Goal: Information Seeking & Learning: Learn about a topic

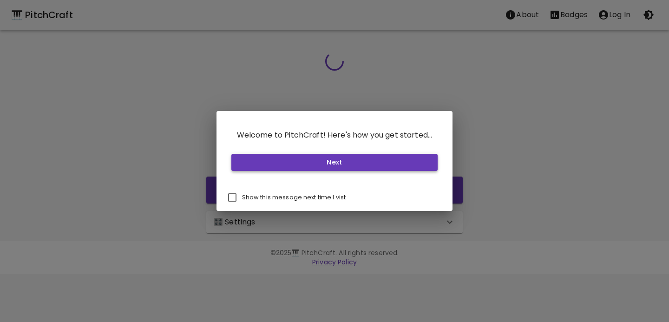
click at [372, 163] on button "Next" at bounding box center [334, 162] width 207 height 17
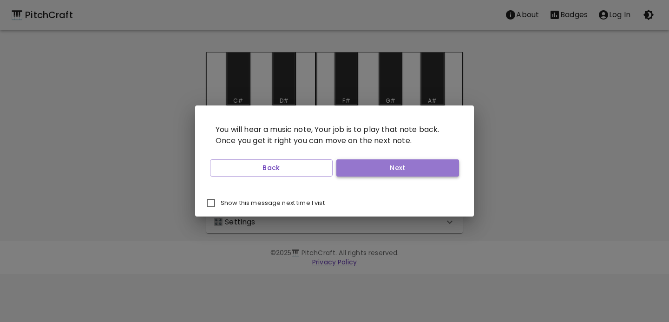
click at [370, 164] on button "Next" at bounding box center [397, 167] width 123 height 17
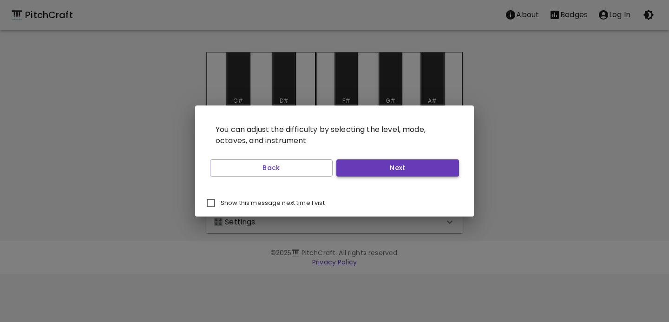
click at [370, 164] on button "Next" at bounding box center [397, 167] width 123 height 17
click at [370, 164] on button "Start Playing" at bounding box center [397, 167] width 123 height 17
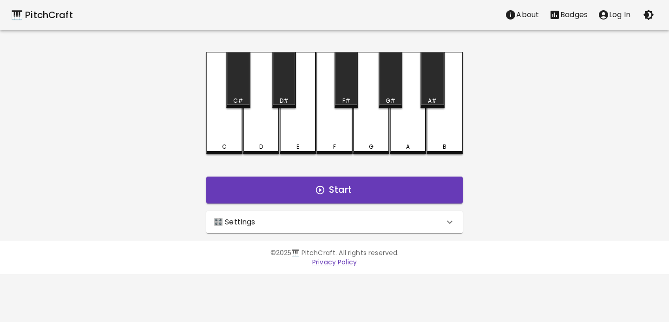
click at [606, 9] on icon "account of current user" at bounding box center [603, 14] width 11 height 11
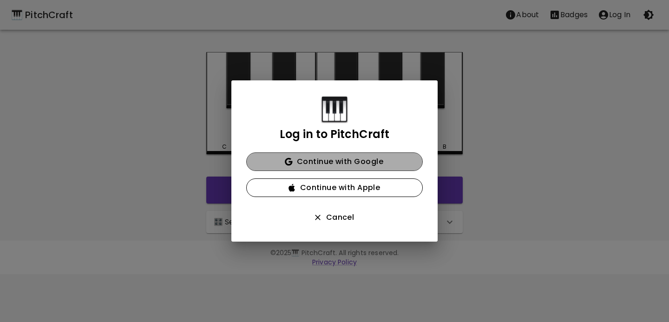
click at [329, 157] on button "Continue with Google" at bounding box center [334, 161] width 177 height 19
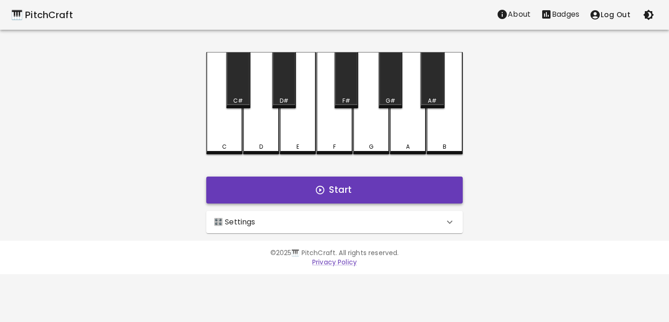
click at [322, 189] on icon "button" at bounding box center [320, 190] width 10 height 10
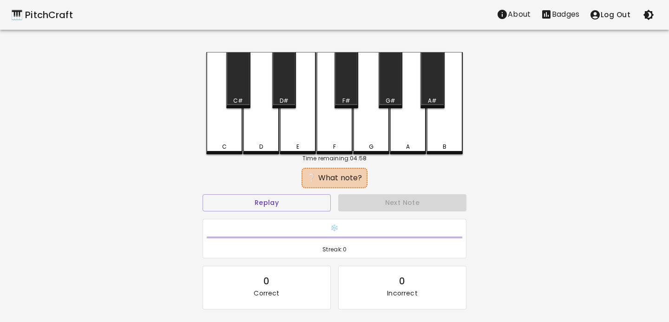
click at [370, 124] on div "G" at bounding box center [371, 103] width 36 height 102
click at [308, 131] on div "E" at bounding box center [298, 103] width 36 height 102
click at [235, 125] on div "C" at bounding box center [224, 103] width 36 height 102
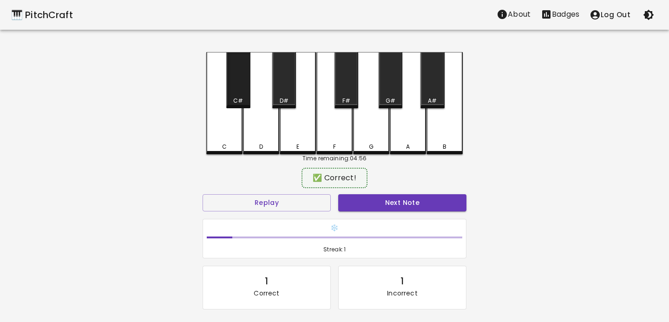
click at [229, 88] on div "C#" at bounding box center [238, 80] width 24 height 56
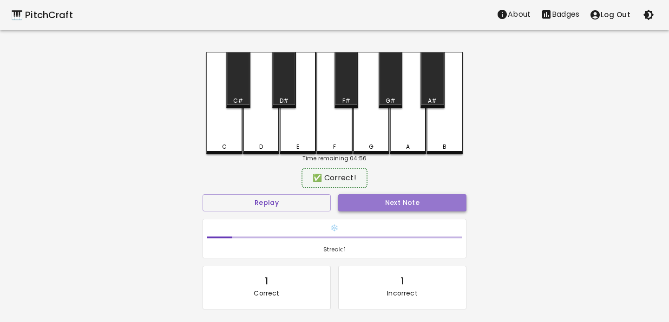
click at [395, 202] on button "Next Note" at bounding box center [402, 202] width 128 height 17
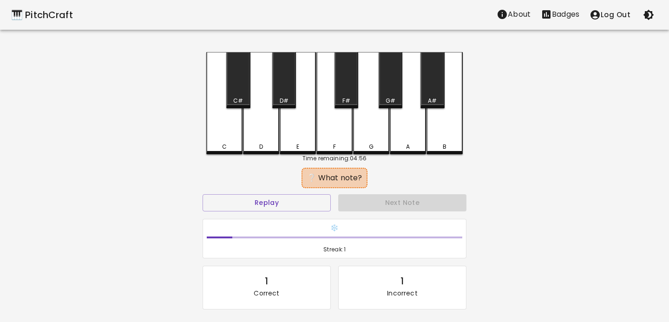
click at [222, 141] on div "C" at bounding box center [224, 103] width 36 height 102
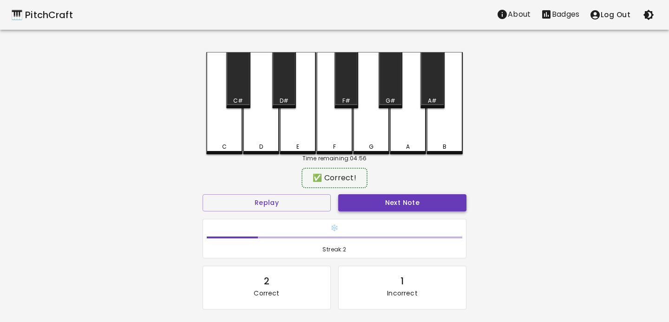
click at [412, 203] on button "Next Note" at bounding box center [402, 202] width 128 height 17
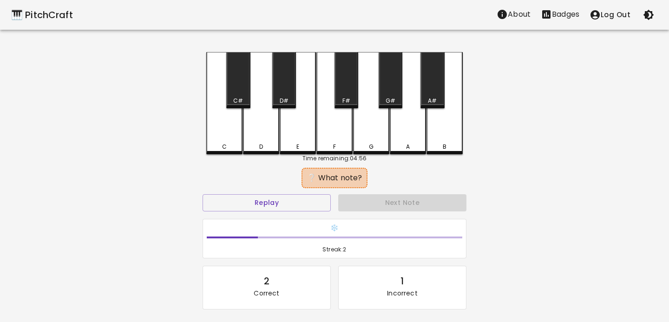
click at [402, 131] on div "A" at bounding box center [408, 103] width 36 height 102
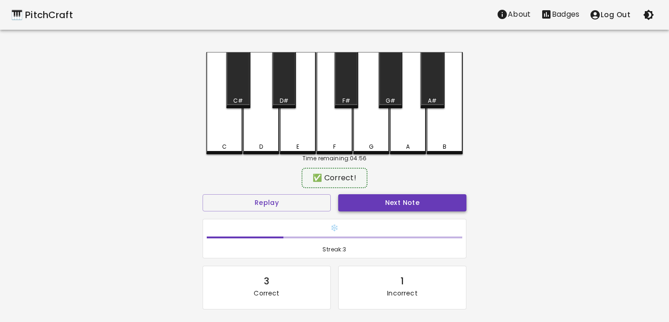
click at [402, 205] on button "Next Note" at bounding box center [402, 202] width 128 height 17
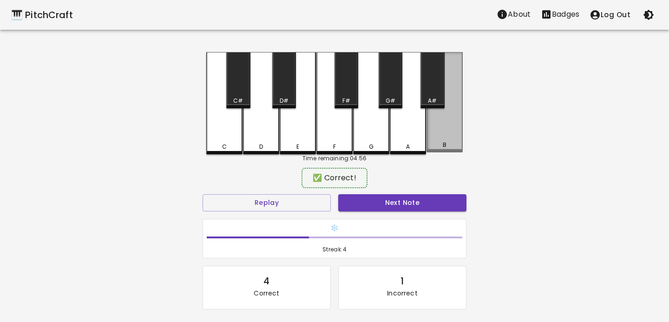
click at [439, 122] on div "B" at bounding box center [444, 102] width 36 height 100
click at [401, 208] on button "Next Note" at bounding box center [402, 202] width 128 height 17
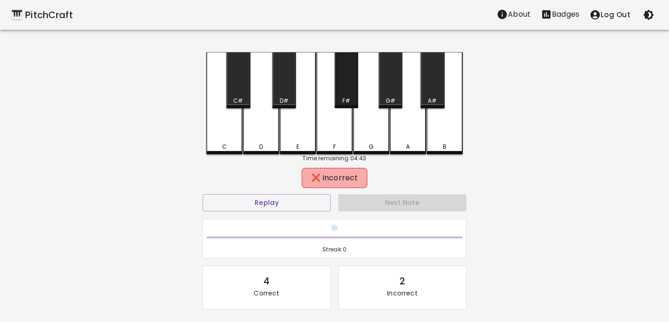
click at [353, 100] on div "F#" at bounding box center [346, 101] width 22 height 8
click at [293, 92] on div "D#" at bounding box center [284, 80] width 24 height 56
click at [265, 114] on div "D" at bounding box center [261, 103] width 36 height 102
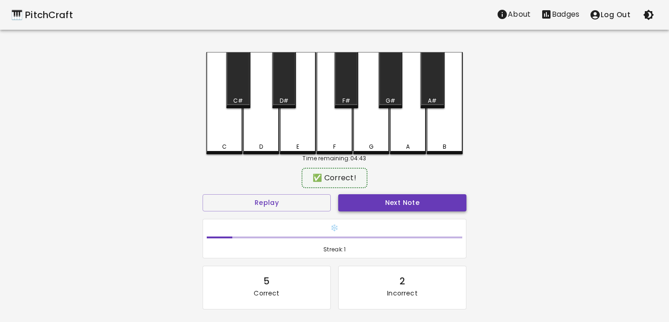
click at [385, 207] on button "Next Note" at bounding box center [402, 202] width 128 height 17
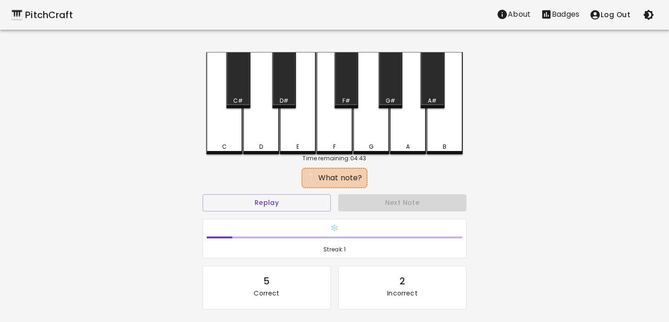
click at [360, 118] on div "G" at bounding box center [371, 103] width 36 height 102
click at [339, 105] on div "F#" at bounding box center [346, 101] width 22 height 8
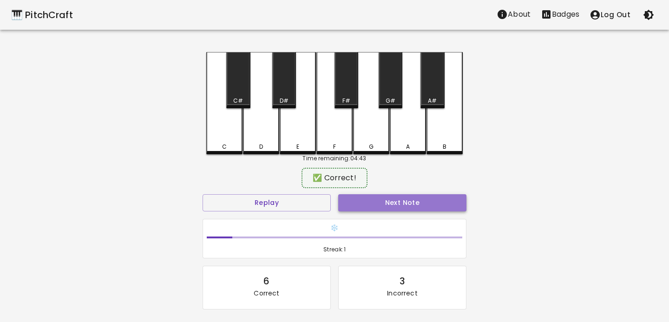
click at [363, 209] on button "Next Note" at bounding box center [402, 202] width 128 height 17
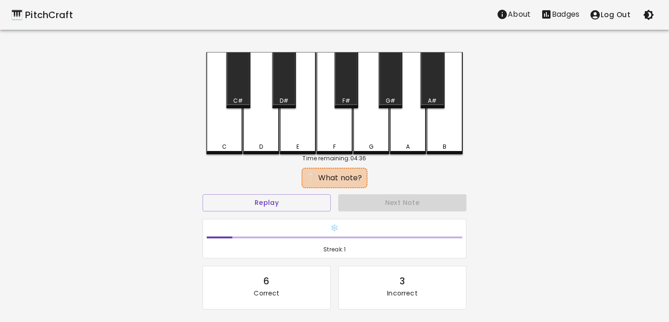
click at [182, 128] on div "🎹 PitchCraft About Badges Log Out C C# D D# E F F# G G# A A# B Time remaining: …" at bounding box center [334, 184] width 669 height 369
click at [215, 128] on div "C" at bounding box center [224, 103] width 36 height 102
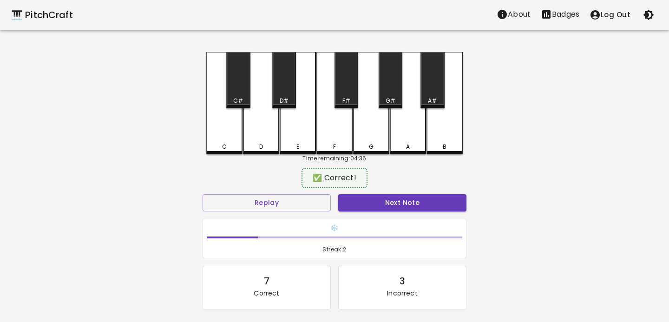
click at [413, 211] on div "Next Note" at bounding box center [402, 202] width 136 height 25
click at [409, 202] on button "Next Note" at bounding box center [402, 202] width 128 height 17
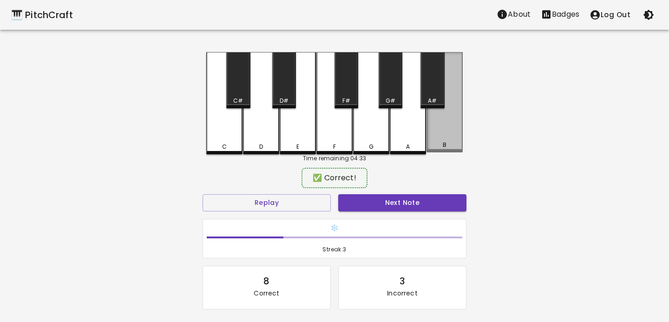
click at [438, 137] on div "B" at bounding box center [444, 102] width 36 height 100
click at [419, 188] on div "✅ Correct!" at bounding box center [335, 177] width 264 height 23
click at [417, 197] on button "Next Note" at bounding box center [402, 202] width 128 height 17
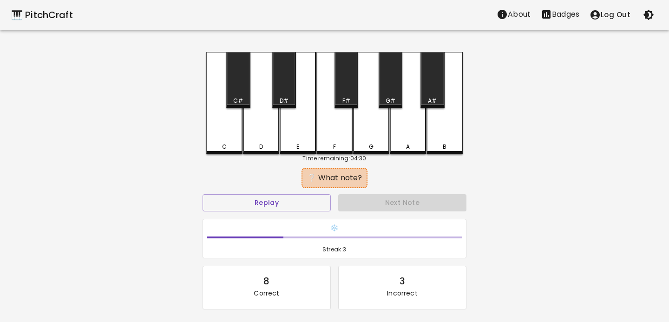
click at [272, 124] on div "D" at bounding box center [261, 103] width 36 height 102
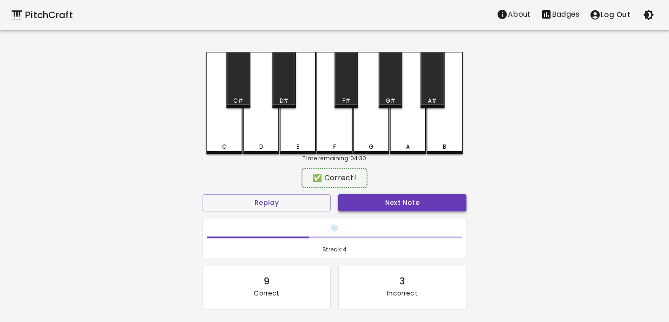
click at [371, 204] on button "Next Note" at bounding box center [402, 202] width 128 height 17
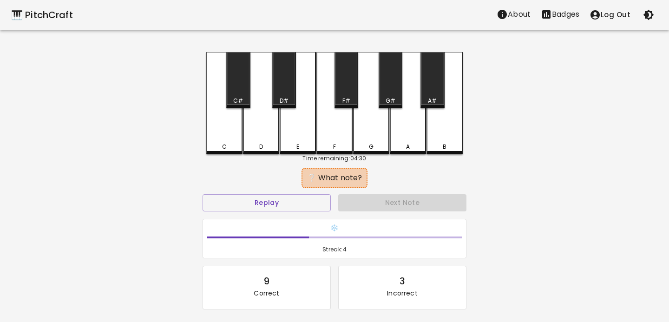
click at [407, 126] on div "A" at bounding box center [408, 103] width 36 height 102
click at [393, 93] on div "G#" at bounding box center [391, 80] width 24 height 56
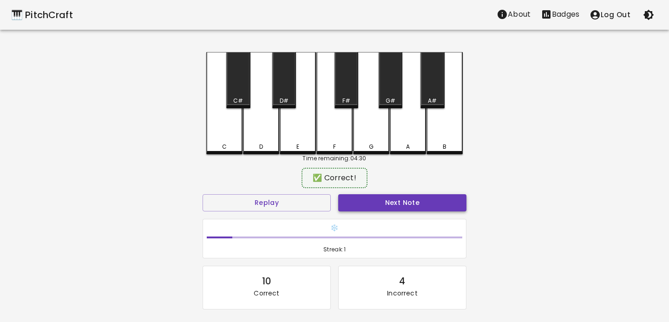
click at [387, 209] on button "Next Note" at bounding box center [402, 202] width 128 height 17
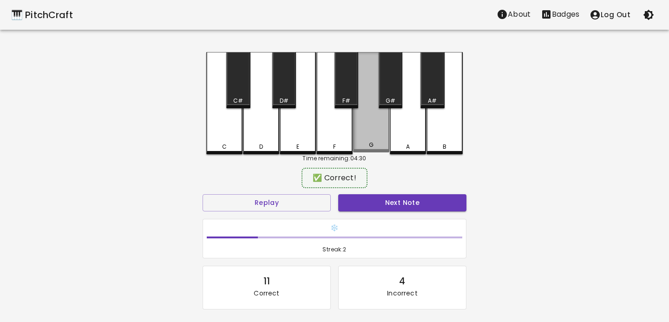
click at [366, 102] on div "G" at bounding box center [371, 102] width 36 height 100
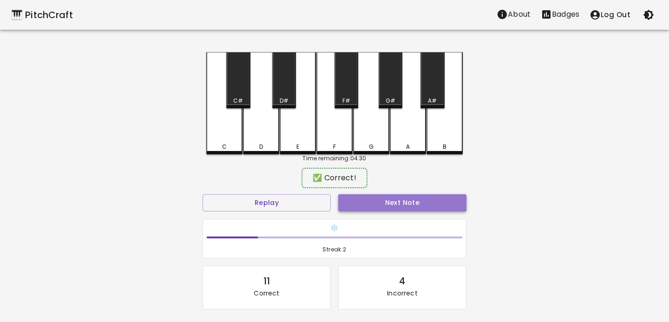
click at [376, 208] on button "Next Note" at bounding box center [402, 202] width 128 height 17
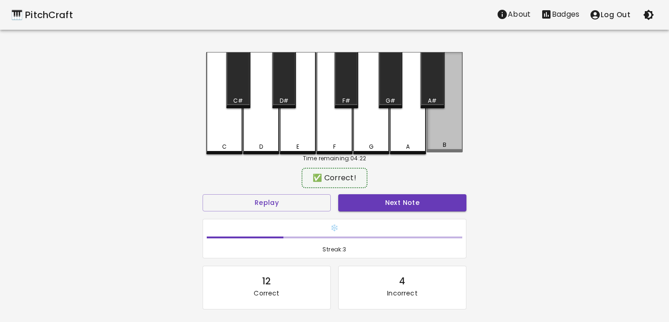
click at [433, 135] on div "B" at bounding box center [444, 102] width 36 height 100
click at [407, 209] on button "Next Note" at bounding box center [402, 202] width 128 height 17
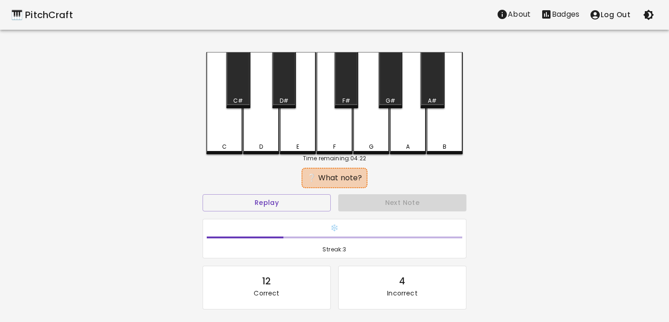
click at [335, 118] on div "F" at bounding box center [334, 103] width 36 height 102
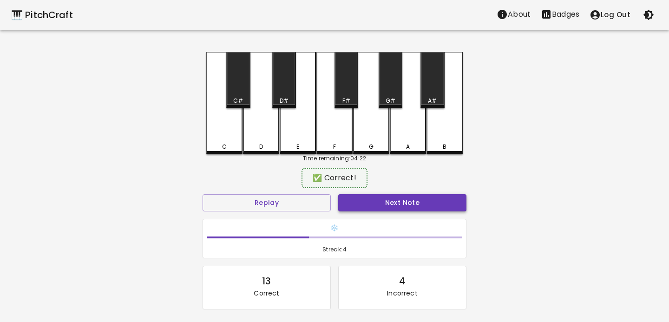
click at [384, 200] on button "Next Note" at bounding box center [402, 202] width 128 height 17
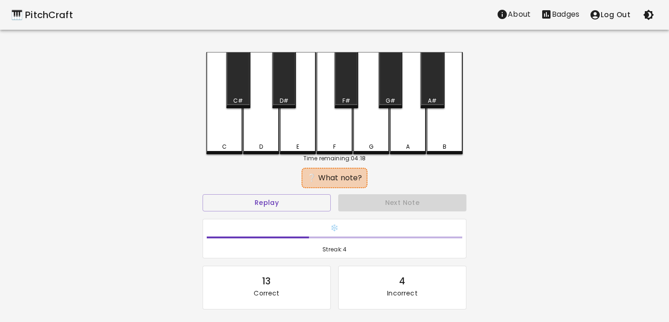
click at [437, 118] on div "B" at bounding box center [444, 103] width 36 height 102
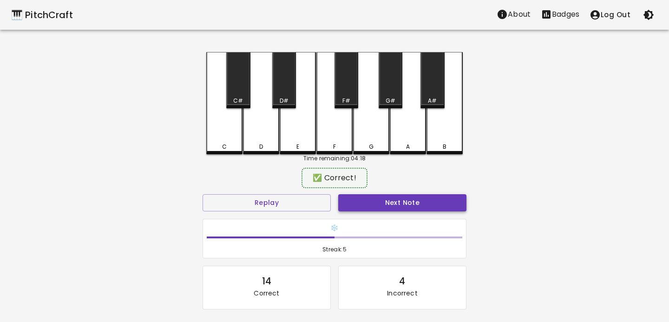
click at [401, 197] on button "Next Note" at bounding box center [402, 202] width 128 height 17
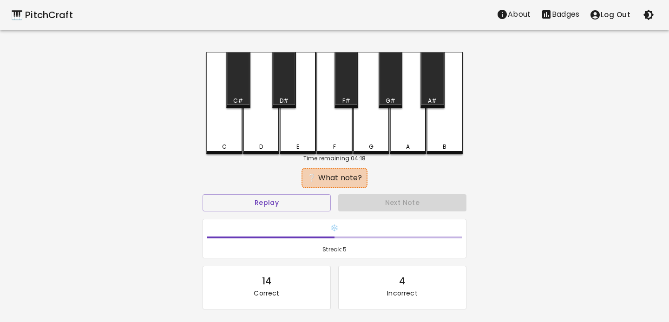
click at [308, 134] on div "E" at bounding box center [298, 103] width 36 height 102
click at [283, 91] on div "D#" at bounding box center [284, 80] width 24 height 56
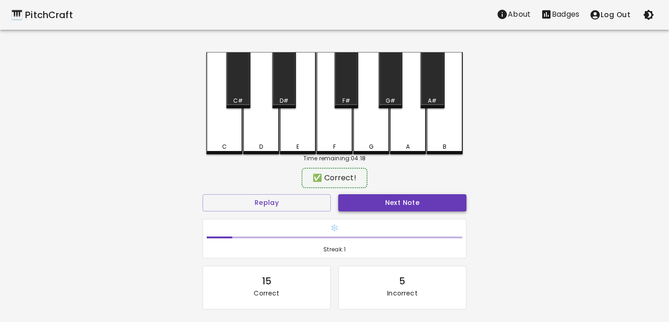
click at [392, 206] on button "Next Note" at bounding box center [402, 202] width 128 height 17
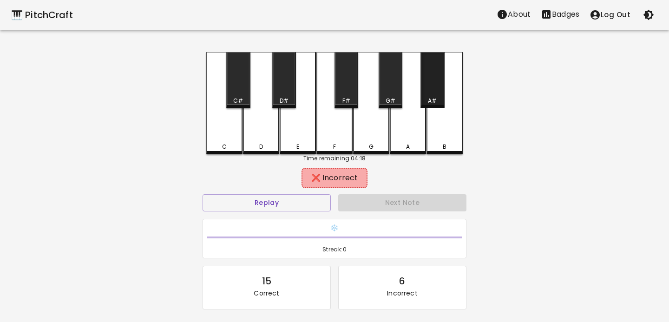
click at [433, 100] on div "A#" at bounding box center [432, 101] width 9 height 8
click at [435, 124] on div "B" at bounding box center [444, 103] width 36 height 102
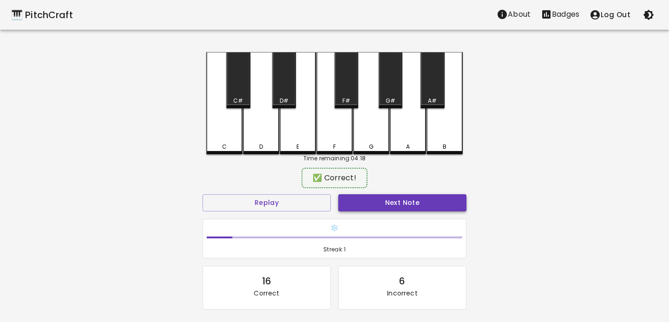
click at [408, 197] on button "Next Note" at bounding box center [402, 202] width 128 height 17
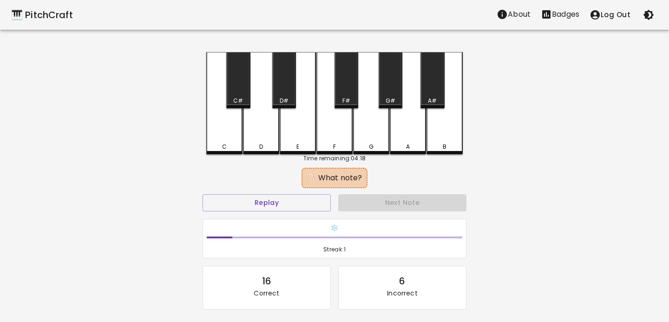
click at [334, 111] on div "F" at bounding box center [334, 103] width 36 height 102
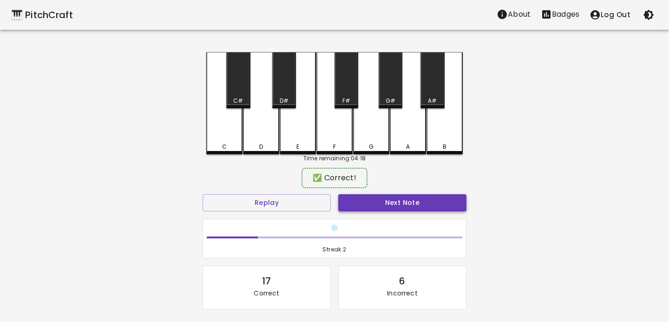
click at [393, 196] on button "Next Note" at bounding box center [402, 202] width 128 height 17
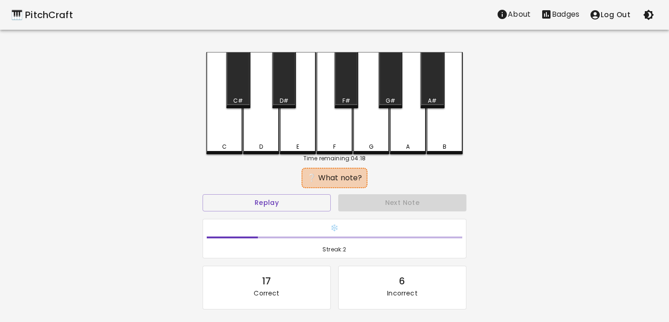
click at [370, 128] on div "G" at bounding box center [371, 103] width 36 height 102
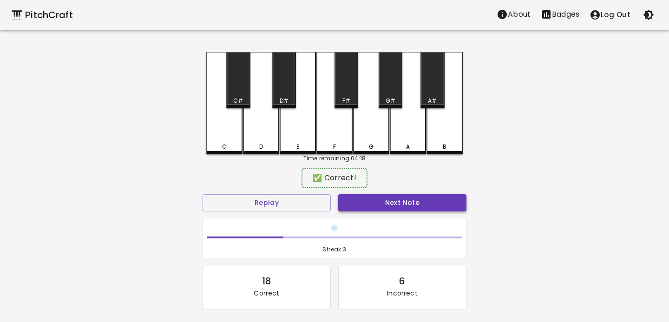
click at [386, 195] on button "Next Note" at bounding box center [402, 202] width 128 height 17
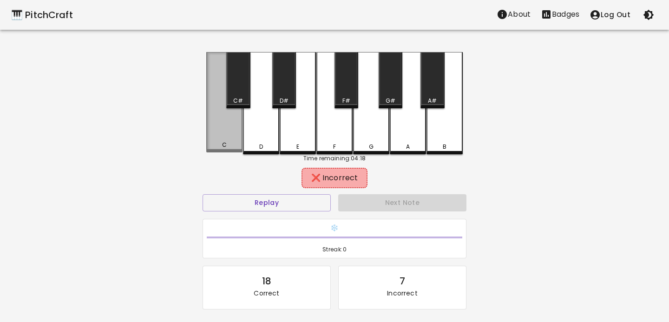
click at [221, 119] on div "C" at bounding box center [224, 102] width 36 height 100
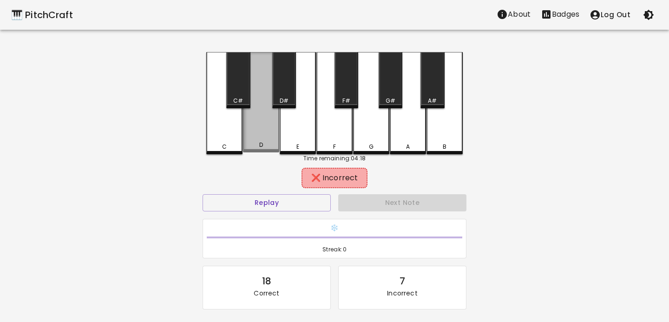
click at [247, 111] on div "D" at bounding box center [261, 102] width 36 height 100
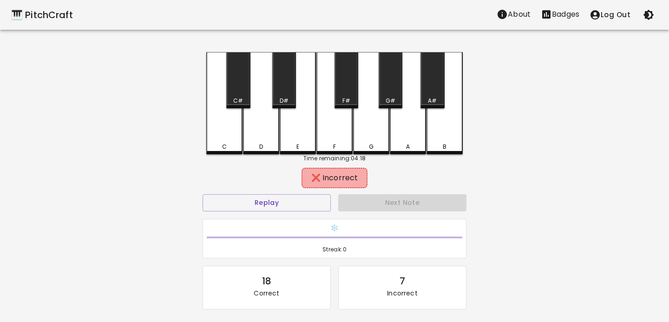
click at [247, 92] on div "C#" at bounding box center [238, 80] width 24 height 56
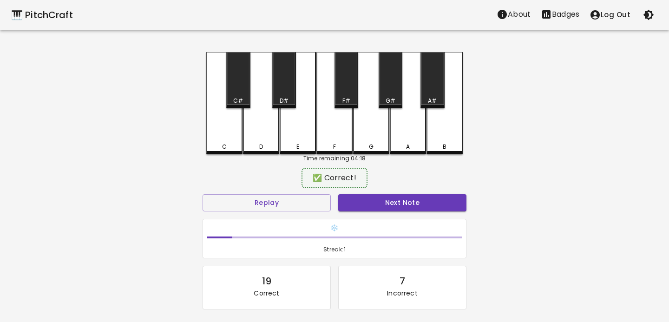
click at [380, 217] on div "❄️ Streak: 1" at bounding box center [334, 238] width 271 height 47
click at [387, 195] on button "Next Note" at bounding box center [402, 202] width 128 height 17
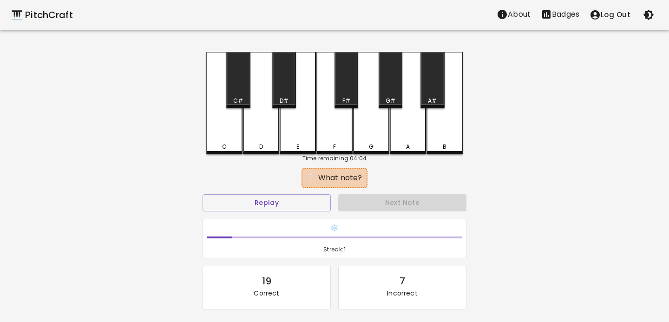
click at [412, 131] on div "A" at bounding box center [408, 103] width 36 height 102
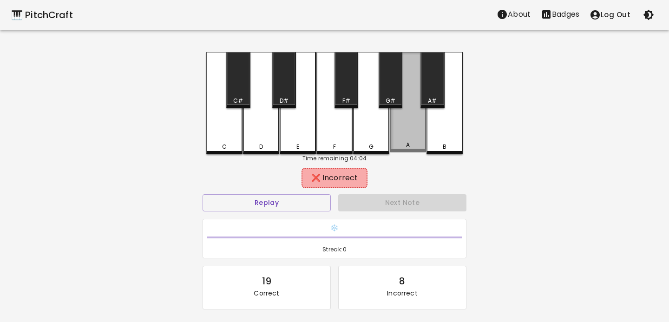
click at [403, 88] on div "A" at bounding box center [408, 102] width 36 height 100
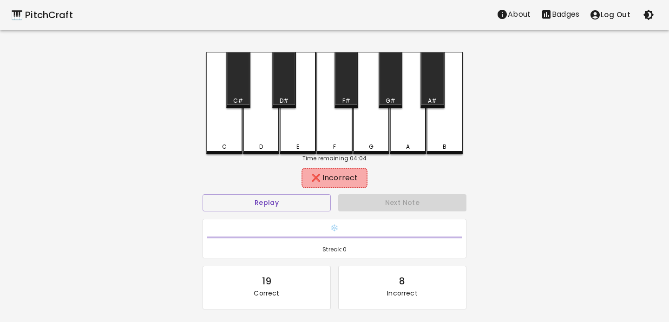
click at [400, 88] on div "G#" at bounding box center [391, 80] width 24 height 56
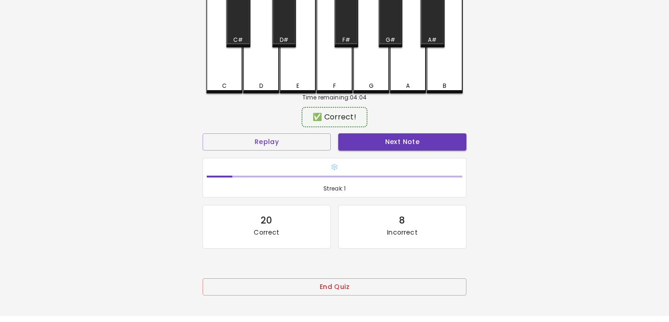
scroll to position [88, 0]
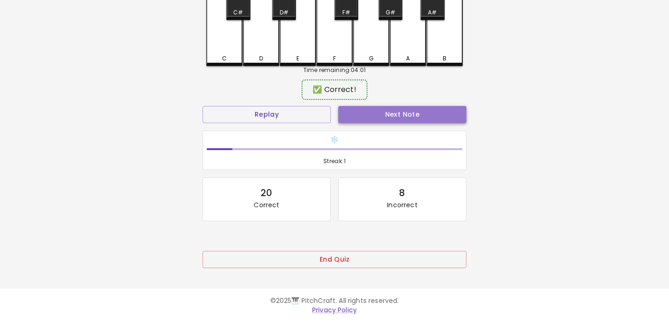
click at [403, 113] on button "Next Note" at bounding box center [402, 114] width 128 height 17
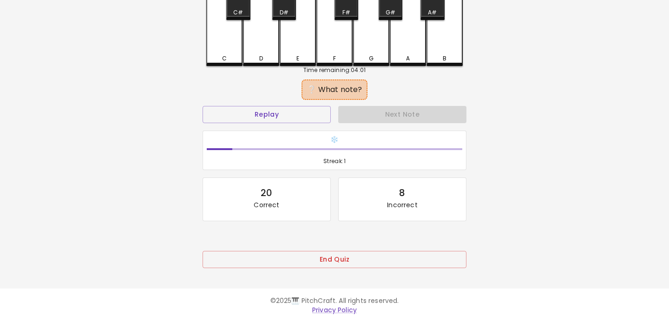
scroll to position [0, 0]
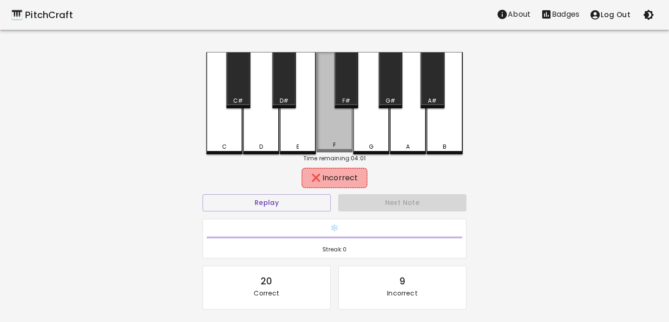
click at [342, 124] on div "F" at bounding box center [334, 102] width 36 height 100
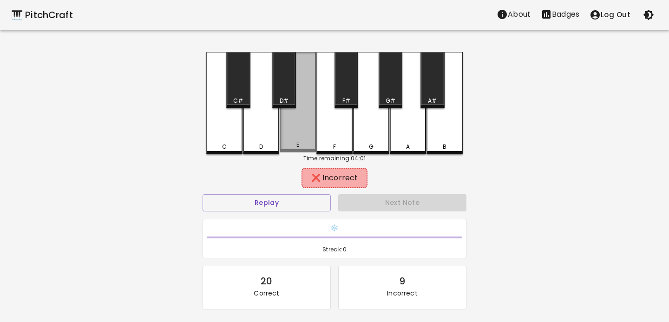
click at [299, 98] on div "E" at bounding box center [298, 102] width 36 height 100
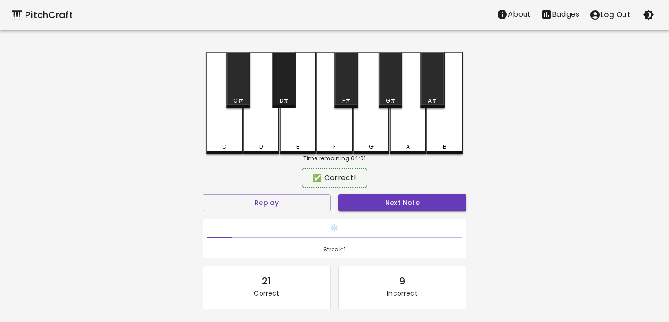
click at [290, 98] on div "D#" at bounding box center [284, 101] width 22 height 8
click at [374, 203] on button "Next Note" at bounding box center [402, 202] width 128 height 17
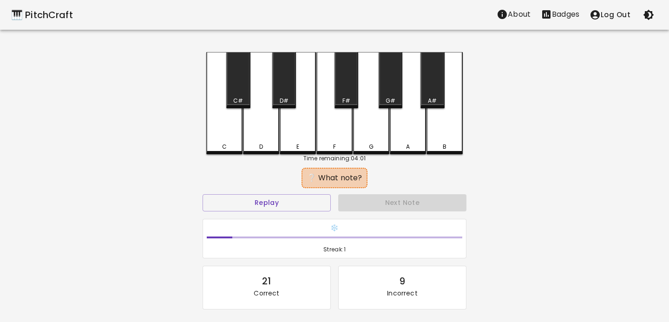
click at [415, 136] on div "A" at bounding box center [408, 103] width 36 height 102
click at [398, 94] on div "G#" at bounding box center [391, 80] width 24 height 56
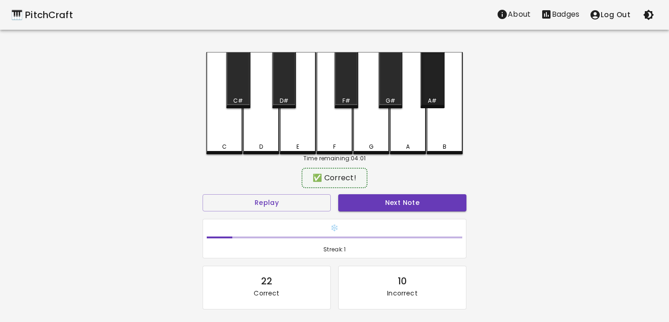
click at [438, 94] on div "A#" at bounding box center [432, 80] width 24 height 56
click at [401, 198] on button "Next Note" at bounding box center [402, 202] width 128 height 17
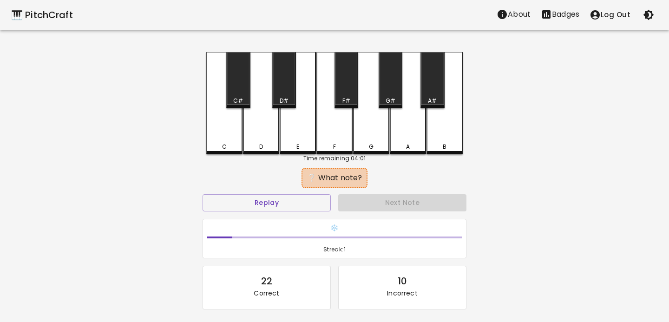
click at [228, 137] on div "C" at bounding box center [224, 103] width 36 height 102
click at [447, 113] on div "B" at bounding box center [444, 103] width 36 height 102
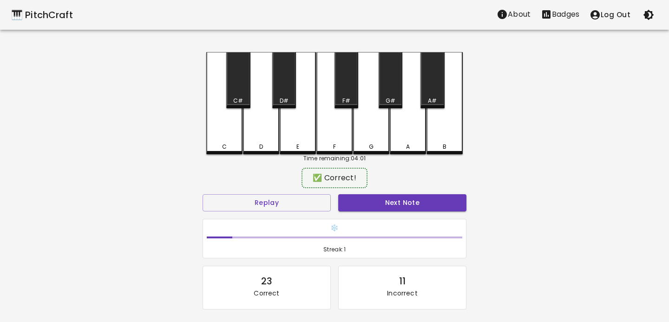
click at [426, 190] on div "Next Note" at bounding box center [402, 202] width 136 height 25
click at [425, 201] on button "Next Note" at bounding box center [402, 202] width 128 height 17
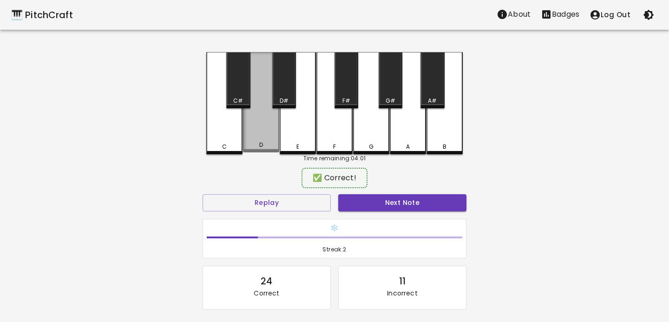
click at [262, 136] on div "D" at bounding box center [261, 102] width 36 height 100
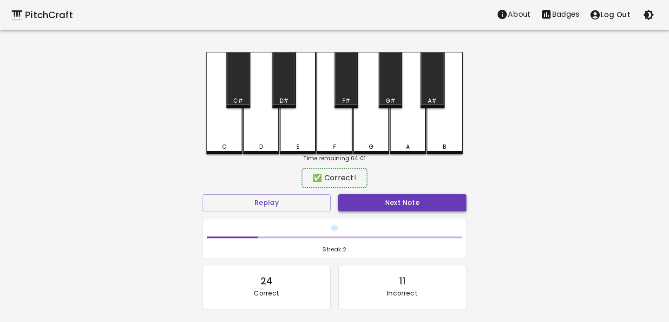
click at [383, 209] on button "Next Note" at bounding box center [402, 202] width 128 height 17
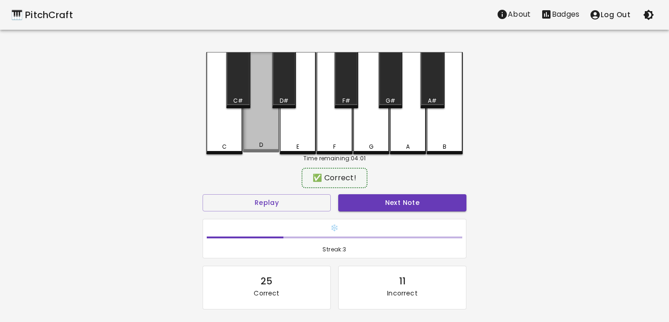
click at [245, 120] on div "D" at bounding box center [261, 102] width 36 height 100
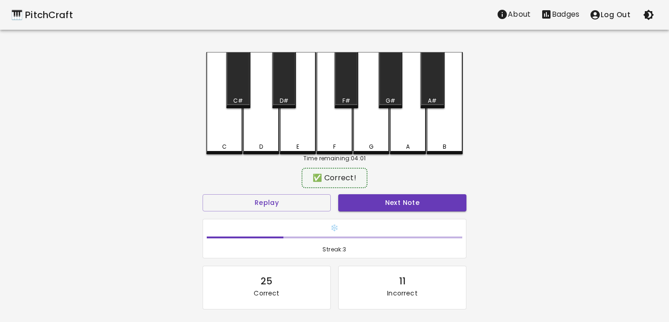
click at [373, 193] on div "Next Note" at bounding box center [402, 202] width 136 height 25
click at [373, 200] on button "Next Note" at bounding box center [402, 202] width 128 height 17
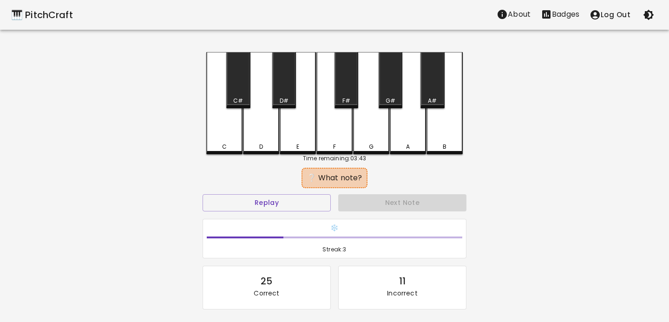
click at [425, 98] on div "A#" at bounding box center [432, 101] width 22 height 8
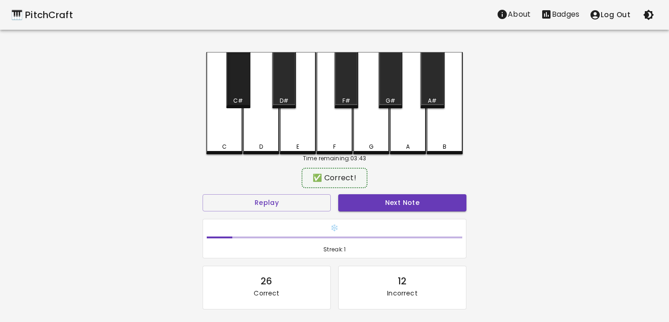
click at [230, 96] on div "C#" at bounding box center [238, 80] width 24 height 56
click at [406, 221] on div "❄️ Streak: 1" at bounding box center [334, 238] width 263 height 39
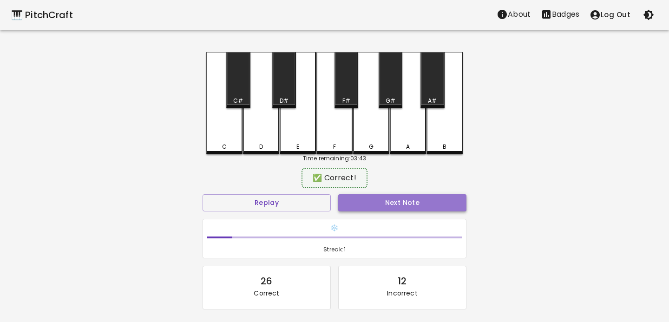
click at [406, 197] on button "Next Note" at bounding box center [402, 202] width 128 height 17
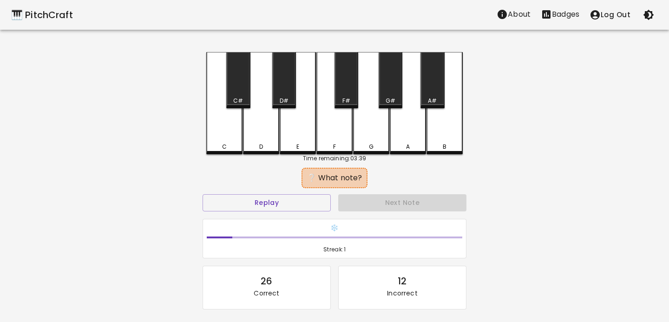
click at [333, 142] on div "F" at bounding box center [334, 103] width 36 height 102
click at [312, 138] on div "E" at bounding box center [298, 103] width 36 height 102
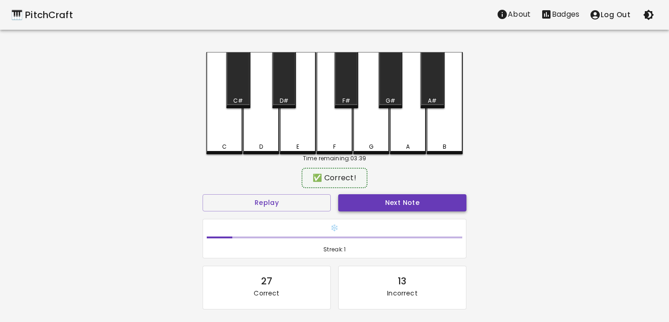
click at [391, 205] on button "Next Note" at bounding box center [402, 202] width 128 height 17
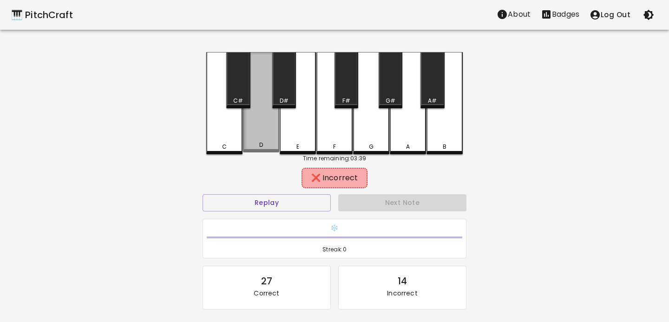
click at [262, 121] on div "D" at bounding box center [261, 102] width 36 height 100
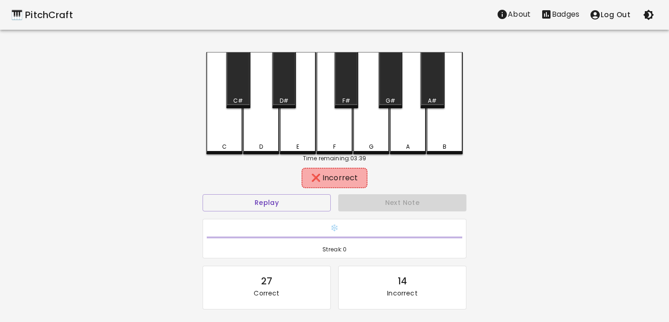
click at [280, 66] on div "D#" at bounding box center [284, 80] width 24 height 56
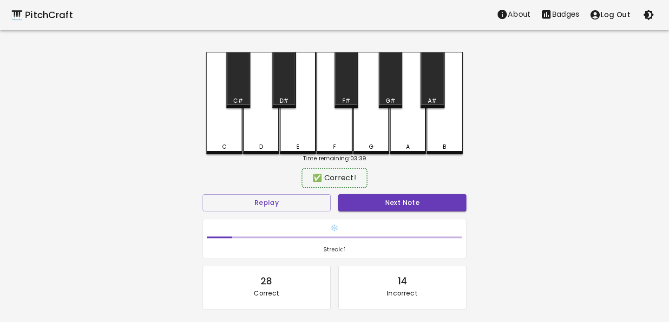
click at [380, 213] on div "Next Note" at bounding box center [402, 202] width 136 height 25
click at [380, 209] on button "Next Note" at bounding box center [402, 202] width 128 height 17
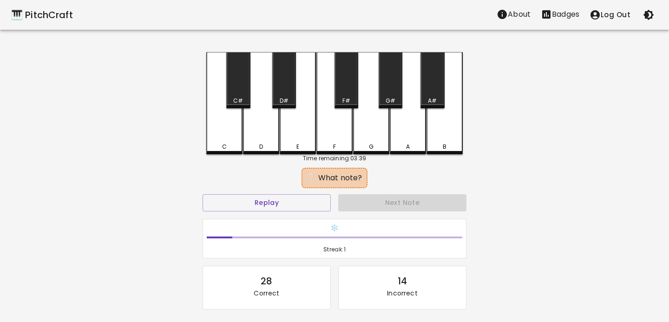
click at [403, 142] on div "A" at bounding box center [408, 103] width 36 height 102
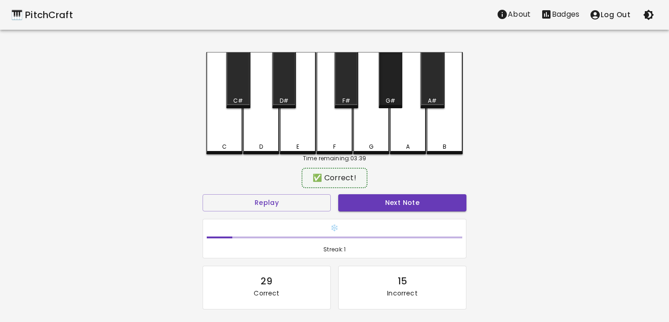
click at [387, 94] on div "G#" at bounding box center [391, 80] width 24 height 56
click at [373, 196] on button "Next Note" at bounding box center [402, 202] width 128 height 17
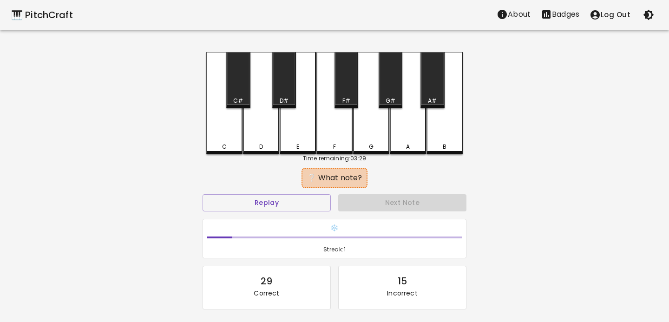
click at [373, 130] on div "G" at bounding box center [371, 103] width 36 height 102
click at [363, 202] on div "Next Note" at bounding box center [402, 202] width 136 height 25
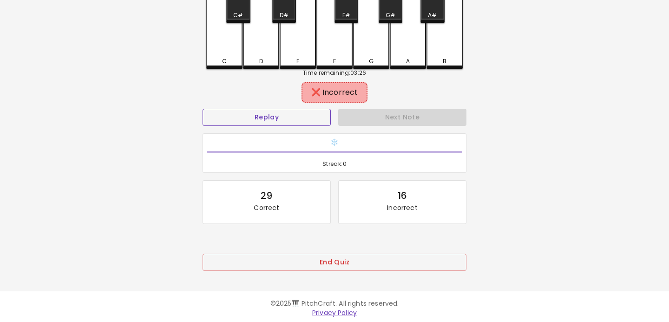
scroll to position [88, 0]
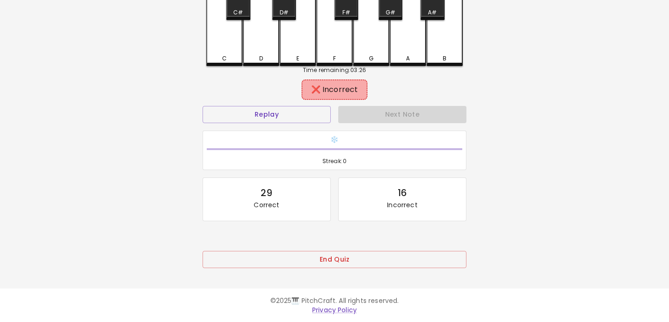
click at [330, 269] on div "End Quiz" at bounding box center [335, 266] width 264 height 30
click at [330, 265] on button "End Quiz" at bounding box center [335, 259] width 264 height 17
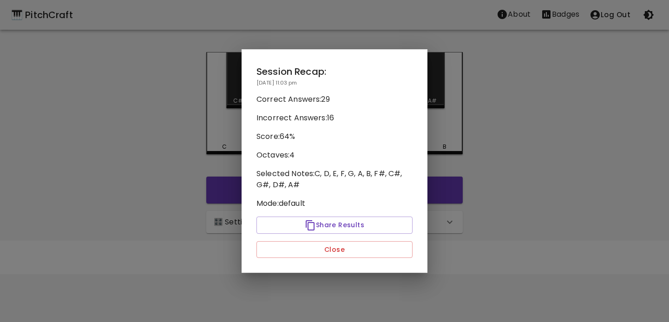
scroll to position [0, 0]
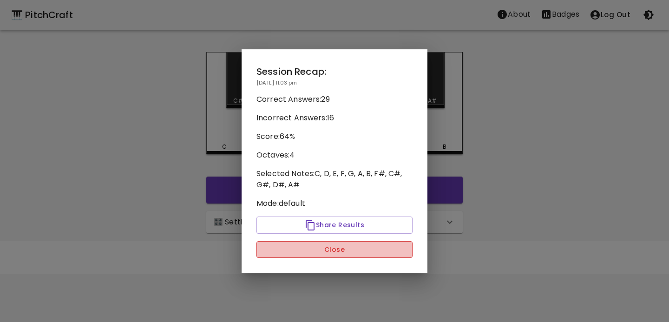
click at [335, 251] on button "Close" at bounding box center [334, 249] width 156 height 17
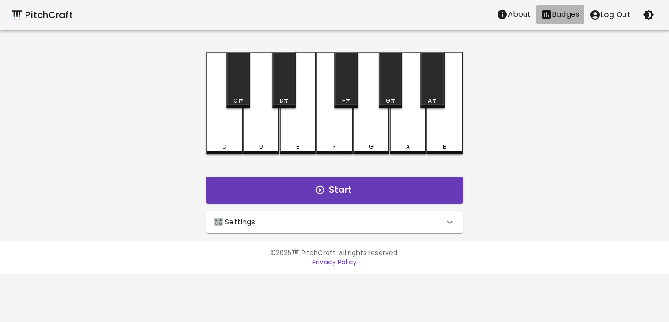
click at [560, 18] on p "Badges" at bounding box center [565, 14] width 27 height 11
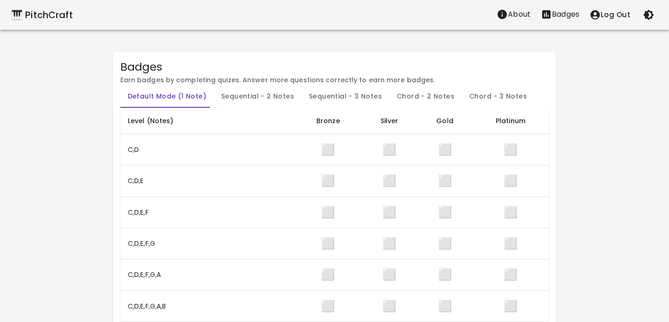
click at [246, 143] on th "C,D" at bounding box center [207, 149] width 175 height 31
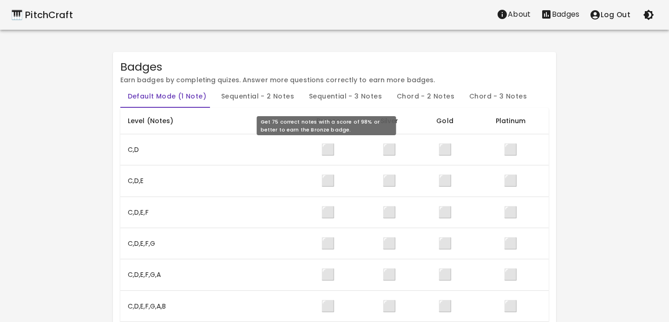
click at [320, 152] on td "⬜" at bounding box center [328, 149] width 66 height 31
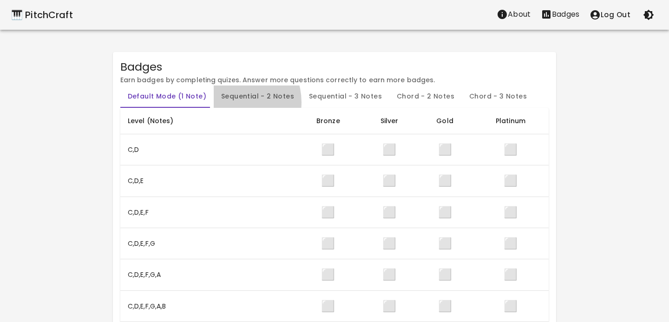
click at [230, 102] on button "Sequential - 2 Notes" at bounding box center [258, 96] width 88 height 22
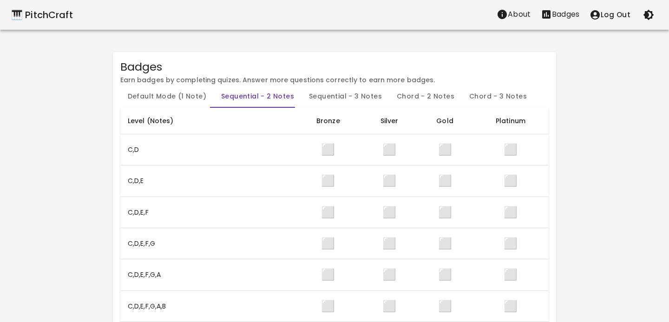
click at [332, 99] on button "Sequential - 3 Notes" at bounding box center [345, 96] width 88 height 22
click at [157, 99] on button "Default Mode (1 Note)" at bounding box center [166, 96] width 93 height 22
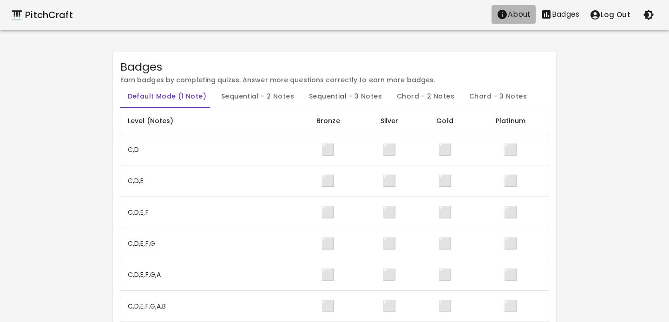
click at [512, 14] on p "About" at bounding box center [519, 14] width 23 height 11
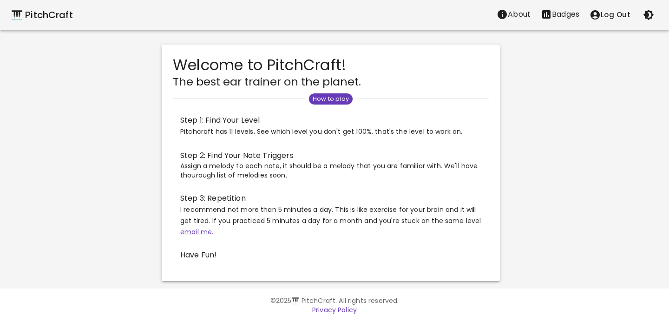
click at [192, 253] on span "Have Fun!" at bounding box center [330, 254] width 301 height 11
click at [362, 95] on div "How to play" at bounding box center [331, 99] width 316 height 12
click at [333, 102] on span "How to play" at bounding box center [331, 98] width 44 height 9
click at [505, 13] on icon "About" at bounding box center [501, 14] width 9 height 9
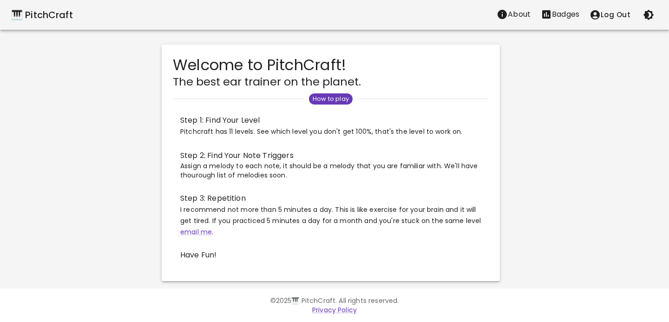
click at [39, 10] on div "🎹 PitchCraft" at bounding box center [42, 14] width 62 height 15
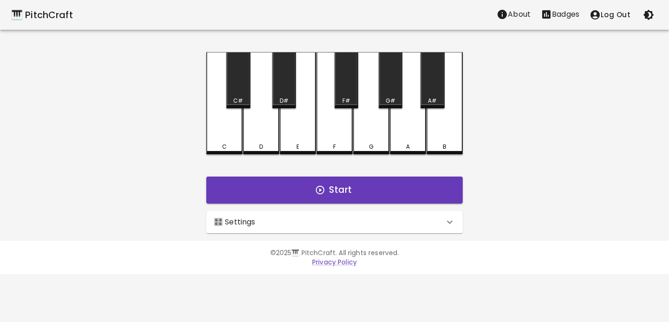
click at [343, 221] on div "🎛️ Settings" at bounding box center [329, 221] width 230 height 11
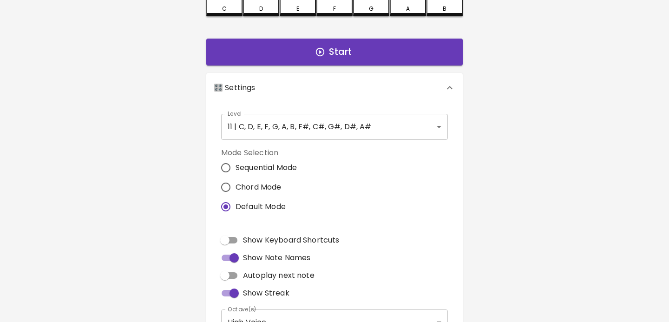
scroll to position [166, 0]
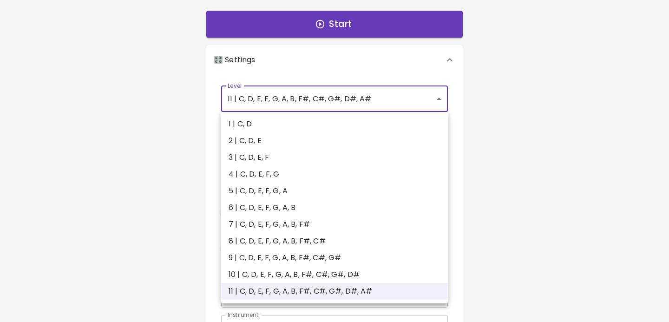
click at [305, 86] on body "🎹 PitchCraft About Badges Log Out C C# D D# E F F# G G# A A# B Start 🎛️ Setting…" at bounding box center [334, 115] width 669 height 563
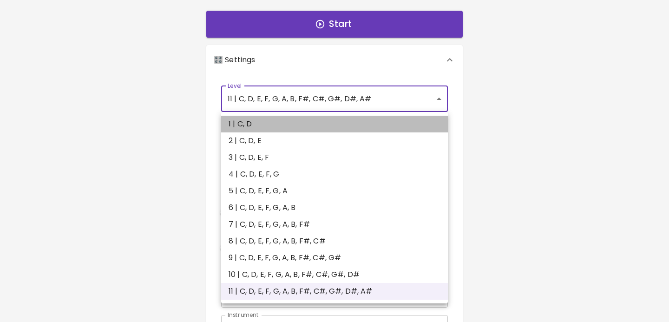
click at [287, 124] on li "1 | C, D" at bounding box center [334, 124] width 227 height 17
type input "1"
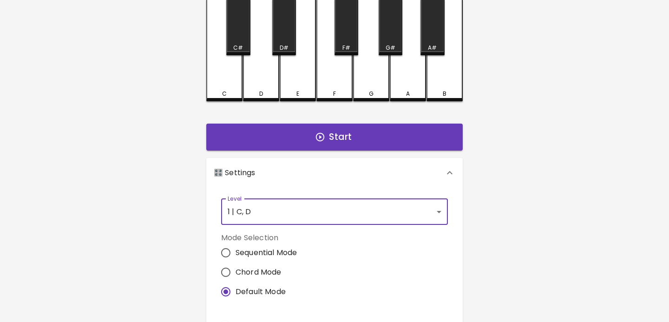
scroll to position [65, 0]
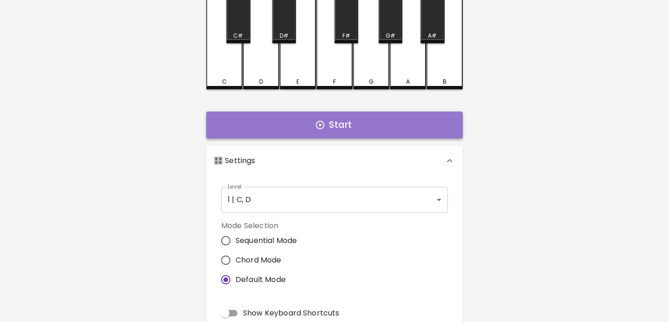
click at [334, 121] on button "Start" at bounding box center [334, 124] width 256 height 27
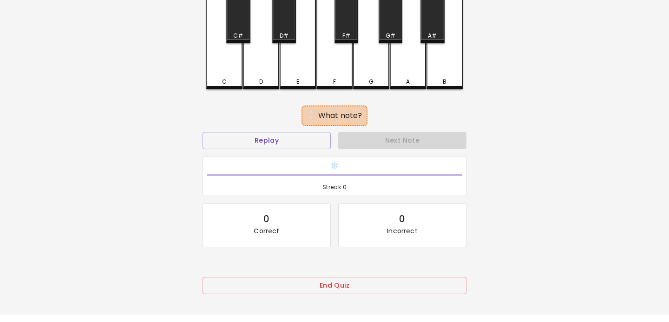
scroll to position [0, 0]
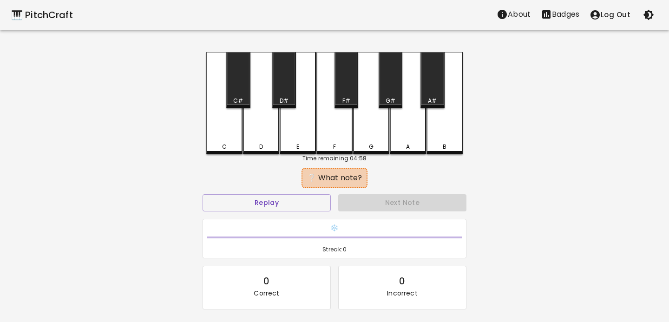
click at [334, 128] on div "F" at bounding box center [334, 103] width 36 height 102
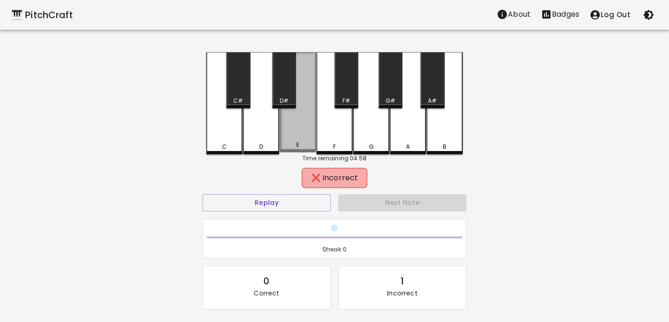
click at [303, 128] on div "E" at bounding box center [298, 102] width 36 height 100
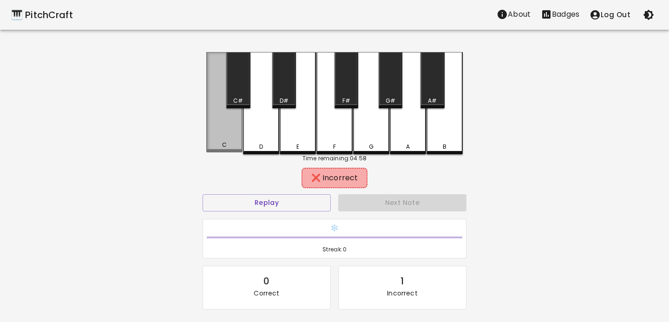
click at [241, 127] on div "C" at bounding box center [224, 102] width 36 height 100
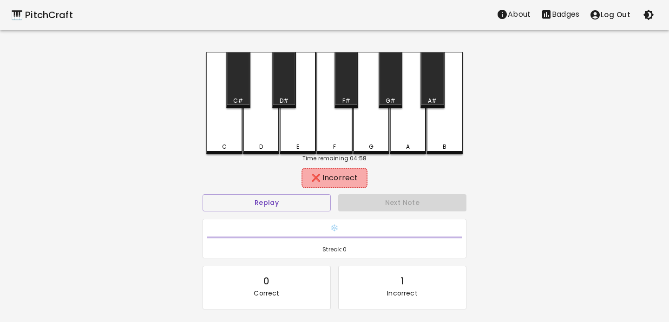
click at [254, 124] on div "D" at bounding box center [261, 103] width 36 height 102
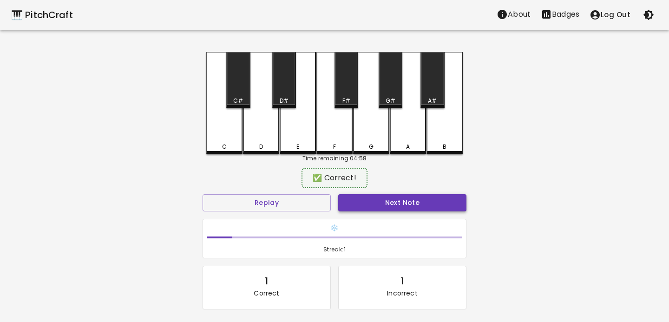
click at [419, 204] on button "Next Note" at bounding box center [402, 202] width 128 height 17
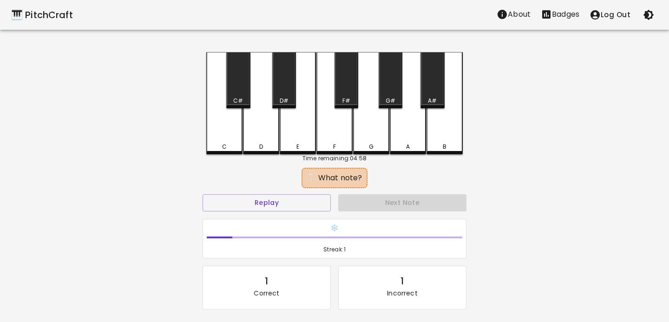
click at [260, 140] on div "D" at bounding box center [261, 103] width 36 height 102
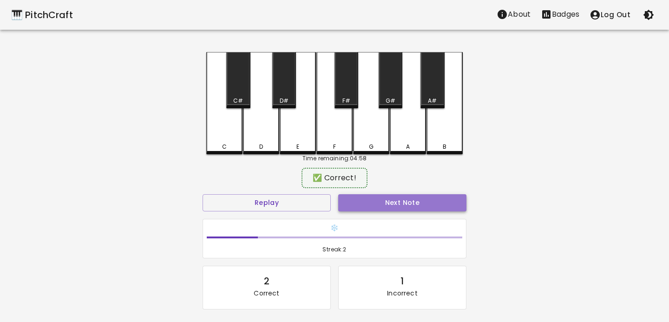
click at [406, 194] on button "Next Note" at bounding box center [402, 202] width 128 height 17
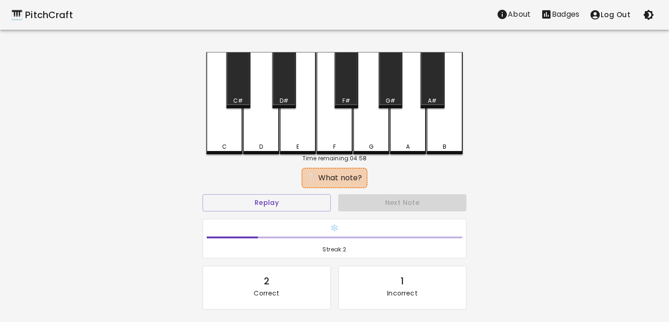
click at [256, 118] on div "D" at bounding box center [261, 103] width 36 height 102
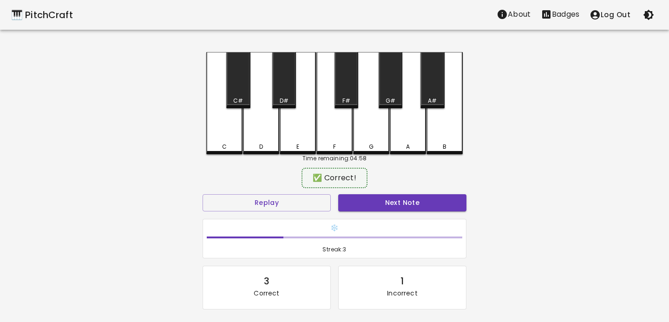
click at [416, 217] on div "❄️ Streak: 3" at bounding box center [334, 238] width 271 height 47
click at [416, 208] on button "Next Note" at bounding box center [402, 202] width 128 height 17
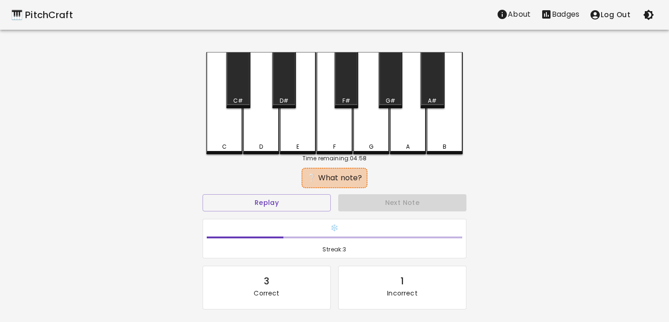
click at [222, 143] on div "C" at bounding box center [224, 147] width 5 height 8
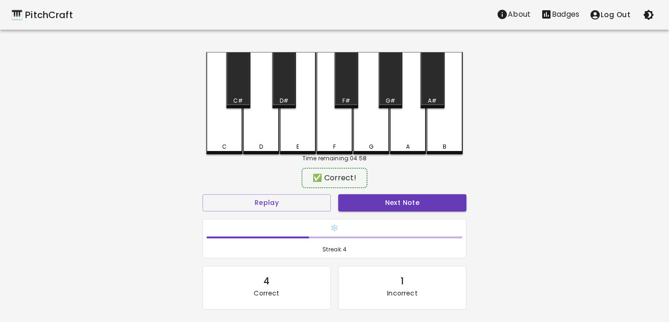
click at [373, 193] on div "Next Note" at bounding box center [402, 202] width 136 height 25
click at [373, 197] on button "Next Note" at bounding box center [402, 202] width 128 height 17
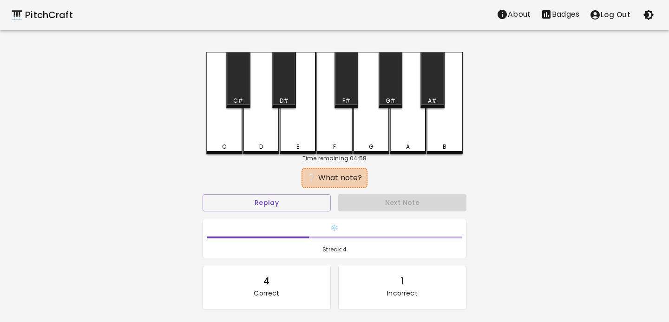
click at [227, 138] on div "C" at bounding box center [224, 103] width 36 height 102
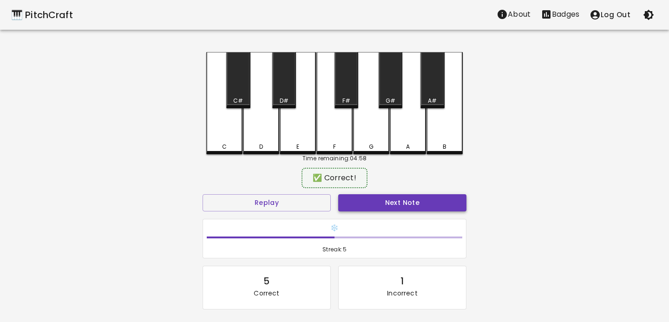
click at [398, 201] on button "Next Note" at bounding box center [402, 202] width 128 height 17
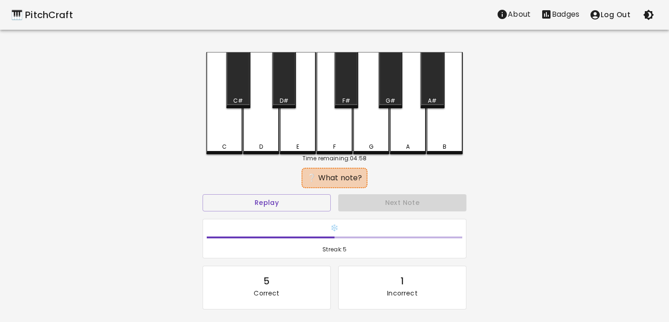
click at [270, 121] on div "D" at bounding box center [261, 103] width 36 height 102
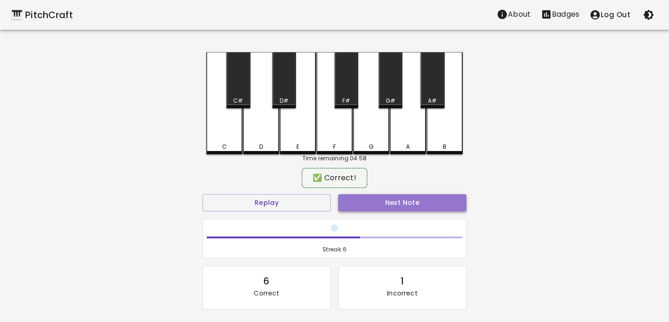
click at [396, 204] on button "Next Note" at bounding box center [402, 202] width 128 height 17
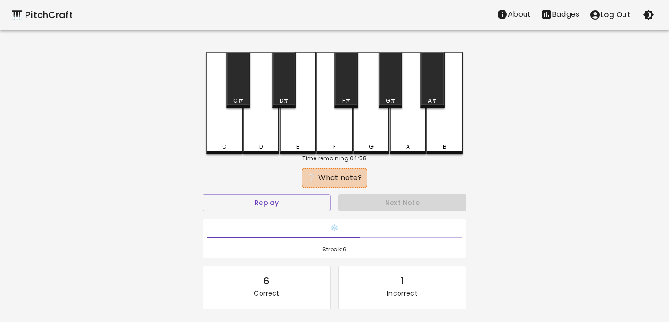
click at [255, 125] on div "D" at bounding box center [261, 103] width 36 height 102
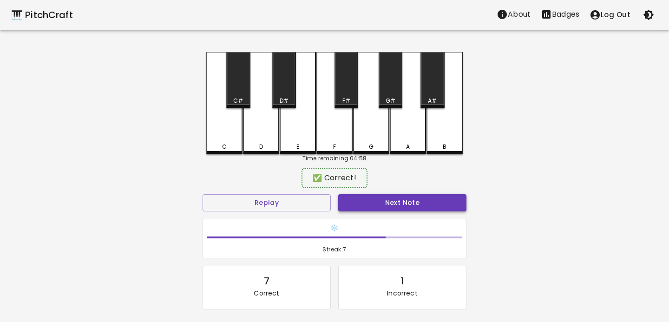
click at [395, 201] on button "Next Note" at bounding box center [402, 202] width 128 height 17
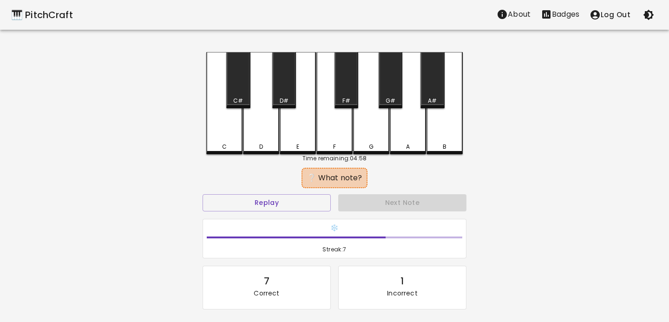
click at [235, 122] on div "C" at bounding box center [224, 103] width 36 height 102
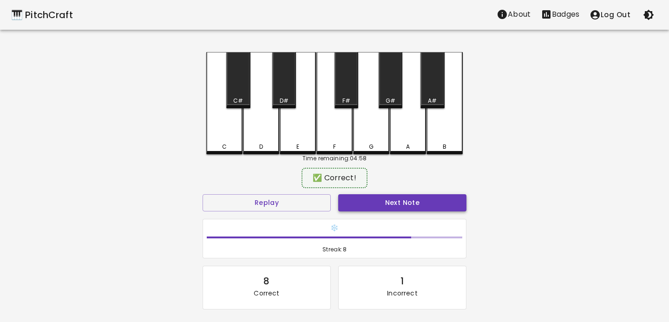
click at [402, 197] on button "Next Note" at bounding box center [402, 202] width 128 height 17
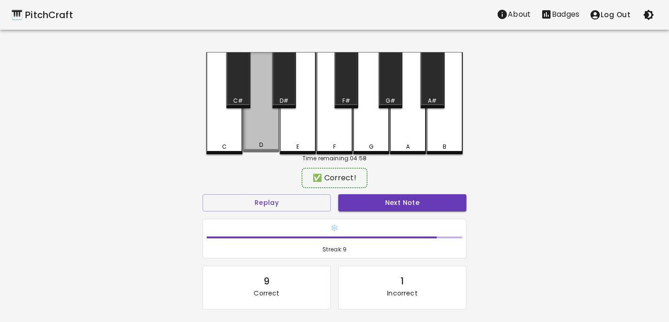
click at [254, 128] on div "D" at bounding box center [261, 102] width 36 height 100
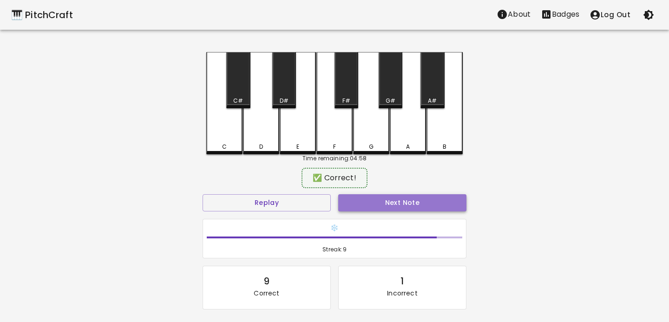
click at [418, 200] on button "Next Note" at bounding box center [402, 202] width 128 height 17
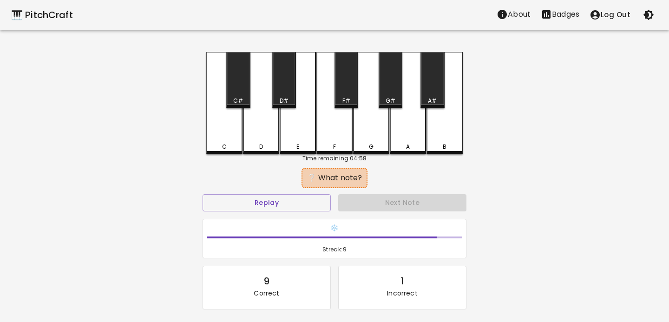
click at [223, 144] on div "C" at bounding box center [224, 147] width 5 height 8
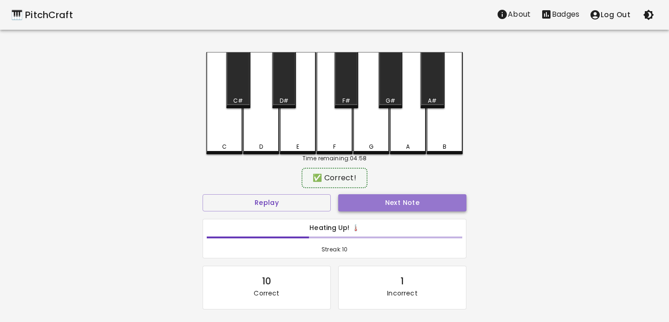
click at [404, 200] on button "Next Note" at bounding box center [402, 202] width 128 height 17
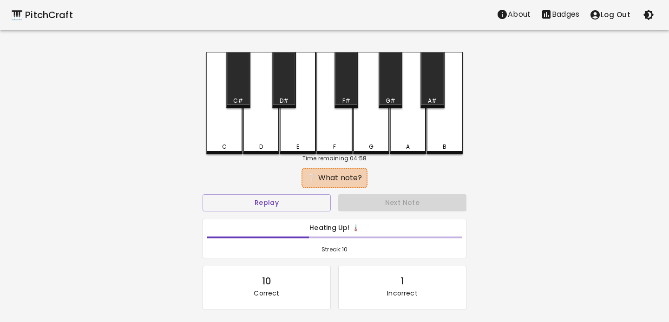
click at [222, 120] on div "C" at bounding box center [224, 103] width 36 height 102
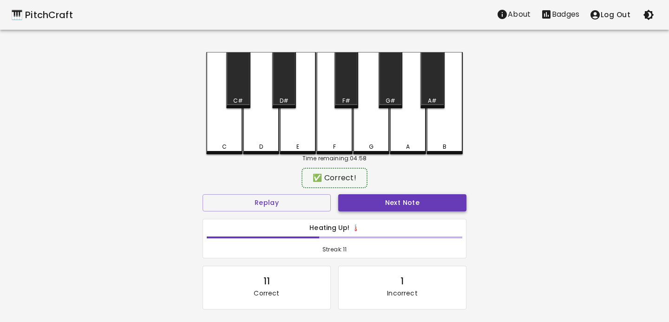
click at [369, 201] on button "Next Note" at bounding box center [402, 202] width 128 height 17
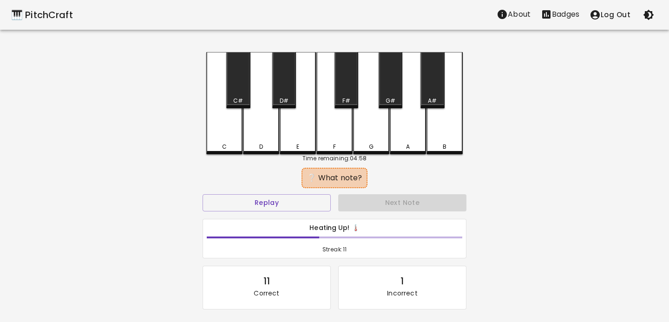
click at [213, 123] on div "C" at bounding box center [224, 103] width 36 height 102
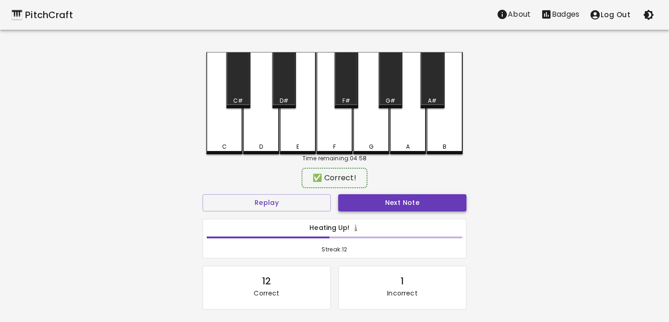
click at [345, 197] on button "Next Note" at bounding box center [402, 202] width 128 height 17
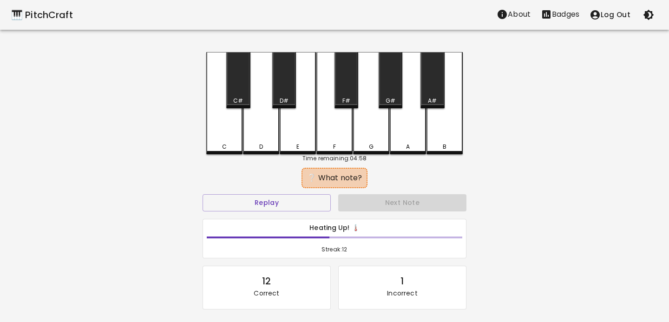
click at [262, 142] on div "D" at bounding box center [261, 103] width 36 height 102
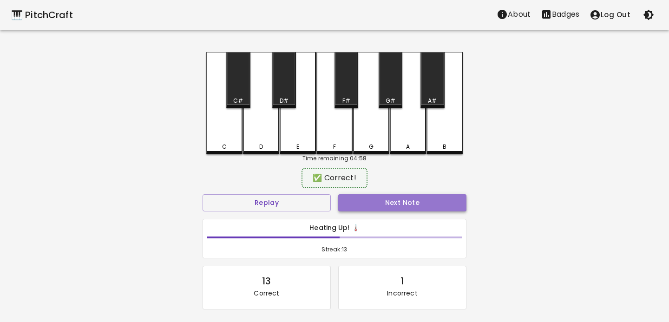
click at [380, 194] on button "Next Note" at bounding box center [402, 202] width 128 height 17
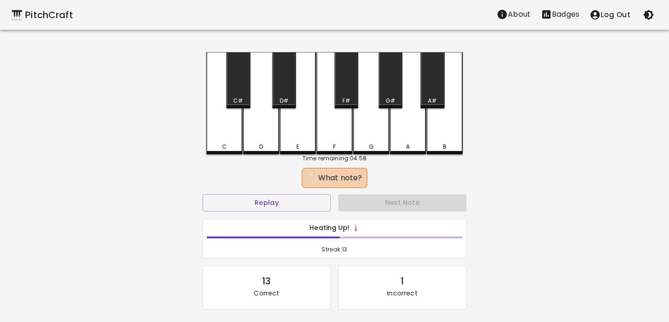
click at [220, 140] on div "C" at bounding box center [224, 103] width 36 height 102
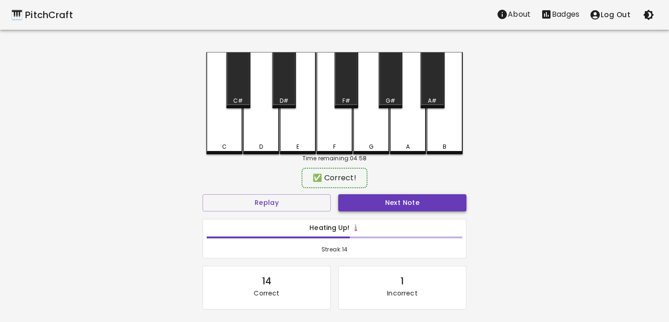
click at [356, 199] on button "Next Note" at bounding box center [402, 202] width 128 height 17
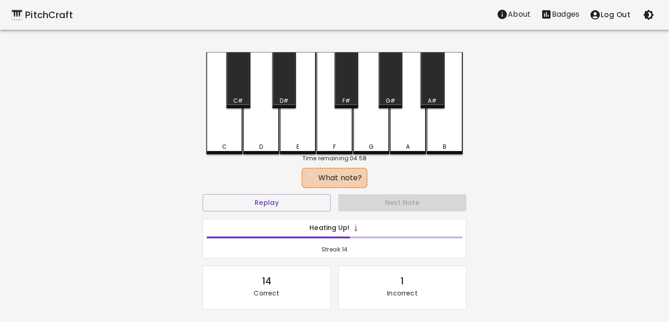
click at [275, 137] on div "D" at bounding box center [261, 103] width 36 height 102
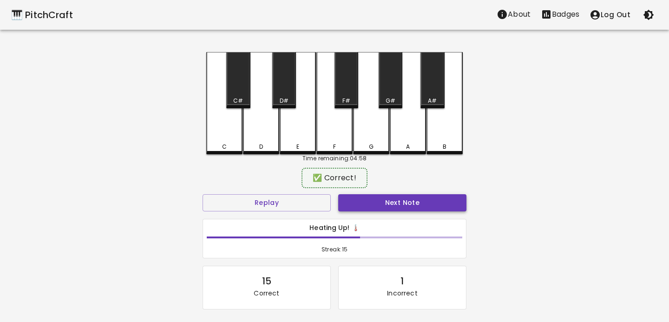
click at [365, 203] on button "Next Note" at bounding box center [402, 202] width 128 height 17
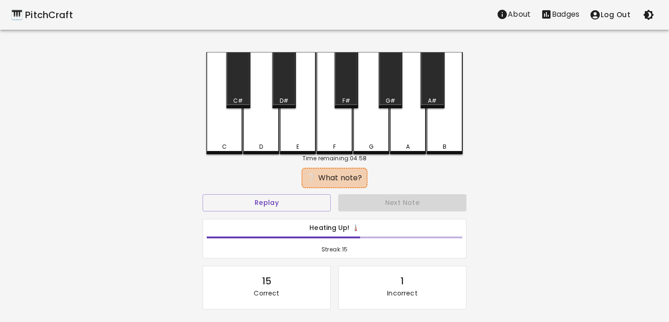
click at [255, 138] on div "D" at bounding box center [261, 103] width 36 height 102
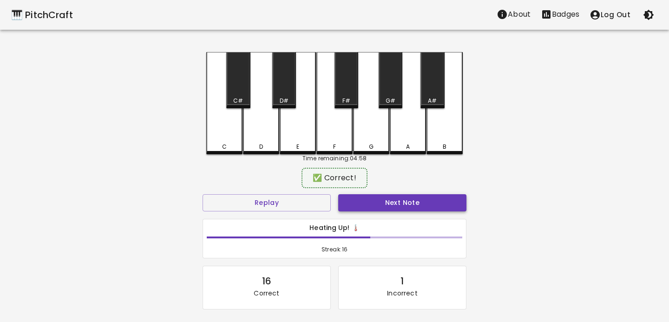
click at [366, 194] on button "Next Note" at bounding box center [402, 202] width 128 height 17
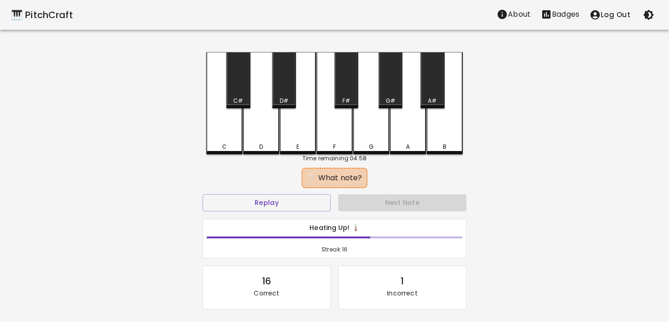
click at [250, 137] on div "D" at bounding box center [261, 103] width 36 height 102
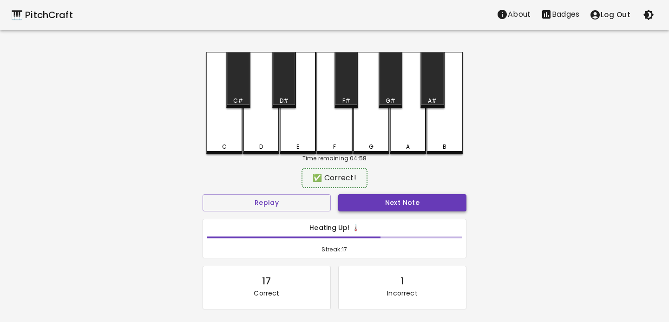
click at [369, 201] on button "Next Note" at bounding box center [402, 202] width 128 height 17
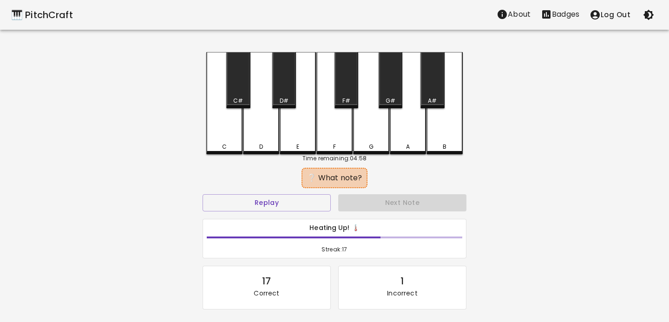
click at [230, 136] on div "C" at bounding box center [224, 103] width 36 height 102
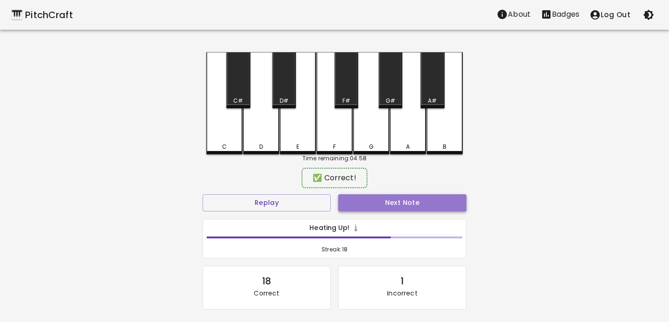
click at [362, 201] on button "Next Note" at bounding box center [402, 202] width 128 height 17
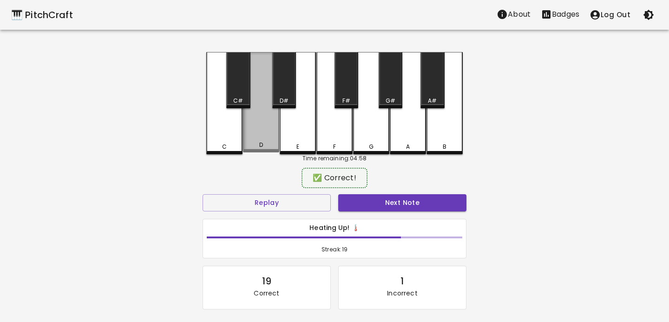
click at [253, 123] on div "D" at bounding box center [261, 102] width 36 height 100
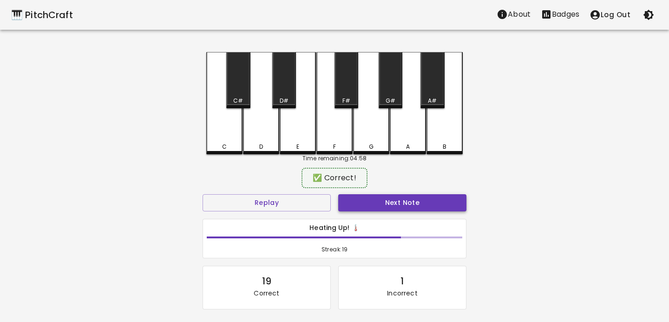
click at [365, 205] on button "Next Note" at bounding box center [402, 202] width 128 height 17
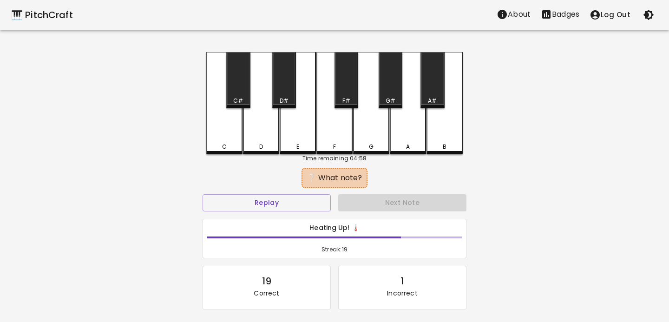
click at [255, 122] on div "D" at bounding box center [261, 103] width 36 height 102
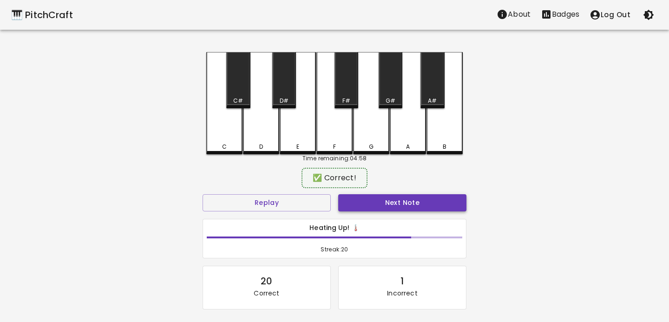
click at [362, 201] on button "Next Note" at bounding box center [402, 202] width 128 height 17
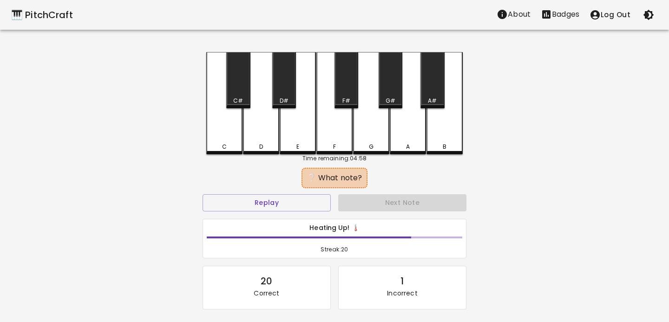
click at [263, 120] on div "D" at bounding box center [261, 103] width 36 height 102
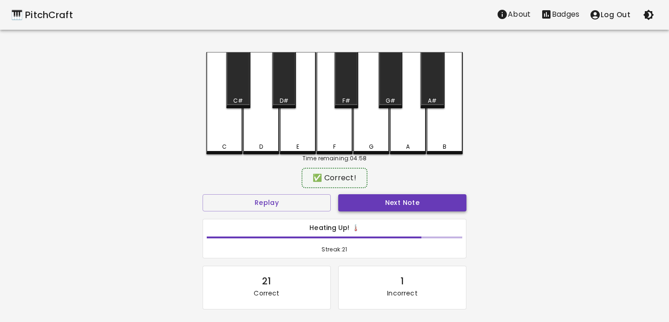
click at [354, 195] on button "Next Note" at bounding box center [402, 202] width 128 height 17
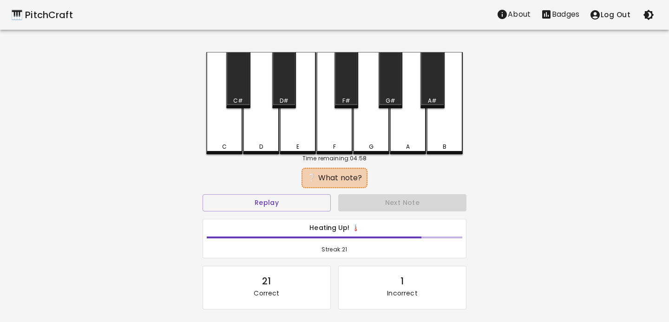
click at [216, 119] on div "C" at bounding box center [224, 103] width 36 height 102
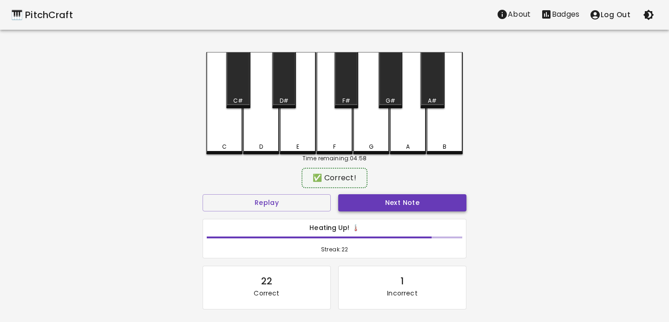
click at [365, 199] on button "Next Note" at bounding box center [402, 202] width 128 height 17
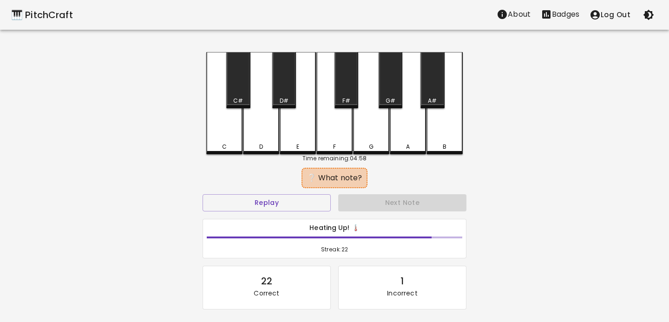
click at [225, 131] on div "C" at bounding box center [224, 103] width 36 height 102
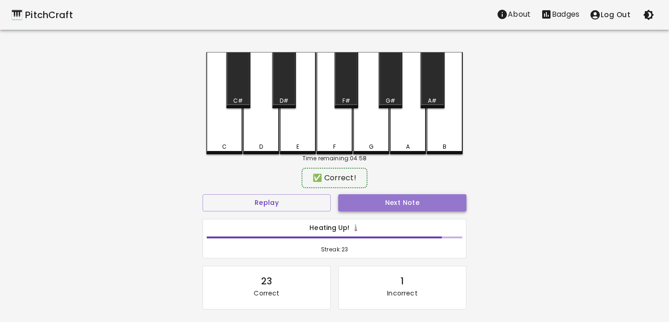
click at [397, 196] on button "Next Note" at bounding box center [402, 202] width 128 height 17
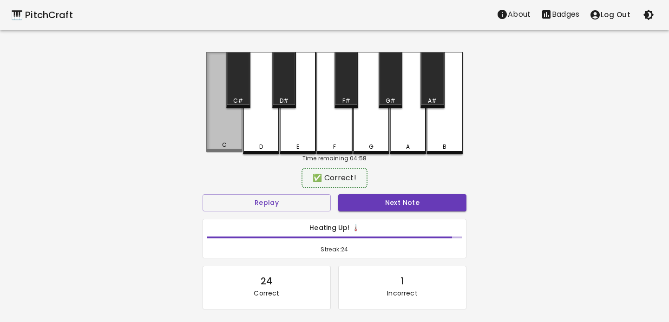
click at [233, 119] on div "C" at bounding box center [224, 102] width 36 height 100
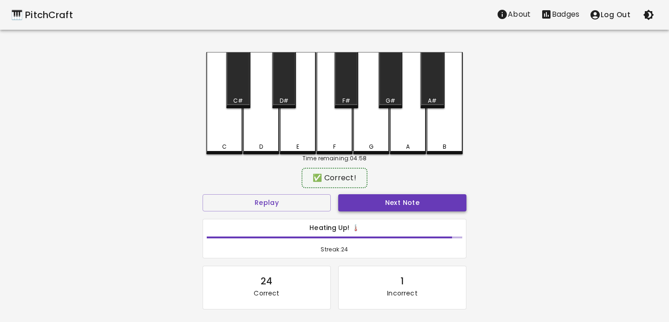
click at [412, 203] on button "Next Note" at bounding box center [402, 202] width 128 height 17
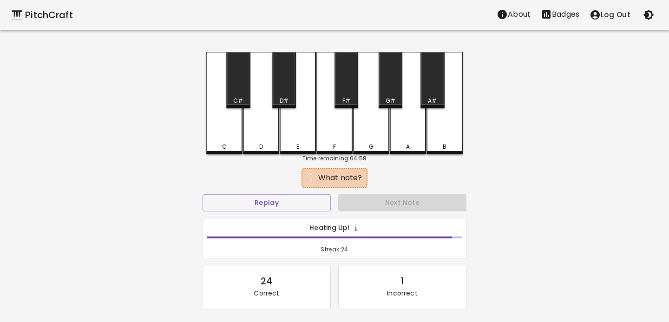
click at [255, 123] on div "D" at bounding box center [261, 103] width 36 height 102
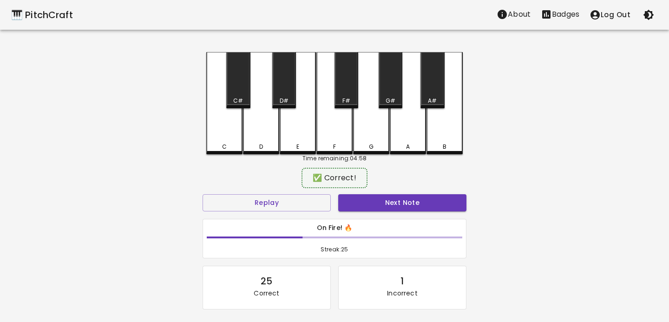
click at [361, 161] on div "Time remaining: 04:58" at bounding box center [334, 158] width 256 height 8
click at [392, 196] on button "Next Note" at bounding box center [402, 202] width 128 height 17
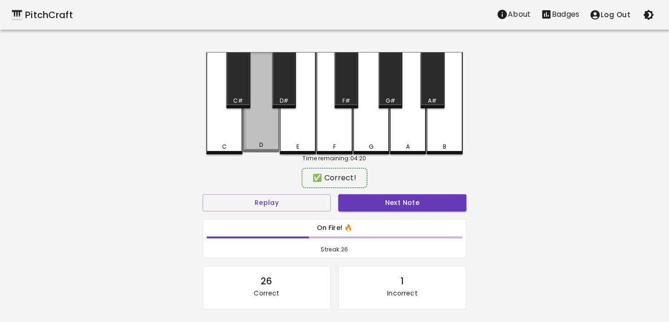
click at [262, 131] on div "D" at bounding box center [261, 102] width 36 height 100
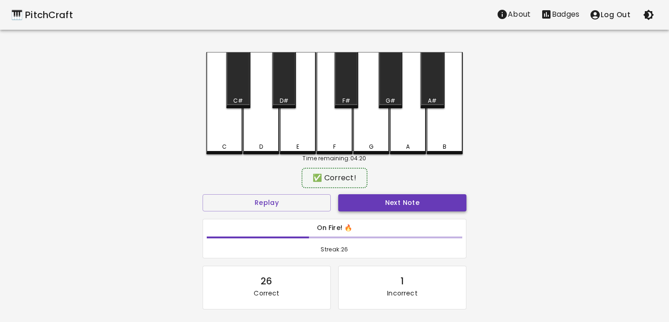
click at [379, 200] on button "Next Note" at bounding box center [402, 202] width 128 height 17
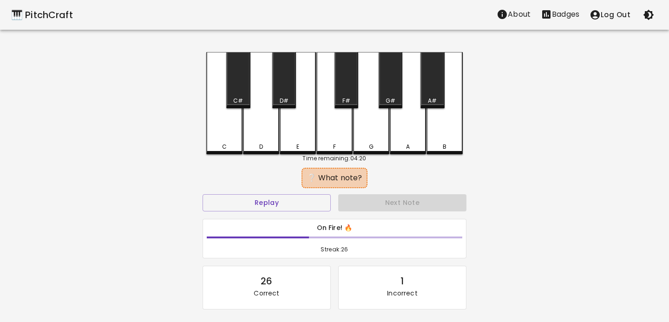
click at [260, 138] on div "D" at bounding box center [261, 103] width 36 height 102
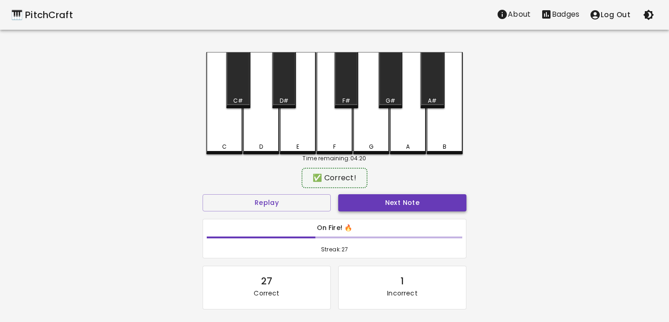
click at [404, 208] on button "Next Note" at bounding box center [402, 202] width 128 height 17
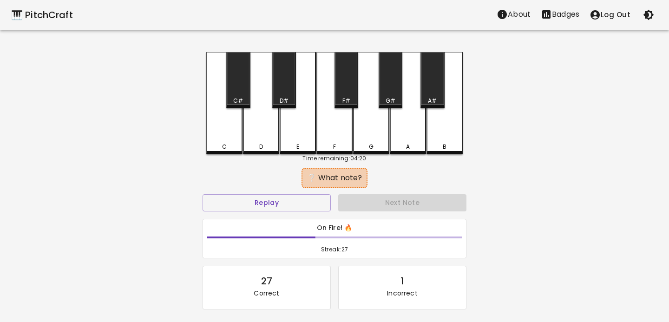
click at [229, 126] on div "C" at bounding box center [224, 103] width 36 height 102
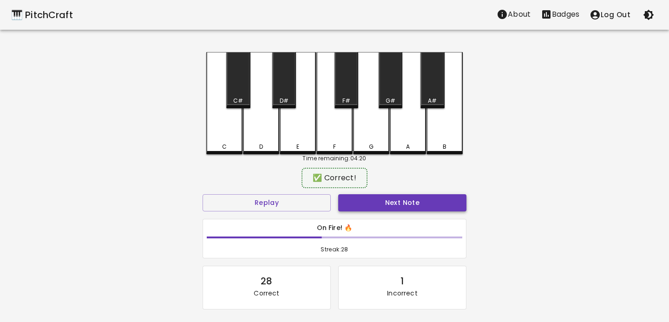
click at [396, 194] on button "Next Note" at bounding box center [402, 202] width 128 height 17
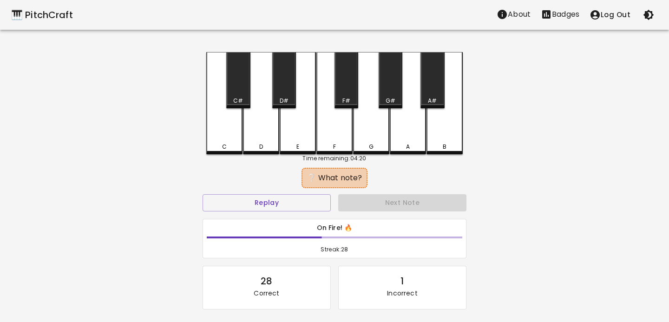
click at [218, 116] on div "C" at bounding box center [224, 103] width 36 height 102
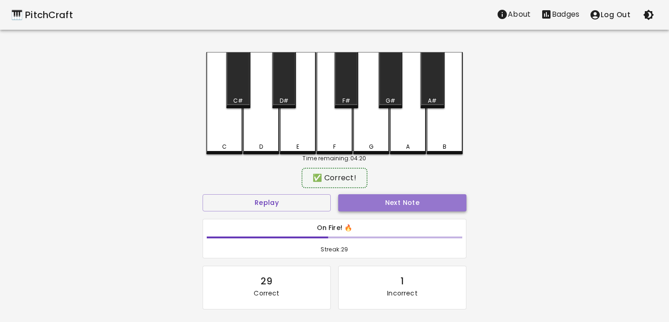
click at [390, 197] on button "Next Note" at bounding box center [402, 202] width 128 height 17
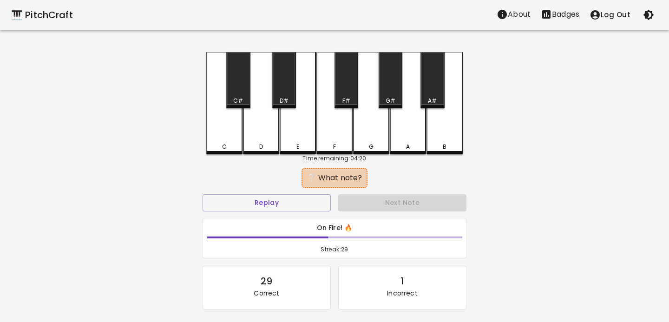
click at [283, 129] on div "E" at bounding box center [298, 103] width 36 height 102
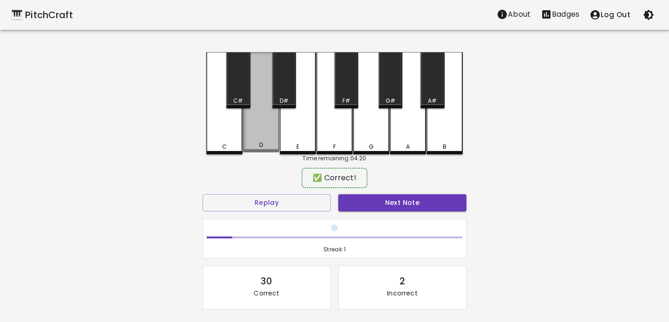
click at [274, 129] on div "D" at bounding box center [261, 102] width 36 height 100
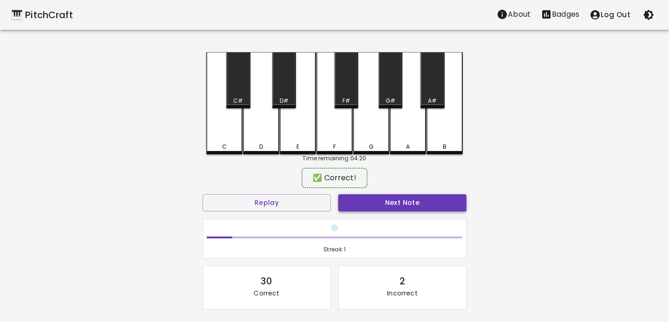
click at [392, 201] on button "Next Note" at bounding box center [402, 202] width 128 height 17
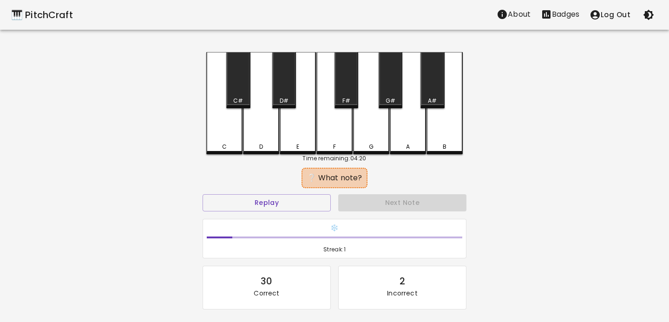
click at [269, 124] on div "D" at bounding box center [261, 103] width 36 height 102
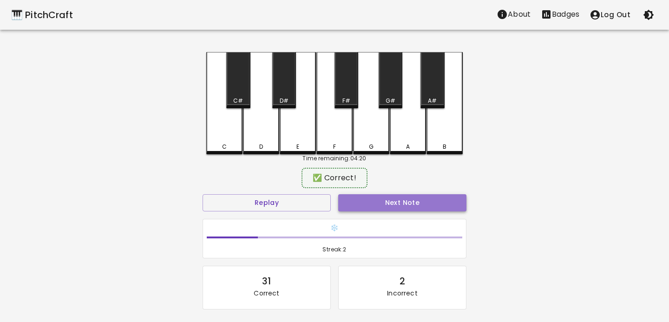
click at [394, 209] on button "Next Note" at bounding box center [402, 202] width 128 height 17
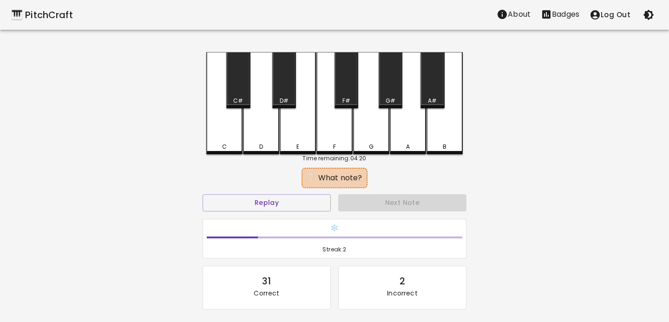
click at [216, 135] on div "C" at bounding box center [224, 103] width 36 height 102
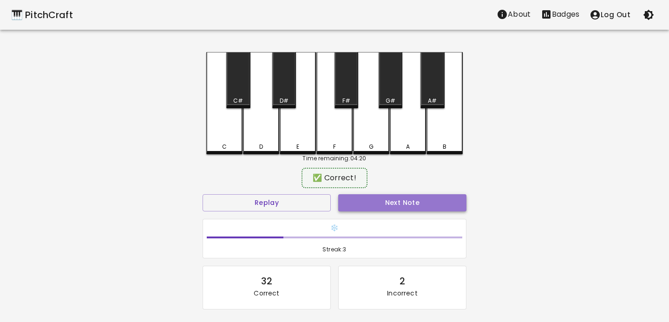
click at [401, 206] on button "Next Note" at bounding box center [402, 202] width 128 height 17
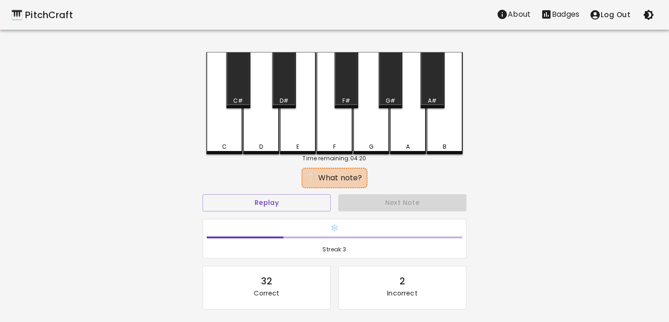
click at [224, 136] on div "C" at bounding box center [224, 103] width 36 height 102
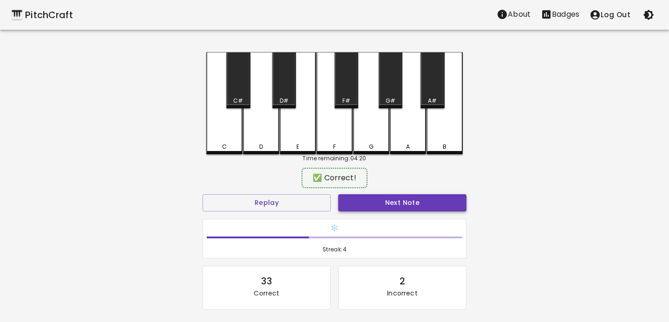
click at [389, 203] on button "Next Note" at bounding box center [402, 202] width 128 height 17
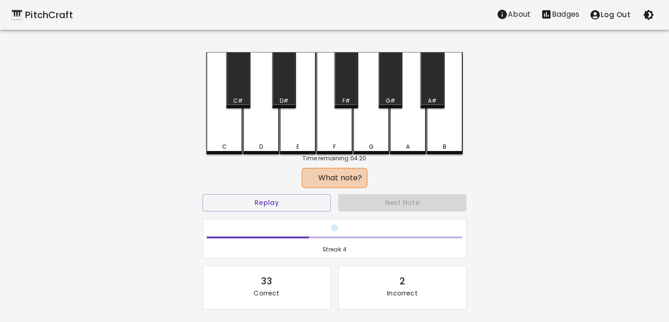
click at [264, 119] on div "D" at bounding box center [261, 103] width 36 height 102
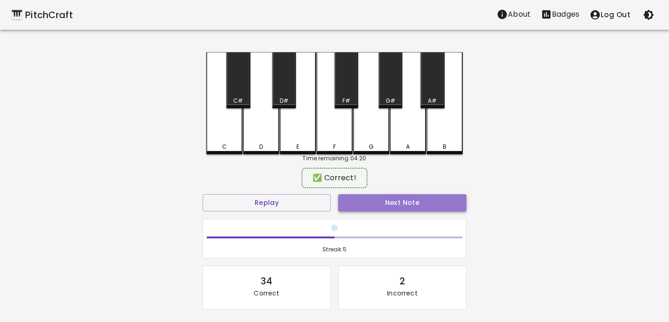
click at [353, 204] on button "Next Note" at bounding box center [402, 202] width 128 height 17
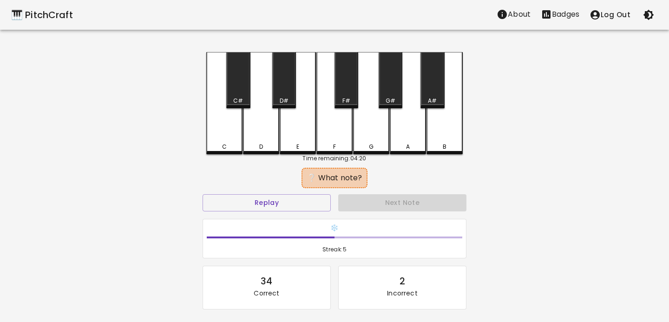
click at [278, 132] on div "D" at bounding box center [261, 103] width 36 height 102
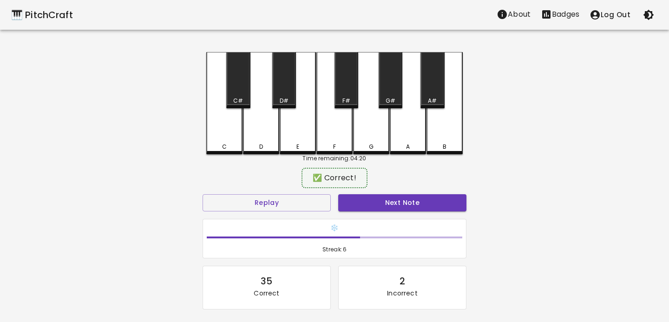
click at [389, 224] on h6 "❄️" at bounding box center [334, 228] width 255 height 10
click at [388, 203] on button "Next Note" at bounding box center [402, 202] width 128 height 17
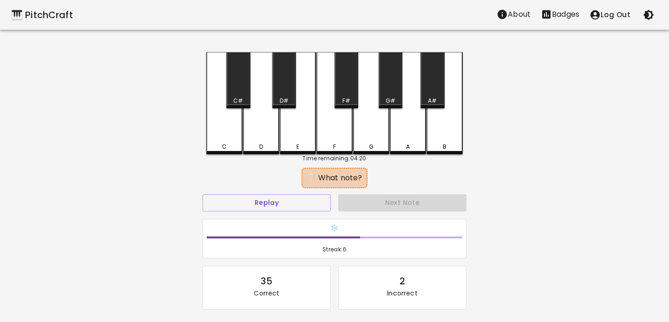
click at [216, 139] on div "C" at bounding box center [224, 103] width 36 height 102
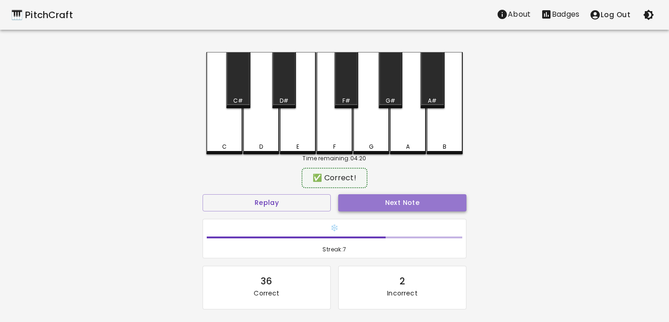
click at [384, 201] on button "Next Note" at bounding box center [402, 202] width 128 height 17
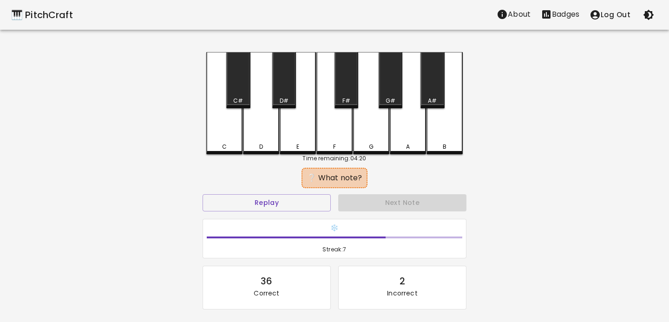
click at [224, 133] on div "C" at bounding box center [224, 103] width 36 height 102
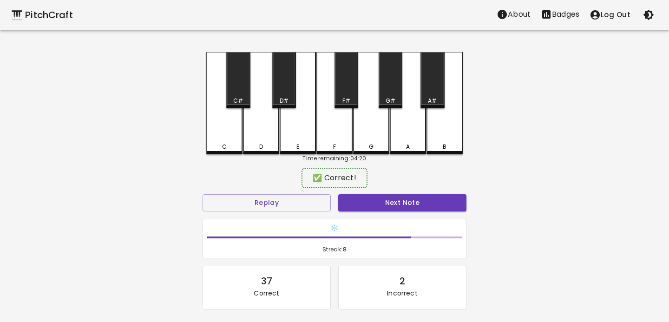
click at [355, 191] on div "Next Note" at bounding box center [402, 202] width 136 height 25
click at [355, 199] on button "Next Note" at bounding box center [402, 202] width 128 height 17
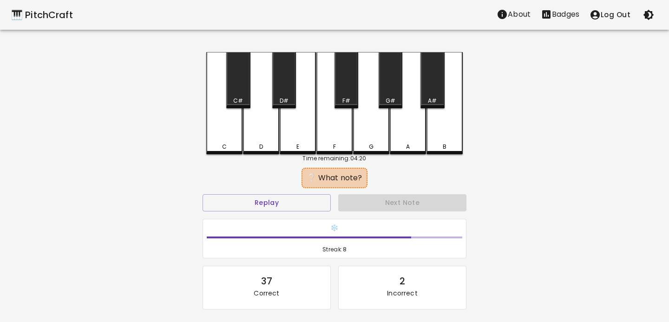
click at [225, 135] on div "C" at bounding box center [224, 103] width 36 height 102
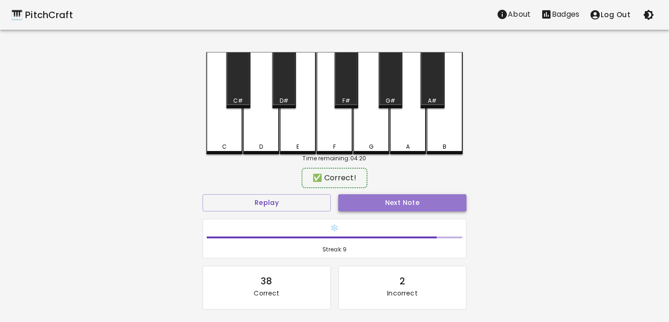
click at [378, 200] on button "Next Note" at bounding box center [402, 202] width 128 height 17
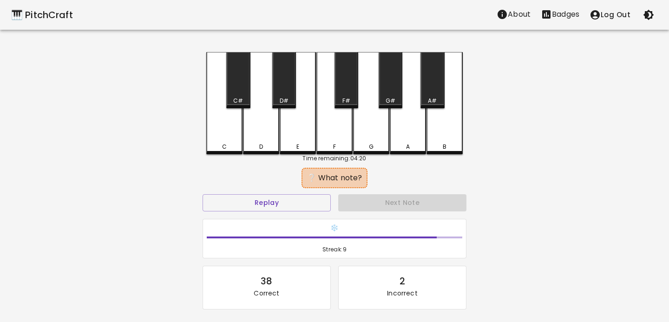
click at [231, 137] on div "C" at bounding box center [224, 103] width 36 height 102
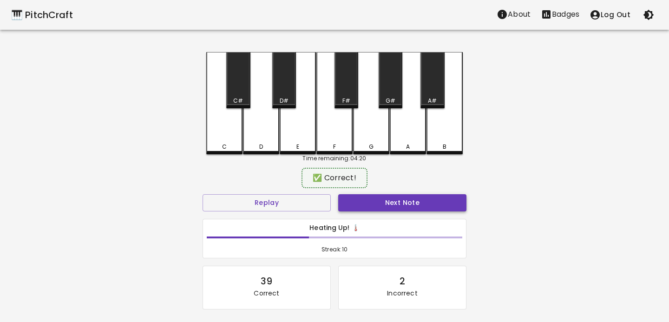
click at [377, 199] on button "Next Note" at bounding box center [402, 202] width 128 height 17
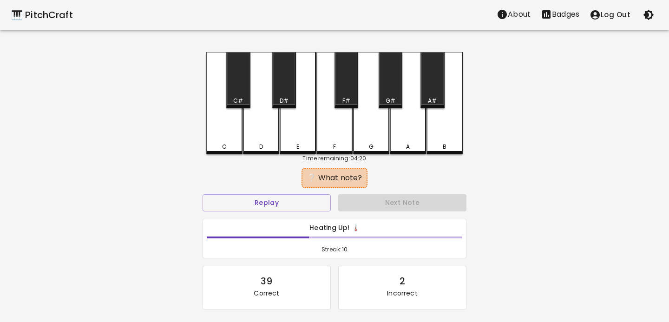
click at [247, 123] on div "D" at bounding box center [261, 103] width 36 height 102
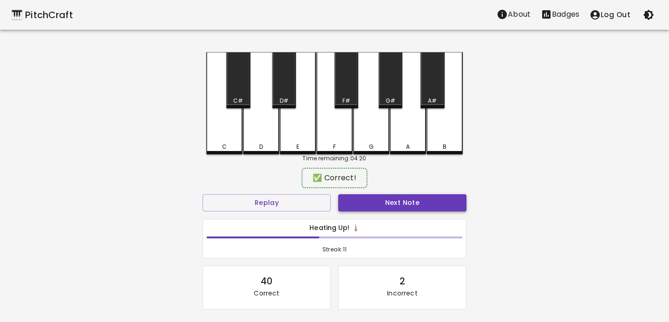
click at [379, 203] on button "Next Note" at bounding box center [402, 202] width 128 height 17
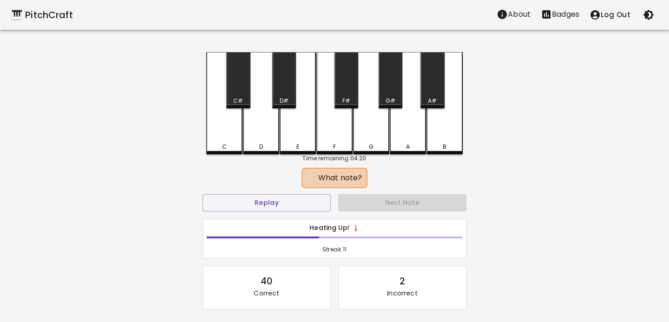
click at [254, 143] on div "D" at bounding box center [261, 147] width 34 height 8
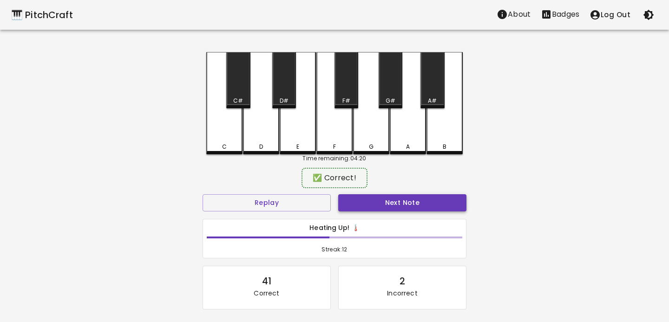
click at [378, 202] on button "Next Note" at bounding box center [402, 202] width 128 height 17
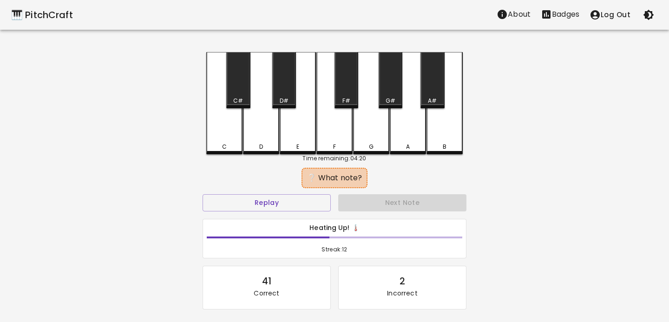
click at [264, 131] on div "D" at bounding box center [261, 103] width 36 height 102
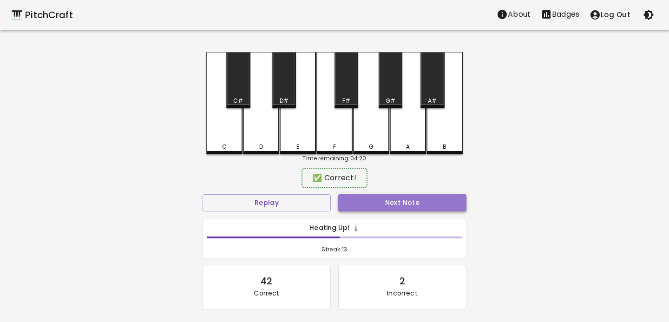
click at [374, 201] on button "Next Note" at bounding box center [402, 202] width 128 height 17
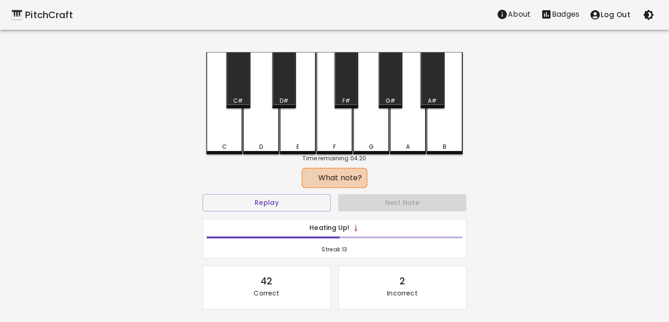
click at [231, 140] on div "C" at bounding box center [224, 103] width 36 height 102
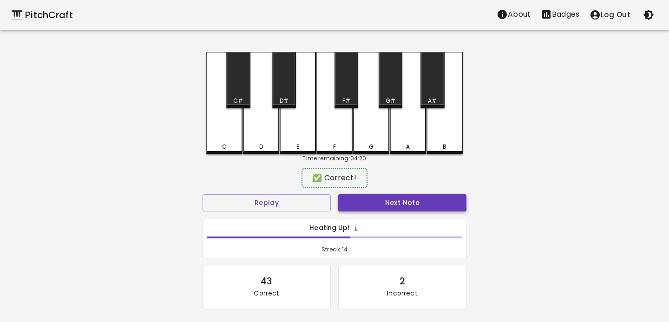
click at [354, 204] on button "Next Note" at bounding box center [402, 202] width 128 height 17
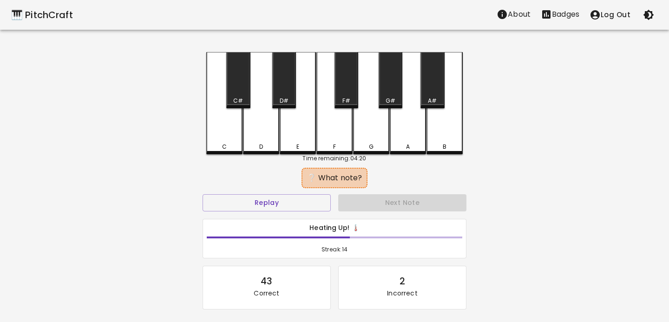
click at [216, 138] on div "C" at bounding box center [224, 103] width 36 height 102
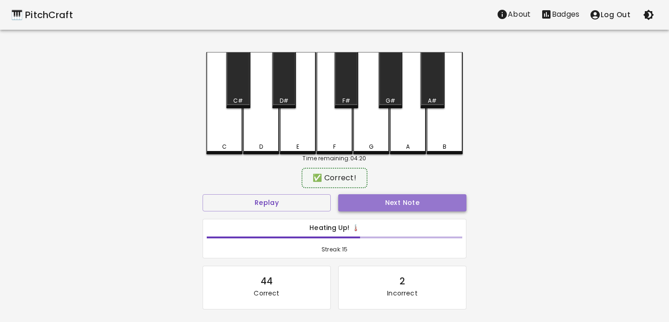
click at [388, 196] on button "Next Note" at bounding box center [402, 202] width 128 height 17
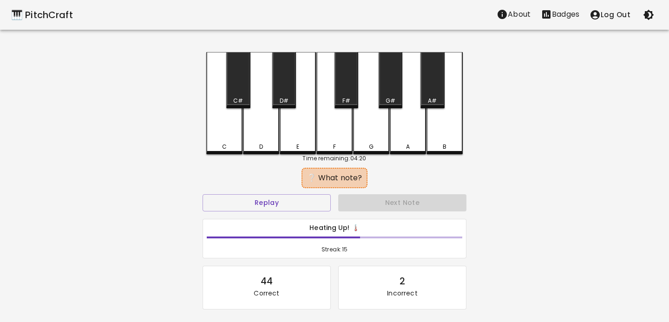
click at [261, 144] on div "D" at bounding box center [261, 147] width 4 height 8
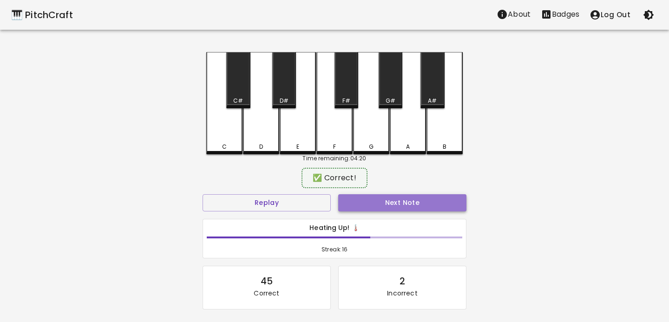
click at [355, 199] on button "Next Note" at bounding box center [402, 202] width 128 height 17
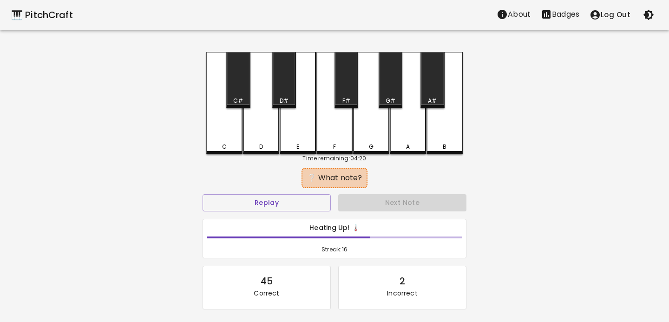
click at [223, 132] on div "C" at bounding box center [224, 103] width 36 height 102
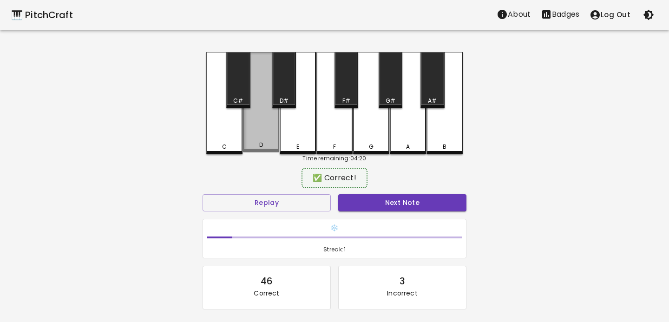
click at [267, 128] on div "D" at bounding box center [261, 102] width 36 height 100
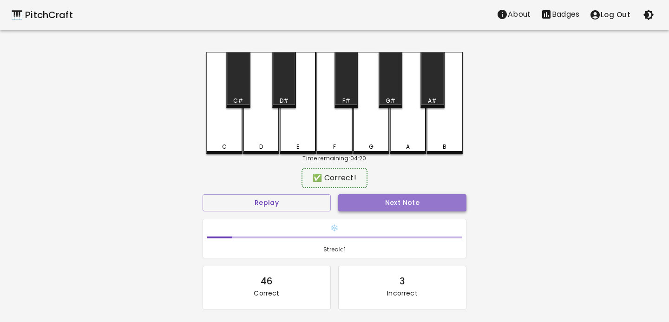
click at [374, 198] on button "Next Note" at bounding box center [402, 202] width 128 height 17
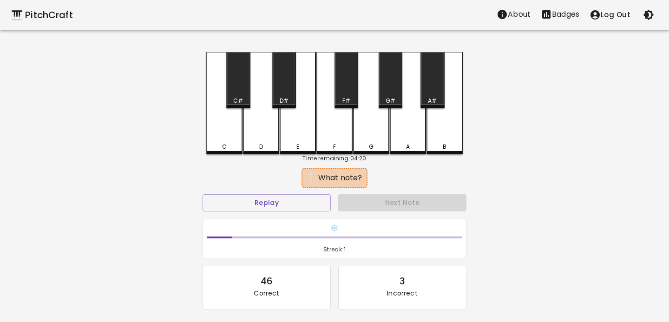
click at [228, 144] on div "C" at bounding box center [224, 147] width 34 height 8
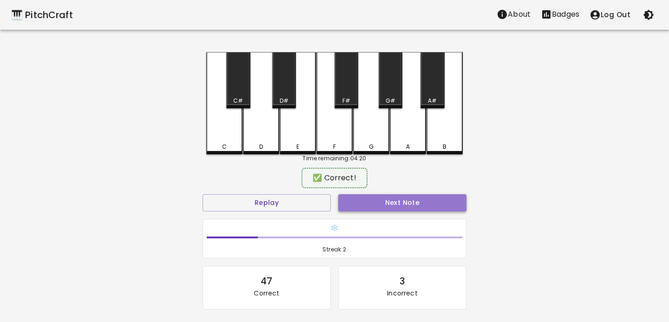
click at [378, 198] on button "Next Note" at bounding box center [402, 202] width 128 height 17
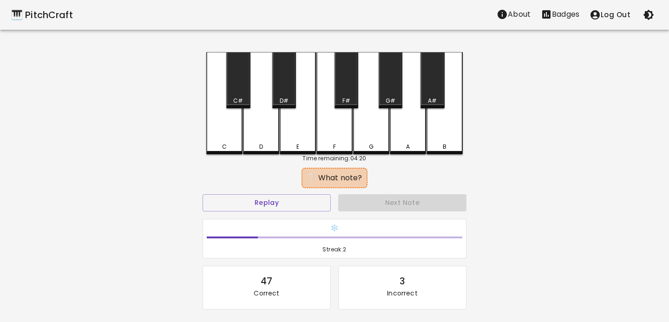
click at [224, 141] on div "C" at bounding box center [224, 103] width 36 height 102
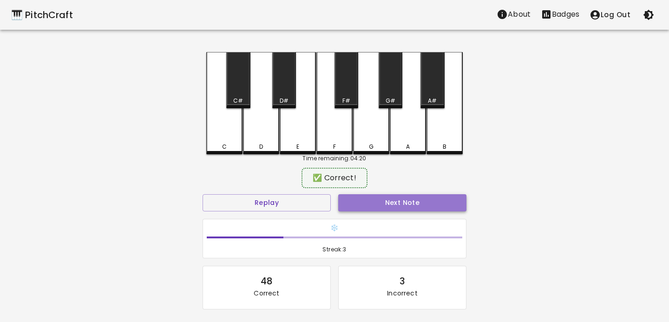
click at [358, 201] on button "Next Note" at bounding box center [402, 202] width 128 height 17
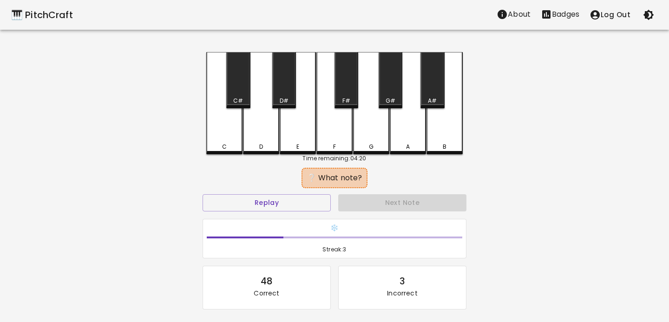
click at [259, 121] on div "D" at bounding box center [261, 103] width 36 height 102
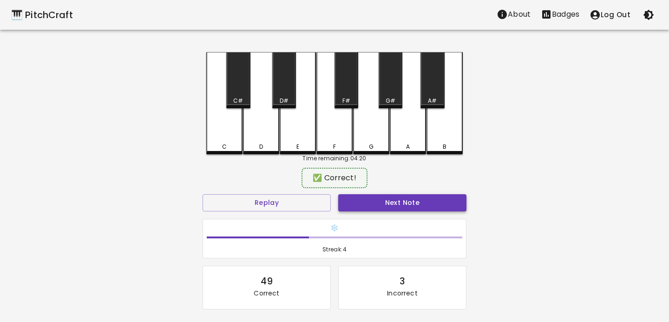
click at [374, 197] on button "Next Note" at bounding box center [402, 202] width 128 height 17
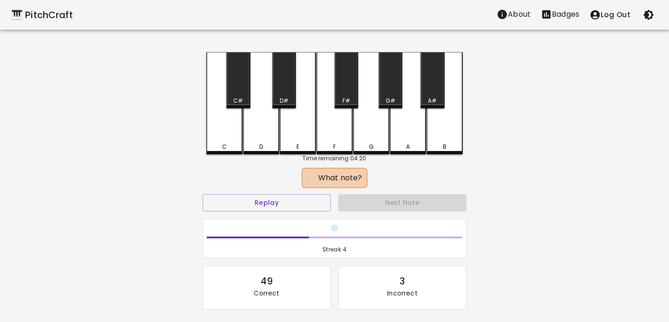
click at [222, 136] on div "C" at bounding box center [224, 103] width 36 height 102
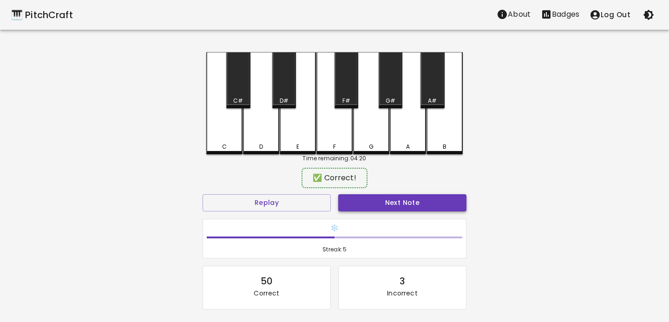
click at [391, 195] on button "Next Note" at bounding box center [402, 202] width 128 height 17
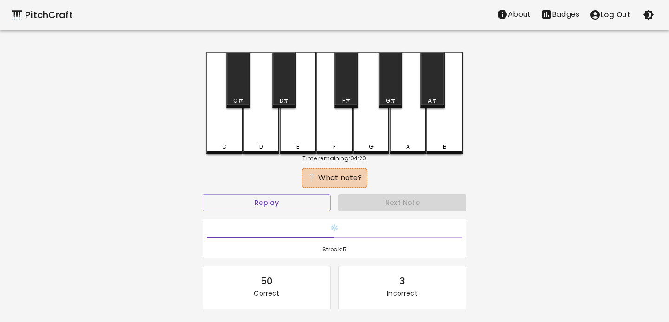
click at [265, 115] on div "D" at bounding box center [261, 103] width 36 height 102
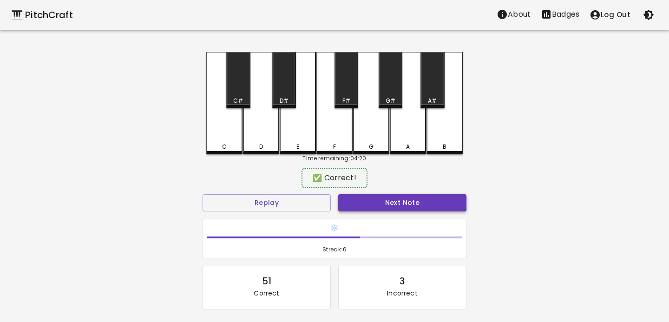
click at [371, 205] on button "Next Note" at bounding box center [402, 202] width 128 height 17
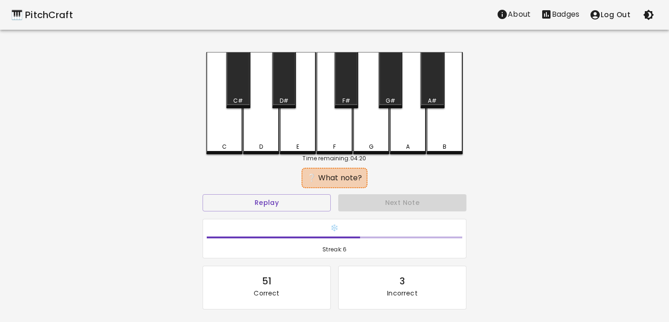
click at [219, 130] on div "C" at bounding box center [224, 103] width 36 height 102
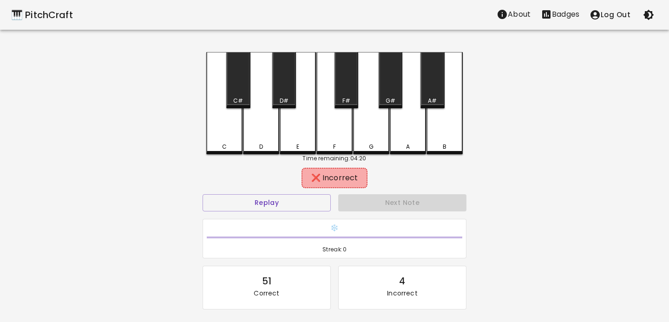
scroll to position [88, 0]
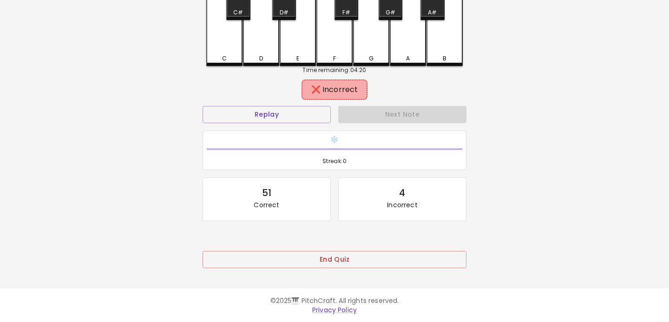
click at [252, 59] on div "D" at bounding box center [261, 58] width 34 height 8
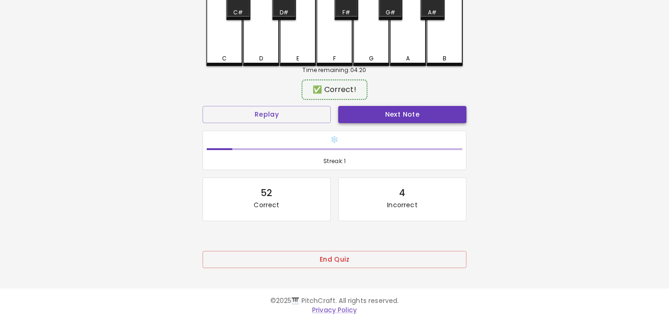
click at [348, 116] on button "Next Note" at bounding box center [402, 114] width 128 height 17
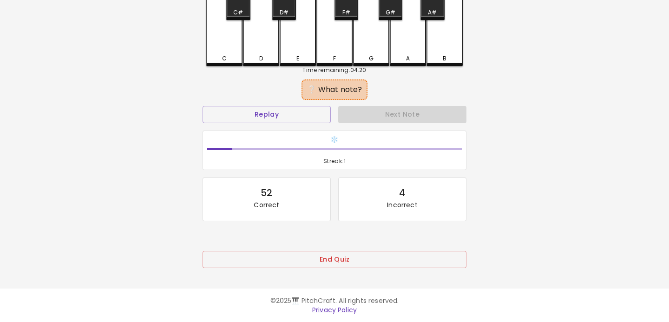
click at [220, 35] on div "C" at bounding box center [224, 15] width 36 height 102
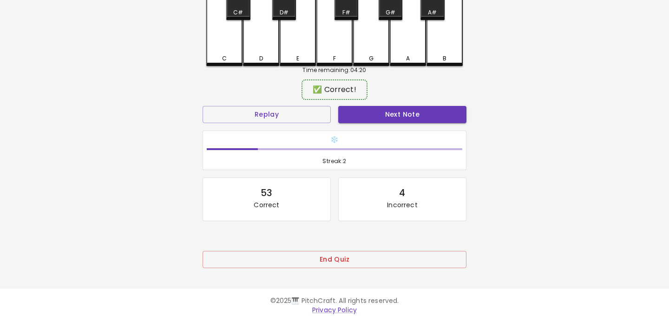
click at [364, 124] on div "Next Note" at bounding box center [402, 114] width 136 height 25
click at [364, 117] on button "Next Note" at bounding box center [402, 114] width 128 height 17
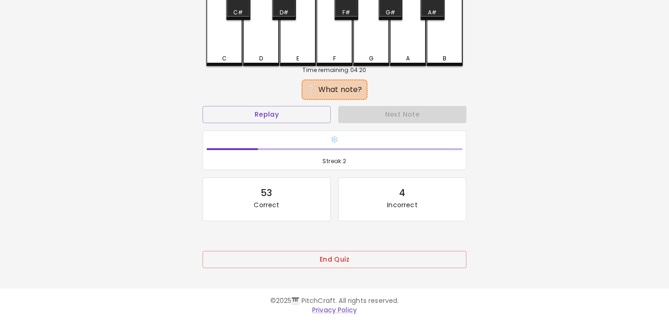
click at [361, 270] on div "End Quiz" at bounding box center [335, 266] width 264 height 30
click at [361, 264] on button "End Quiz" at bounding box center [335, 259] width 264 height 17
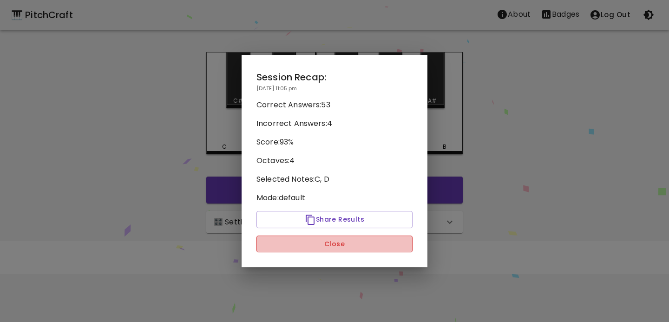
click at [360, 242] on button "Close" at bounding box center [334, 244] width 156 height 17
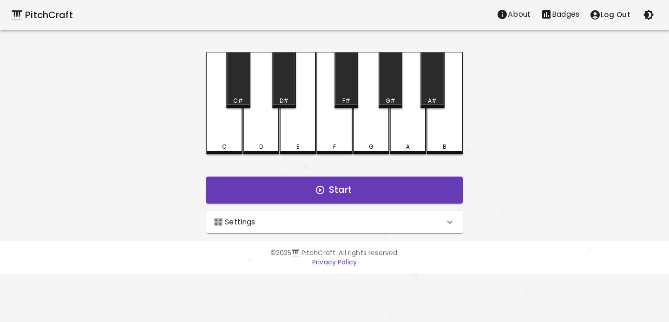
click at [571, 13] on p "Badges" at bounding box center [565, 14] width 27 height 11
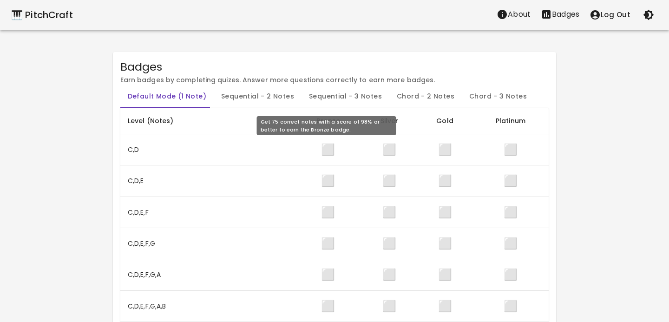
click at [323, 147] on span "⬜" at bounding box center [328, 149] width 14 height 15
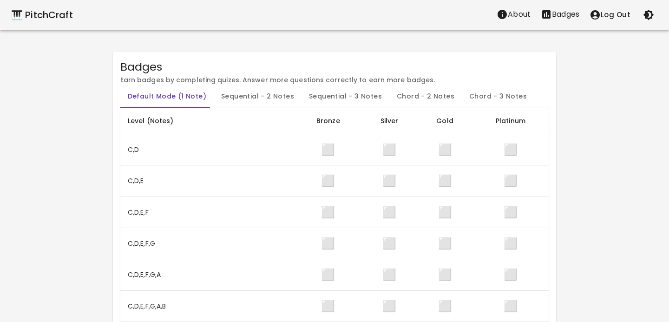
click at [61, 9] on div "🎹 PitchCraft" at bounding box center [42, 14] width 62 height 15
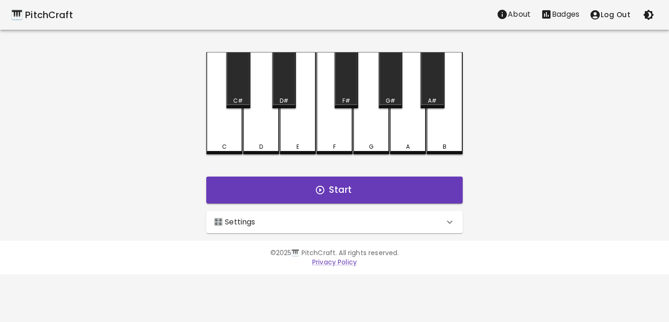
click at [301, 219] on div "🎛️ Settings" at bounding box center [329, 221] width 230 height 11
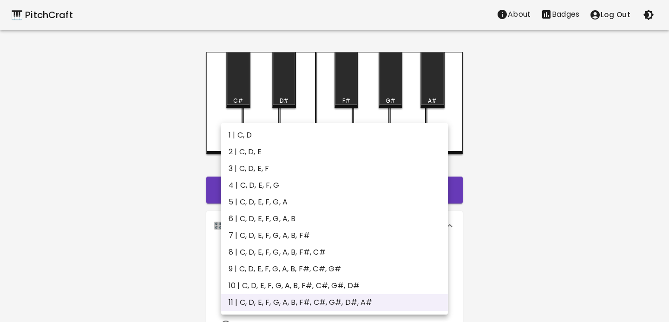
click at [296, 274] on body "🎹 PitchCraft About Badges Log Out C C# D D# E F F# G G# A A# B Start 🎛️ Setting…" at bounding box center [334, 281] width 669 height 563
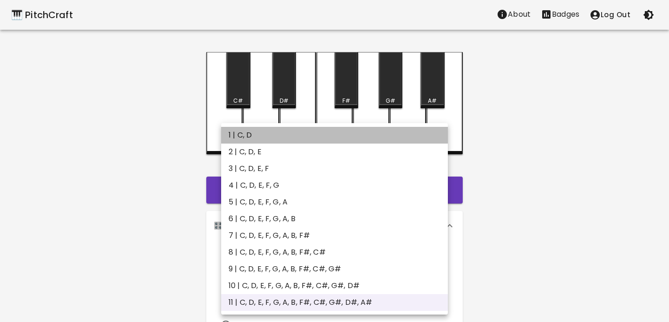
click at [246, 132] on li "1 | C, D" at bounding box center [334, 135] width 227 height 17
type input "1"
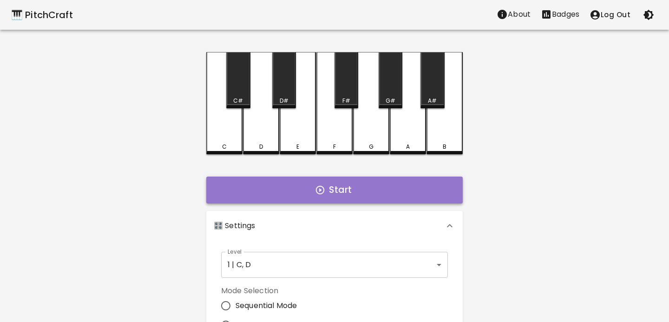
click at [284, 186] on button "Start" at bounding box center [334, 190] width 256 height 27
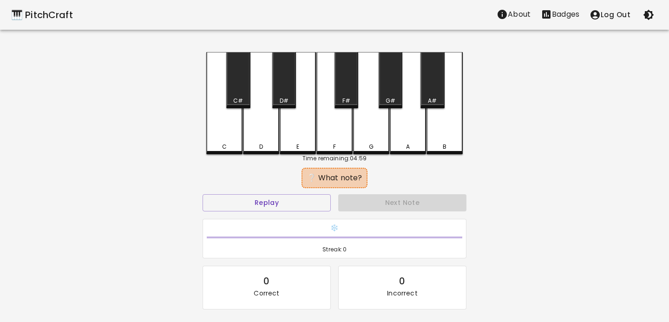
click at [235, 150] on div "C" at bounding box center [224, 103] width 36 height 102
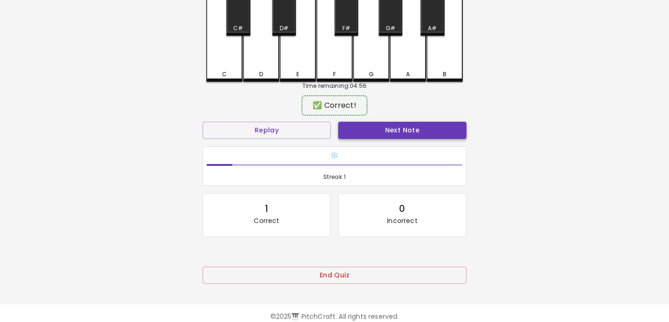
scroll to position [88, 0]
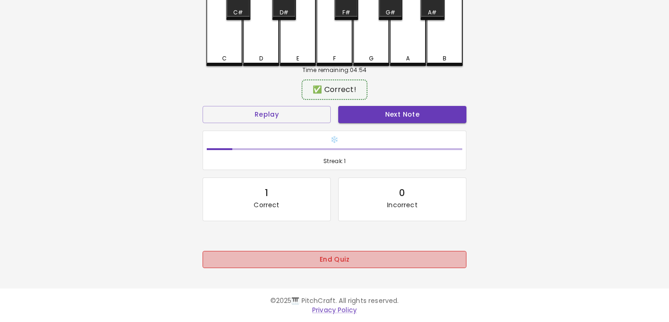
click at [341, 255] on button "End Quiz" at bounding box center [335, 259] width 264 height 17
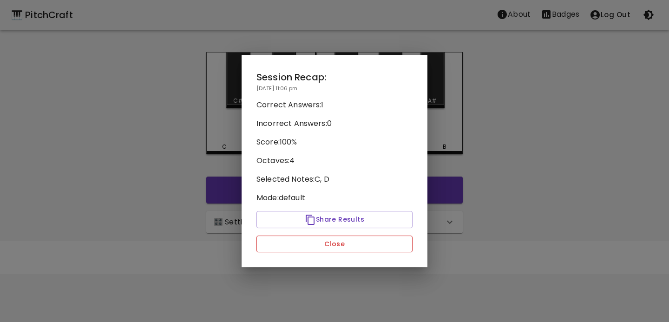
click at [340, 242] on button "Close" at bounding box center [334, 244] width 156 height 17
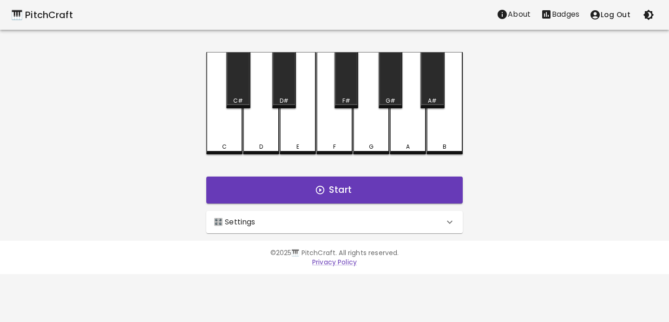
click at [318, 219] on div "🎛️ Settings" at bounding box center [329, 221] width 230 height 11
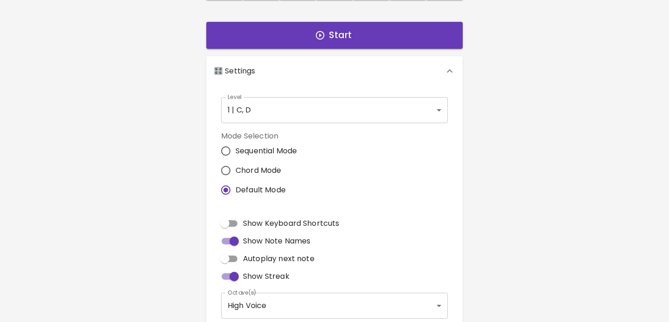
scroll to position [229, 0]
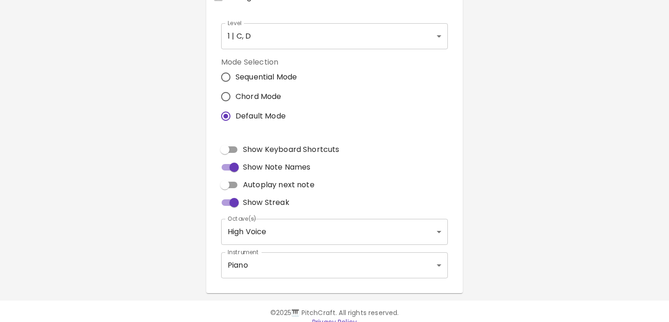
click at [254, 189] on span "Autoplay next note" at bounding box center [279, 184] width 72 height 11
click at [251, 189] on input "Autoplay next note" at bounding box center [224, 185] width 53 height 18
checkbox input "true"
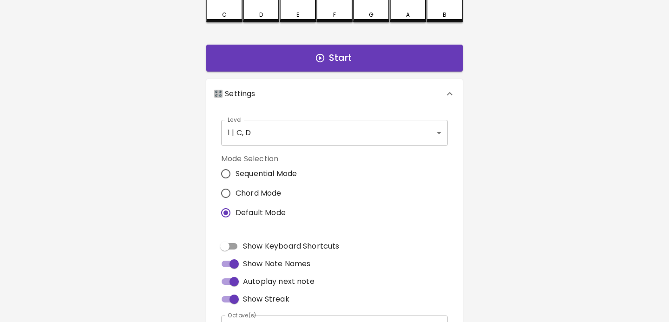
scroll to position [51, 0]
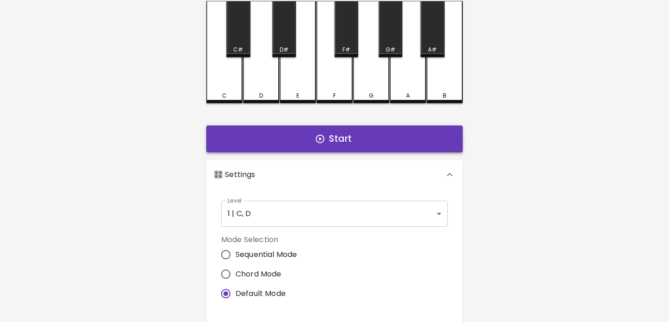
click at [327, 150] on button "Start" at bounding box center [334, 138] width 256 height 27
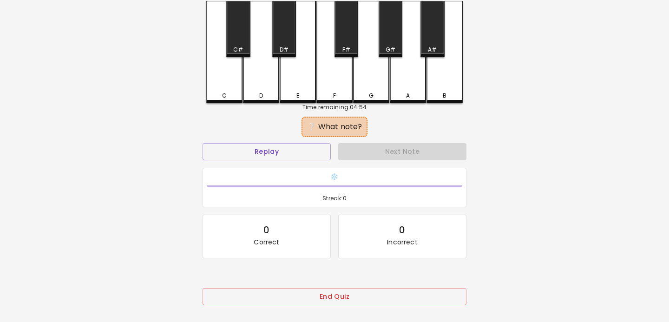
scroll to position [0, 0]
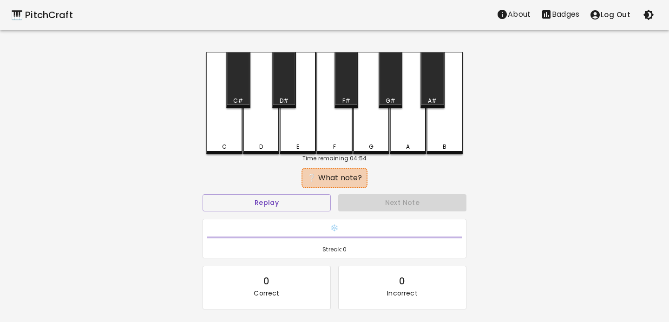
click at [211, 140] on div "C" at bounding box center [224, 103] width 36 height 102
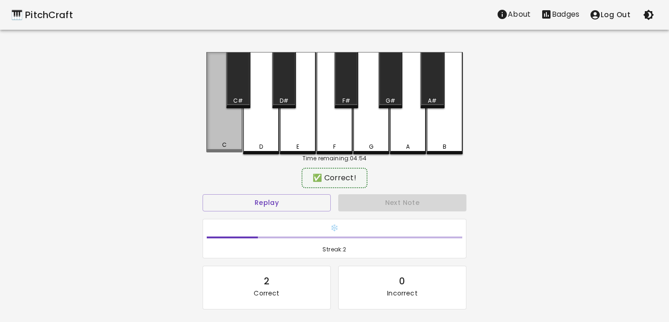
click at [236, 134] on div "C" at bounding box center [224, 102] width 36 height 100
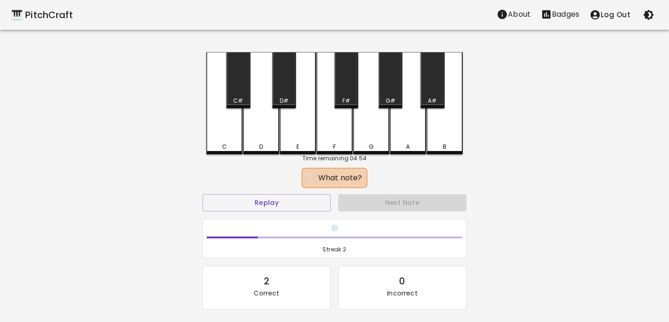
click at [236, 134] on div "C" at bounding box center [224, 103] width 36 height 102
click at [247, 133] on div "D" at bounding box center [261, 103] width 36 height 102
click at [232, 134] on div "C" at bounding box center [224, 103] width 36 height 102
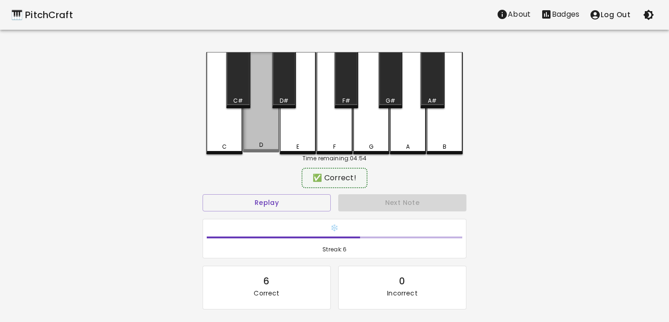
click at [255, 134] on div "D" at bounding box center [261, 102] width 36 height 100
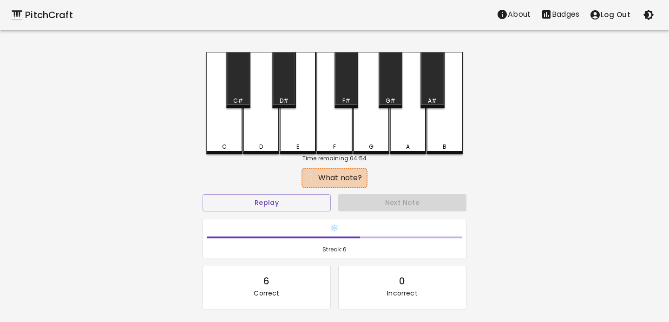
click at [255, 134] on div "D" at bounding box center [261, 103] width 36 height 102
click at [229, 135] on div "C" at bounding box center [224, 103] width 36 height 102
click at [266, 134] on div "D" at bounding box center [261, 103] width 36 height 102
click at [229, 132] on div "C" at bounding box center [224, 103] width 36 height 102
click at [223, 133] on div "C" at bounding box center [224, 103] width 36 height 102
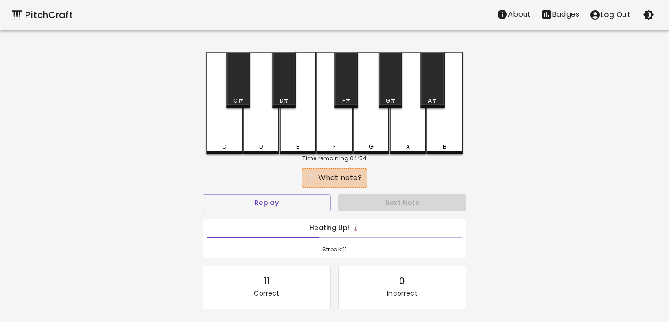
click at [228, 132] on div "C" at bounding box center [224, 103] width 36 height 102
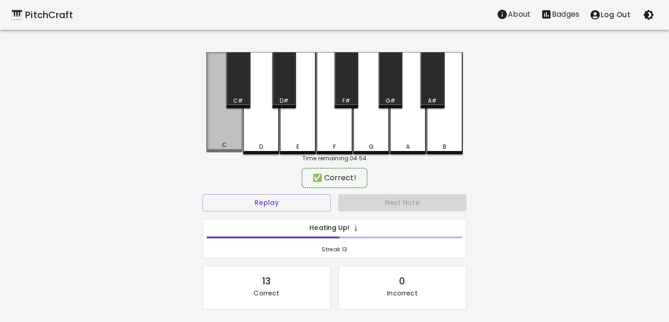
click at [228, 132] on div "C" at bounding box center [224, 102] width 36 height 100
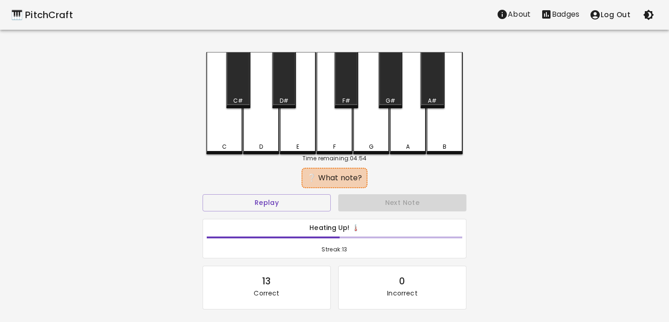
click at [228, 132] on div "C" at bounding box center [224, 103] width 36 height 102
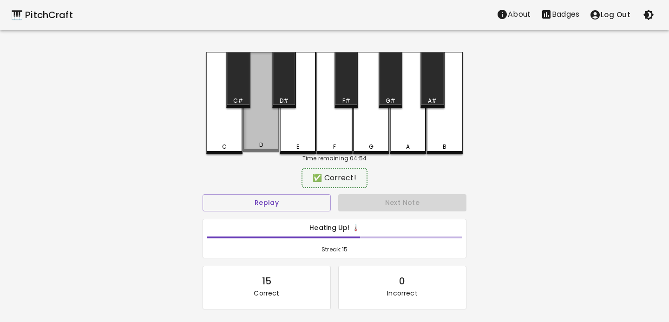
click at [250, 131] on div "D" at bounding box center [261, 102] width 36 height 100
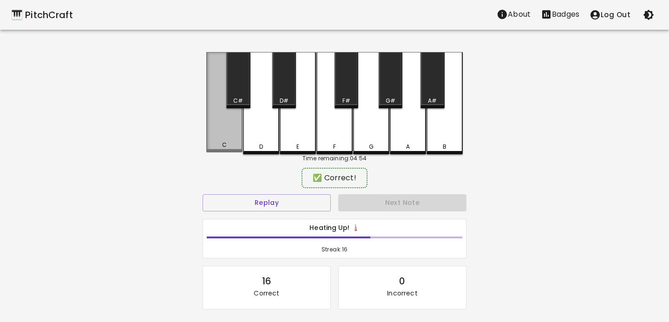
click at [229, 133] on div "C" at bounding box center [224, 102] width 36 height 100
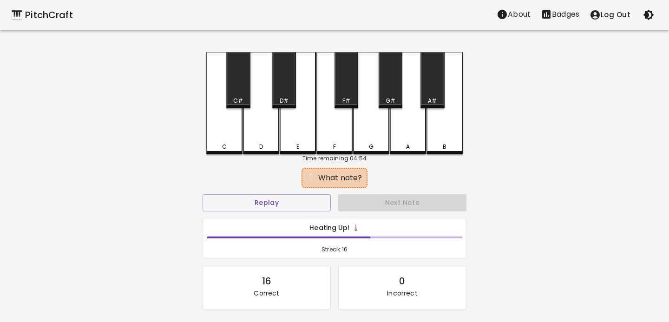
click at [255, 132] on div "D" at bounding box center [261, 103] width 36 height 102
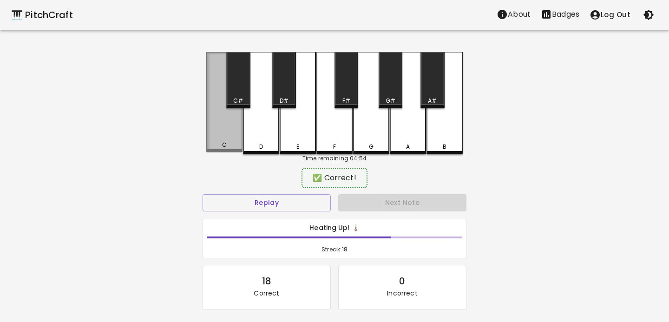
click at [234, 134] on div "C" at bounding box center [224, 102] width 36 height 100
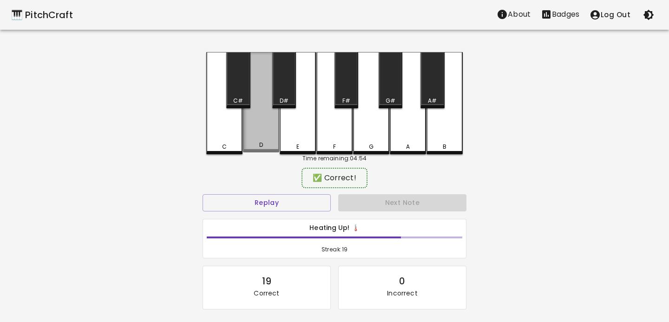
click at [254, 134] on div "D" at bounding box center [261, 102] width 36 height 100
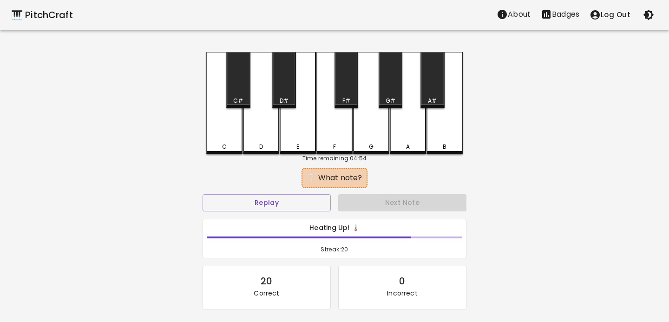
click at [228, 134] on div "C" at bounding box center [224, 103] width 36 height 102
click at [254, 134] on div "D" at bounding box center [261, 103] width 36 height 102
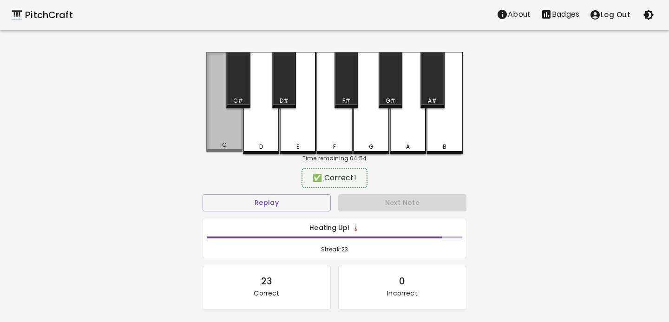
click at [231, 134] on div "C" at bounding box center [224, 102] width 36 height 100
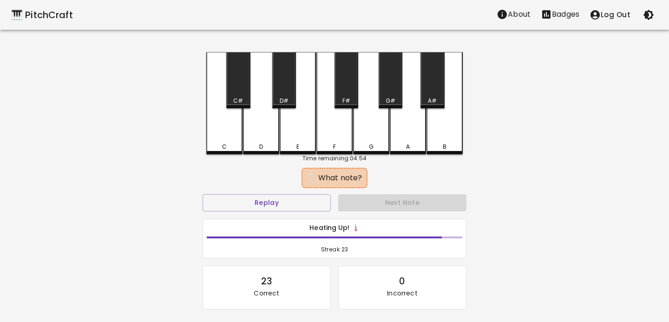
click at [253, 134] on div "D" at bounding box center [261, 103] width 36 height 102
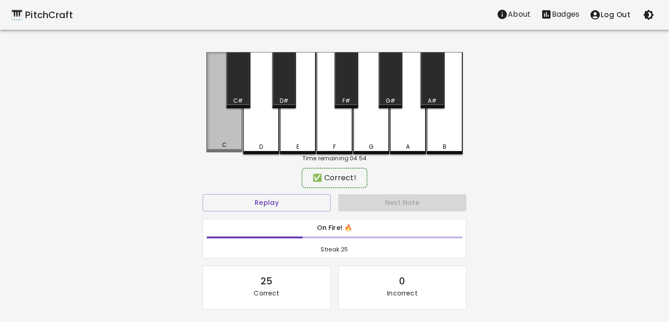
click at [232, 135] on div "C" at bounding box center [224, 102] width 36 height 100
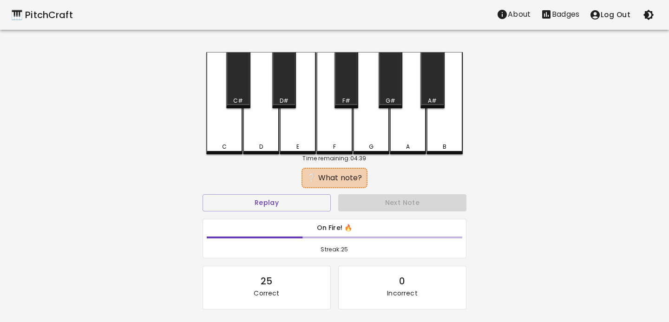
click at [257, 135] on div "D" at bounding box center [261, 103] width 36 height 102
click at [268, 137] on div "D" at bounding box center [261, 103] width 36 height 102
click at [227, 137] on div "C" at bounding box center [224, 103] width 36 height 102
click at [248, 135] on div "D" at bounding box center [261, 103] width 36 height 102
click at [234, 136] on div "C" at bounding box center [224, 103] width 36 height 102
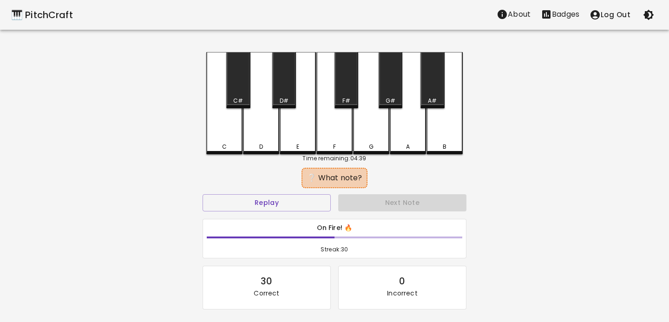
click at [232, 136] on div "C" at bounding box center [224, 103] width 36 height 102
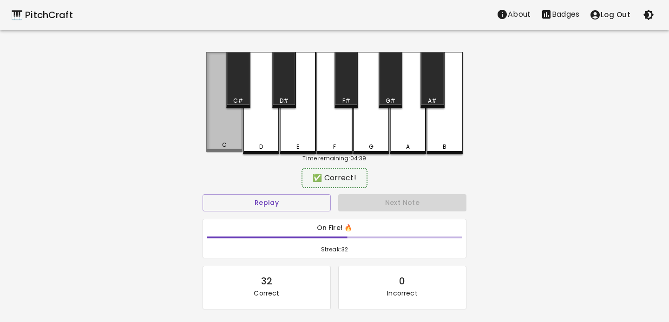
click at [232, 136] on div "C" at bounding box center [224, 102] width 36 height 100
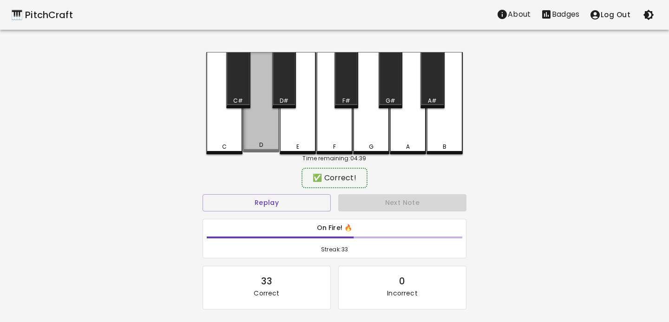
click at [249, 136] on div "D" at bounding box center [261, 102] width 36 height 100
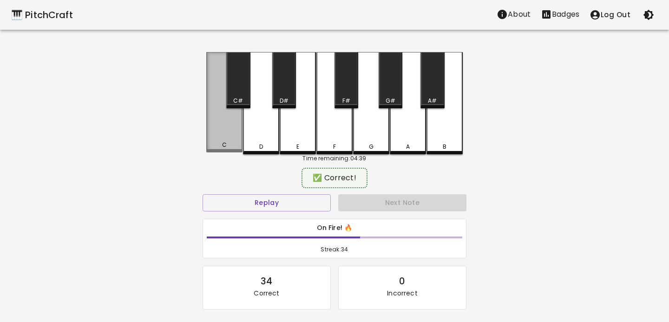
click at [237, 137] on div "C" at bounding box center [224, 102] width 36 height 100
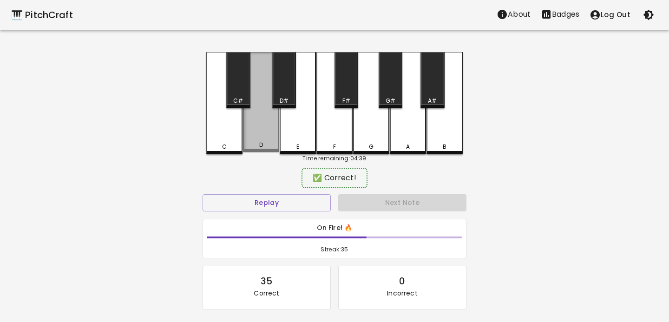
click at [250, 136] on div "D" at bounding box center [261, 102] width 36 height 100
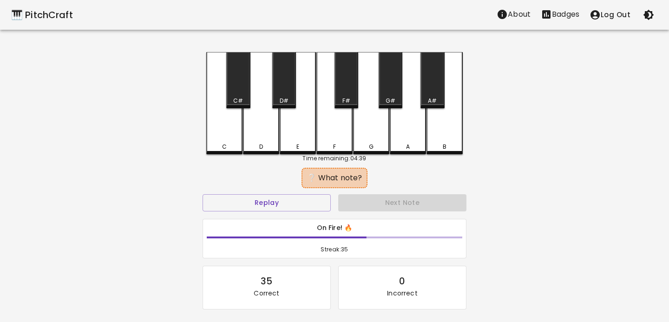
click at [229, 137] on div "C" at bounding box center [224, 103] width 36 height 102
click at [228, 137] on div "C" at bounding box center [224, 103] width 36 height 102
click at [253, 137] on div "D" at bounding box center [261, 103] width 36 height 102
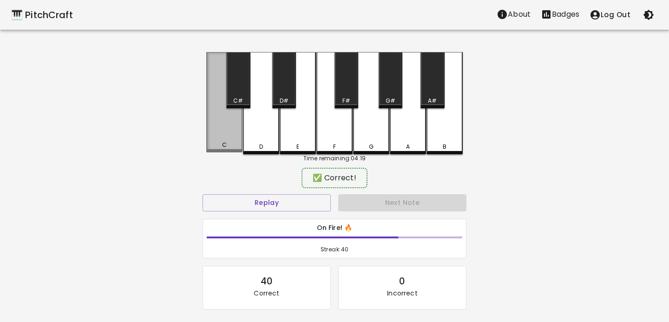
click at [231, 137] on div "C" at bounding box center [224, 102] width 36 height 100
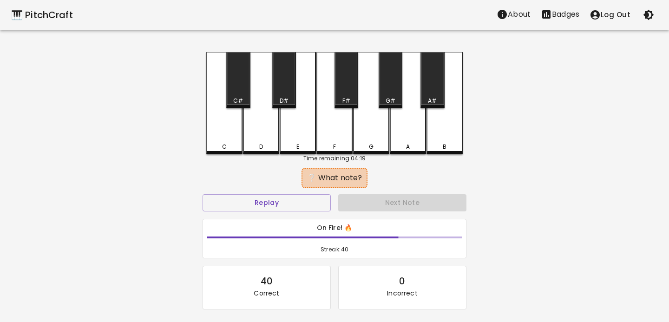
click at [255, 137] on div "D" at bounding box center [261, 103] width 36 height 102
click at [236, 139] on div "C" at bounding box center [224, 103] width 36 height 102
click at [253, 137] on div "D" at bounding box center [261, 103] width 36 height 102
click at [233, 137] on div "C" at bounding box center [224, 103] width 36 height 102
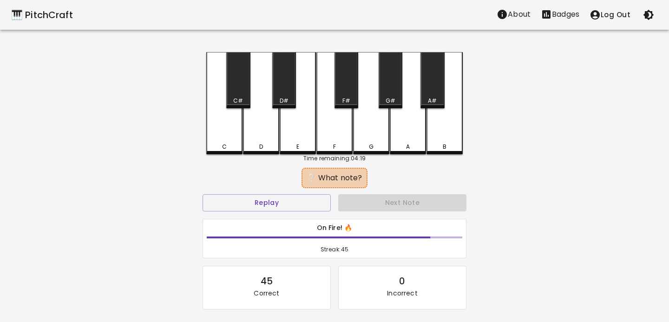
click at [233, 137] on div "C" at bounding box center [224, 103] width 36 height 102
click at [255, 136] on div "D" at bounding box center [261, 103] width 36 height 102
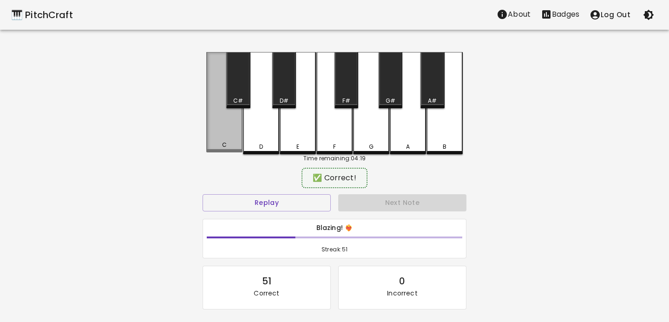
click at [227, 136] on div "C" at bounding box center [224, 102] width 36 height 100
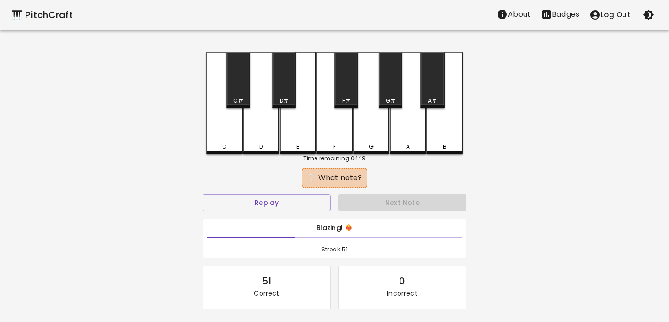
click at [232, 134] on div "C" at bounding box center [224, 103] width 36 height 102
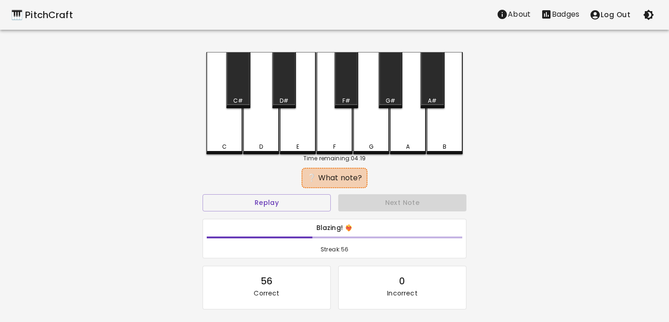
click at [256, 133] on div "D" at bounding box center [261, 103] width 36 height 102
click at [254, 132] on div "D" at bounding box center [261, 103] width 36 height 102
click at [254, 131] on div "D" at bounding box center [261, 103] width 36 height 102
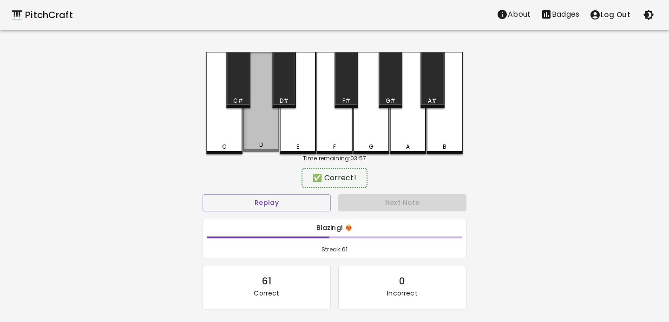
click at [254, 131] on div "D" at bounding box center [261, 102] width 36 height 100
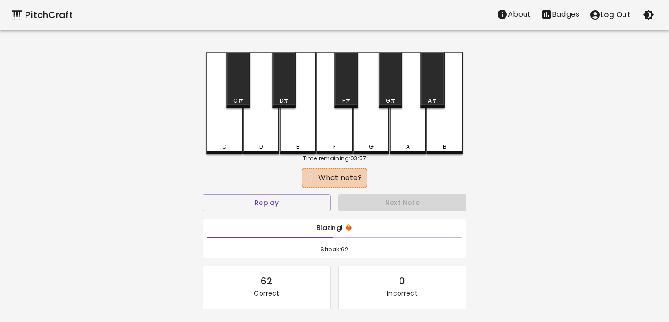
click at [233, 131] on div "C" at bounding box center [224, 103] width 36 height 102
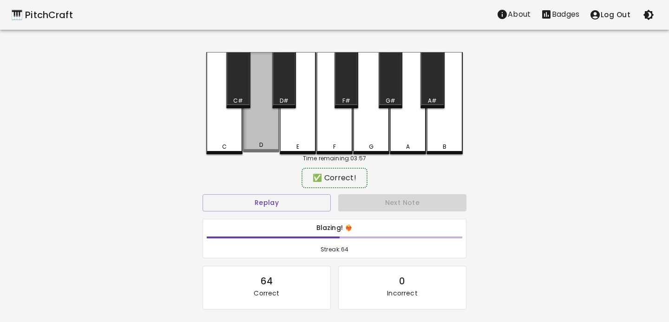
click at [250, 131] on div "D" at bounding box center [261, 102] width 36 height 100
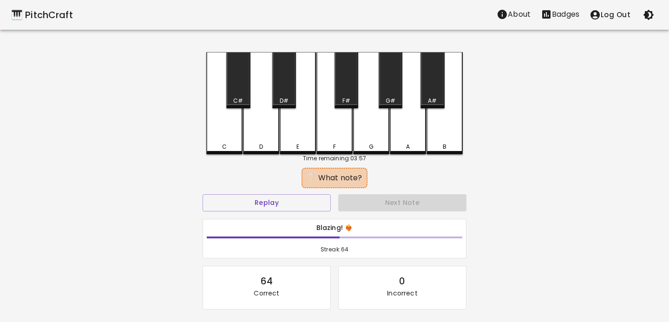
click at [259, 130] on div "D" at bounding box center [261, 103] width 36 height 102
click at [229, 130] on div "C" at bounding box center [224, 103] width 36 height 102
click at [216, 130] on div "C" at bounding box center [224, 103] width 36 height 102
click at [248, 129] on div "D" at bounding box center [261, 103] width 36 height 102
click at [254, 128] on div "D" at bounding box center [261, 103] width 36 height 102
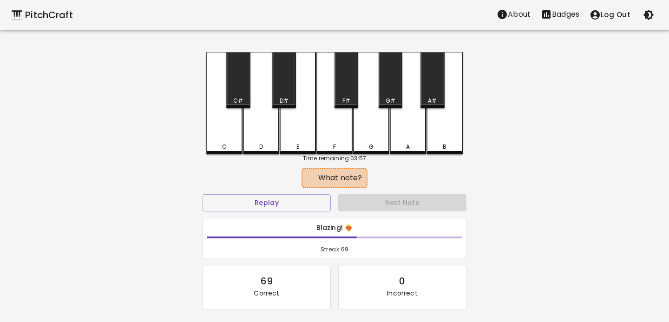
click at [254, 128] on div "D" at bounding box center [261, 103] width 36 height 102
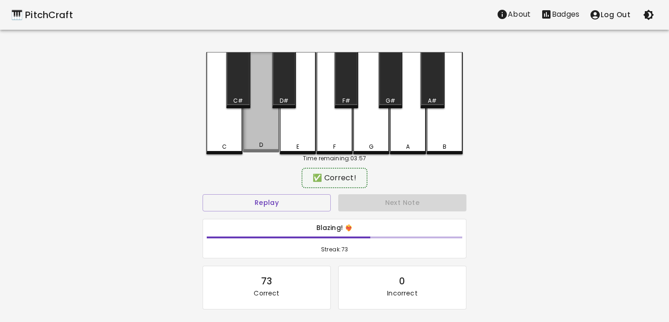
click at [254, 128] on div "D" at bounding box center [261, 102] width 36 height 100
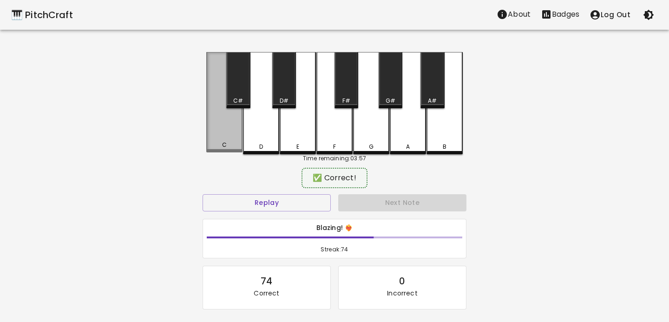
click at [231, 126] on div "C" at bounding box center [224, 102] width 36 height 100
click at [229, 126] on div "C" at bounding box center [224, 102] width 36 height 100
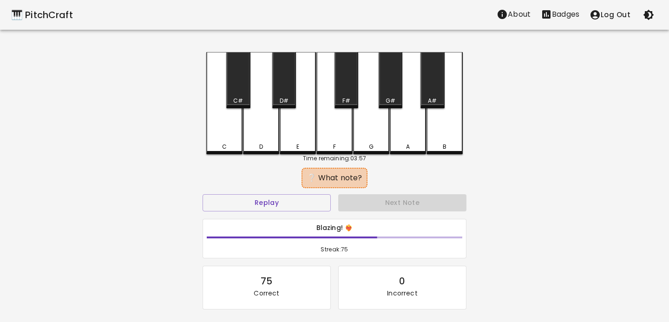
click at [228, 126] on div "C" at bounding box center [224, 103] width 36 height 102
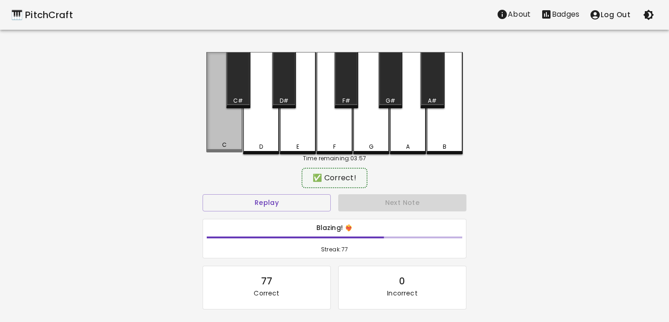
click at [228, 126] on div "C" at bounding box center [224, 102] width 36 height 100
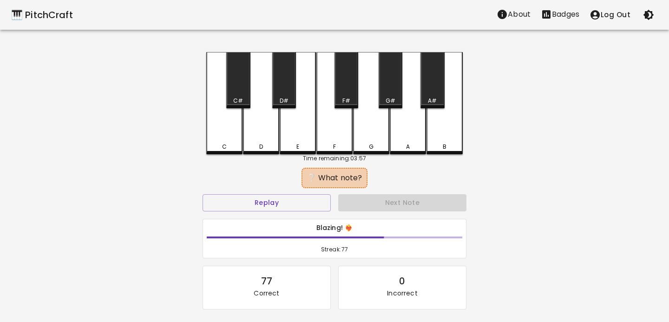
click at [254, 126] on div "D" at bounding box center [261, 103] width 36 height 102
click at [231, 126] on div "C" at bounding box center [224, 103] width 36 height 102
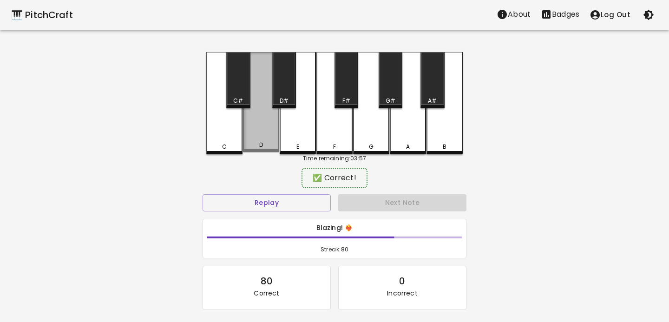
click at [250, 124] on div "D" at bounding box center [261, 102] width 36 height 100
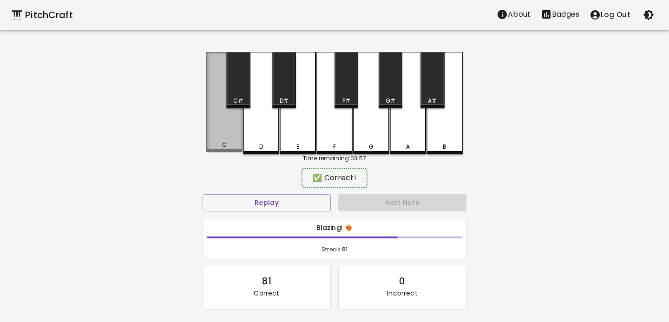
click at [234, 126] on div "C" at bounding box center [224, 102] width 36 height 100
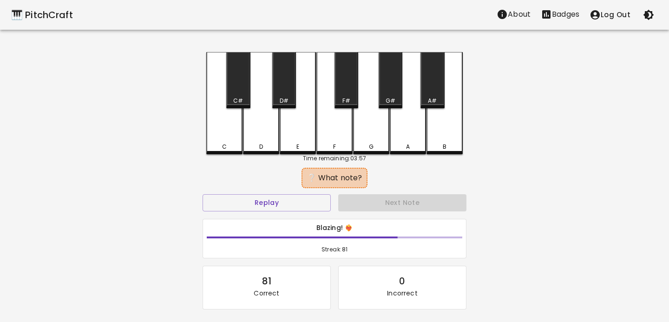
click at [255, 126] on div "D" at bounding box center [261, 103] width 36 height 102
click at [253, 126] on div "D" at bounding box center [261, 103] width 36 height 102
click at [254, 124] on div "D" at bounding box center [261, 103] width 36 height 102
click at [234, 126] on div "C" at bounding box center [224, 103] width 36 height 102
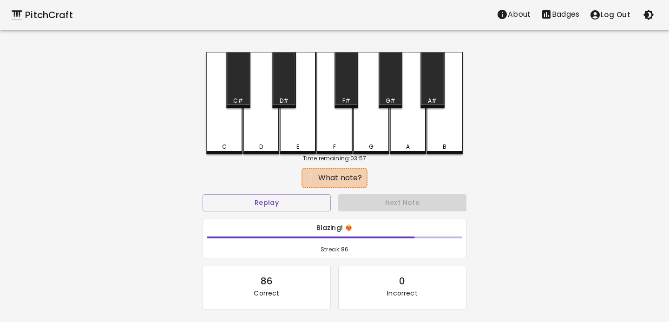
click at [256, 124] on div "D" at bounding box center [261, 103] width 36 height 102
click at [261, 127] on div "D" at bounding box center [261, 103] width 36 height 102
click at [236, 127] on div "C" at bounding box center [224, 103] width 36 height 102
click at [262, 126] on div "D" at bounding box center [261, 103] width 36 height 102
click at [226, 128] on div "C" at bounding box center [224, 103] width 36 height 102
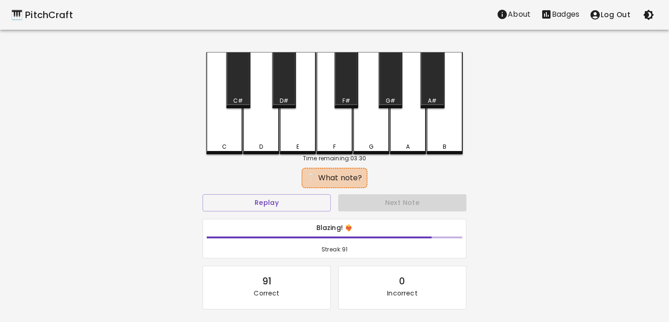
click at [230, 130] on div "C" at bounding box center [224, 103] width 36 height 102
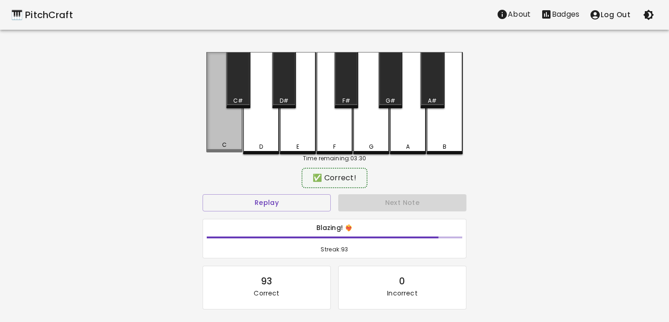
click at [229, 130] on div "C" at bounding box center [224, 102] width 36 height 100
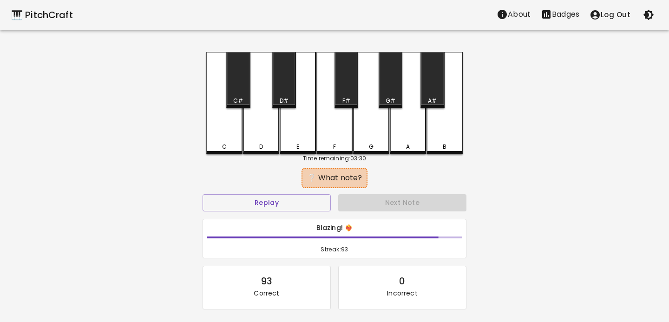
click at [229, 130] on div "C" at bounding box center [224, 103] width 36 height 102
click at [260, 129] on div "D" at bounding box center [261, 103] width 36 height 102
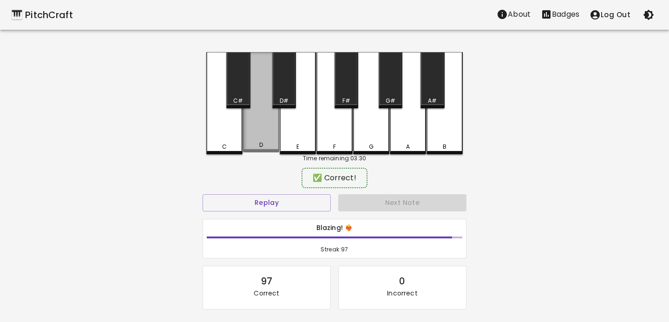
click at [259, 129] on div "D" at bounding box center [261, 102] width 36 height 100
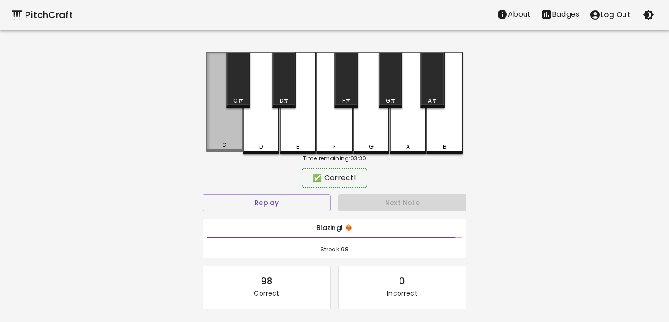
click at [216, 129] on div "C" at bounding box center [224, 102] width 36 height 100
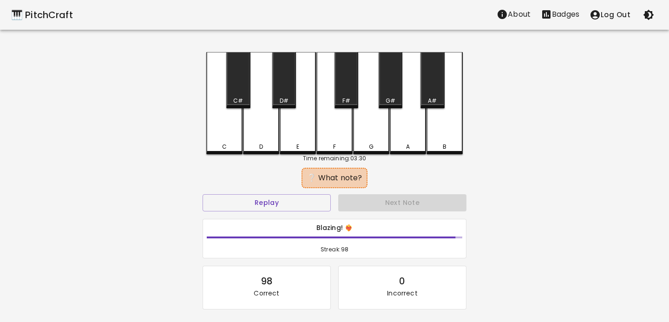
click at [251, 129] on div "D" at bounding box center [261, 103] width 36 height 102
click at [234, 129] on div "C" at bounding box center [224, 103] width 36 height 102
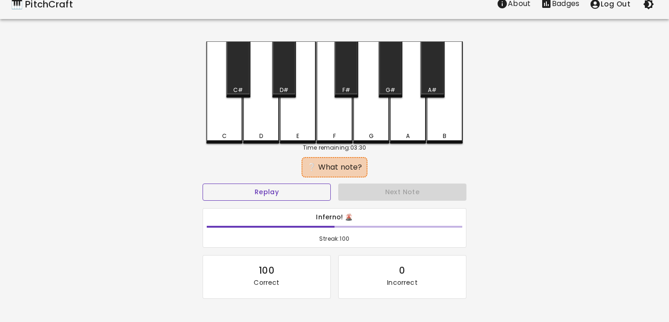
scroll to position [88, 0]
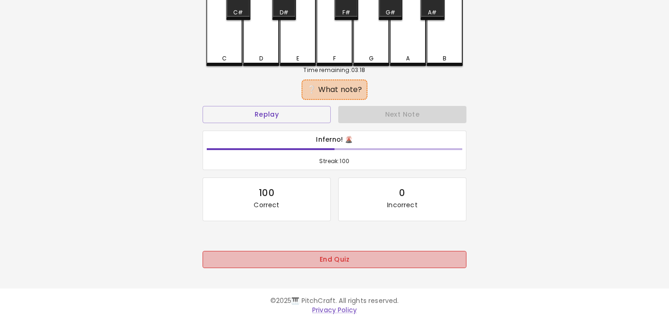
click at [331, 262] on button "End Quiz" at bounding box center [335, 259] width 264 height 17
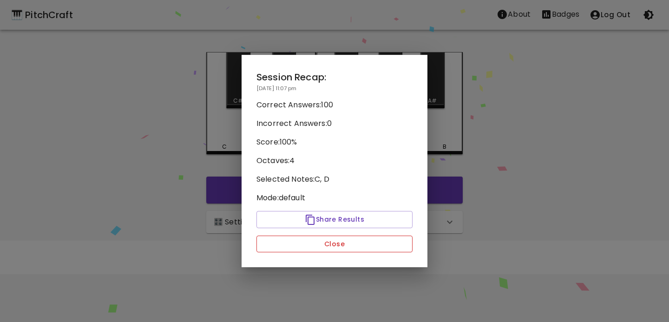
click at [339, 249] on button "Close" at bounding box center [334, 244] width 156 height 17
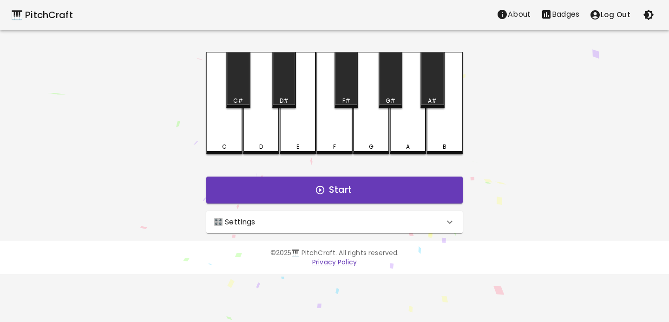
click at [552, 10] on p "Badges" at bounding box center [565, 14] width 27 height 11
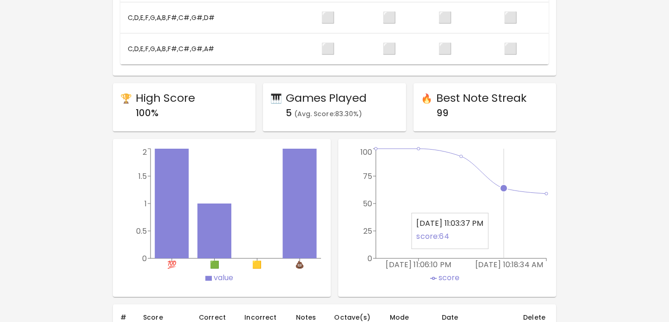
scroll to position [414, 0]
click at [619, 200] on div "Badges Earn badges by completing quizes. Answer more questions correctly to ear…" at bounding box center [334, 100] width 676 height 933
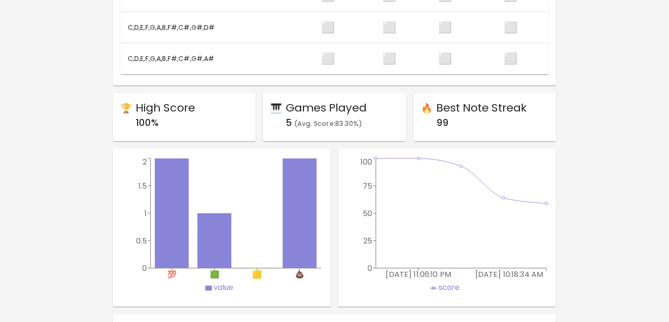
scroll to position [0, 0]
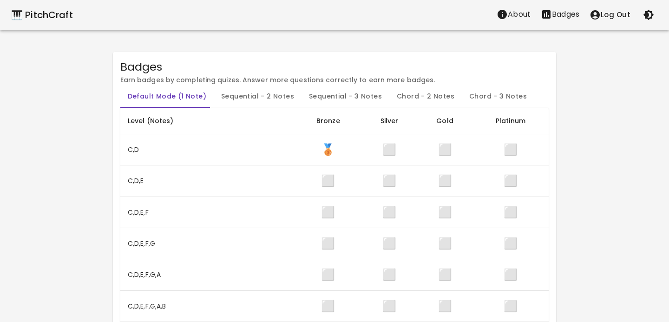
click at [526, 15] on p "About" at bounding box center [519, 14] width 23 height 11
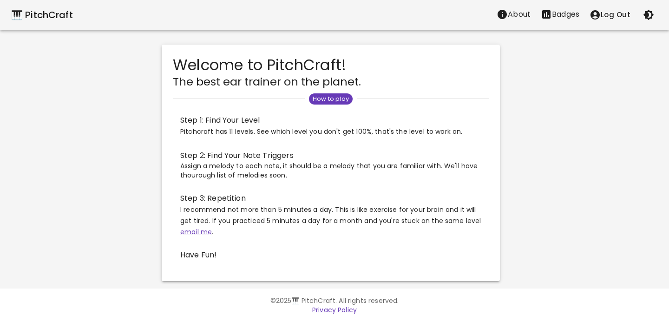
click at [29, 14] on div "🎹 PitchCraft" at bounding box center [42, 14] width 62 height 15
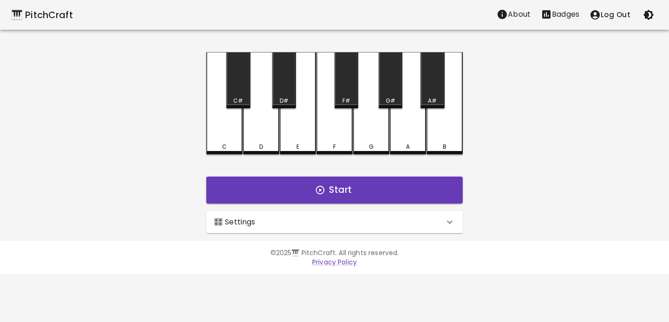
click at [346, 228] on div "🎛️ Settings" at bounding box center [334, 222] width 256 height 22
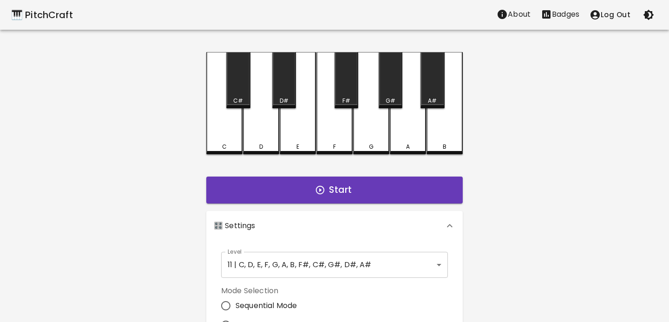
click at [340, 257] on body "🎹 PitchCraft About Badges Log Out C C# D D# E F F# G G# A A# B Start 🎛️ Setting…" at bounding box center [334, 281] width 669 height 563
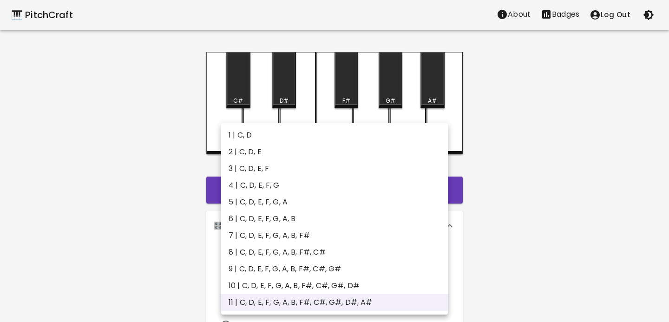
click at [325, 149] on li "2 | C, D, E" at bounding box center [334, 152] width 227 height 17
type input "3"
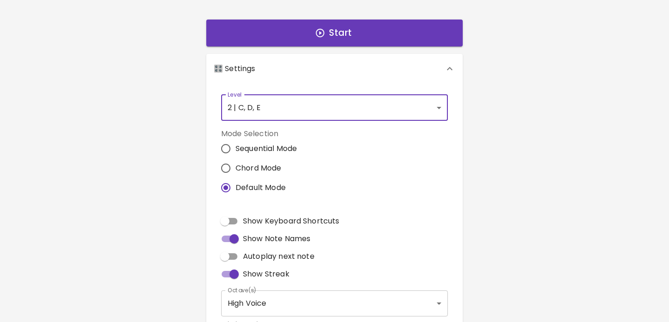
scroll to position [178, 0]
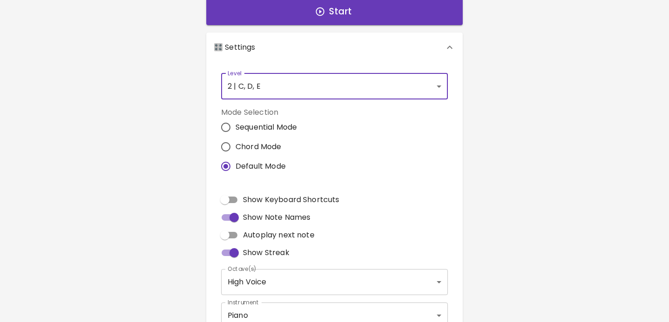
click at [291, 240] on label "Autoplay next note" at bounding box center [265, 235] width 98 height 18
click at [251, 240] on input "Autoplay next note" at bounding box center [224, 235] width 53 height 18
checkbox input "true"
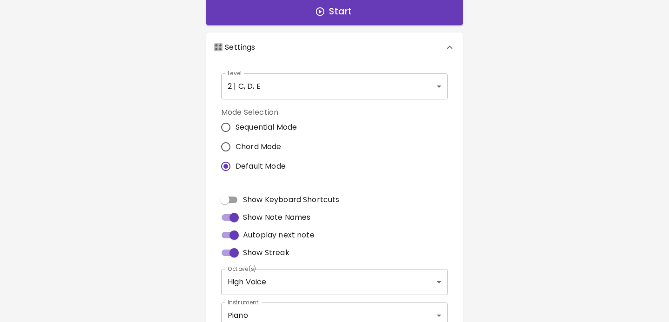
scroll to position [0, 0]
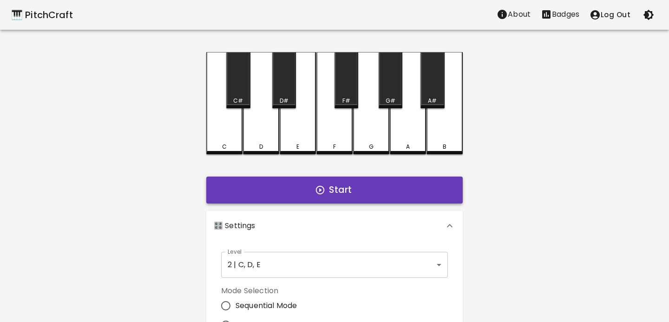
click at [296, 196] on button "Start" at bounding box center [334, 190] width 256 height 27
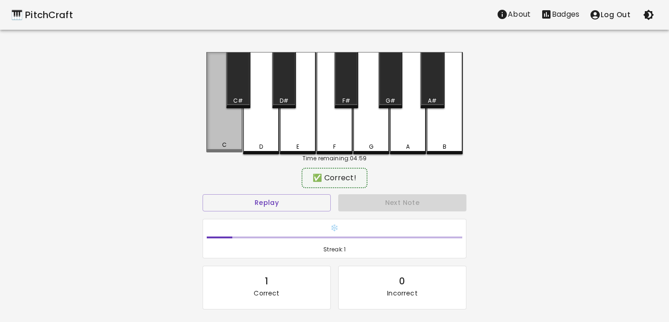
click at [223, 130] on div "C" at bounding box center [224, 102] width 36 height 100
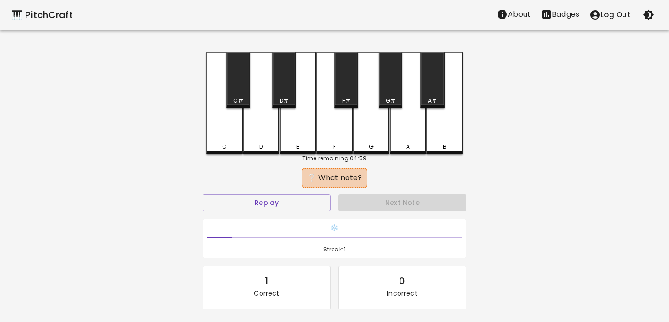
click at [232, 130] on div "C" at bounding box center [224, 103] width 36 height 102
click at [294, 130] on div "E" at bounding box center [298, 103] width 36 height 102
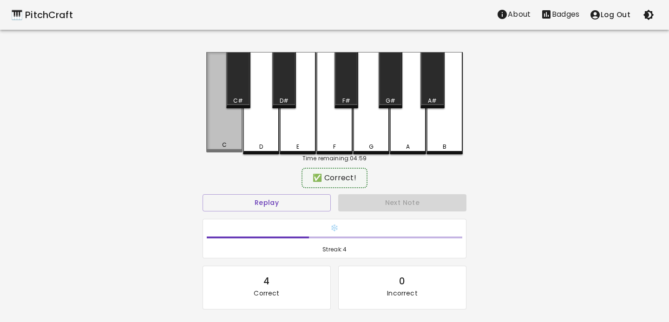
click at [225, 133] on div "C" at bounding box center [224, 102] width 36 height 100
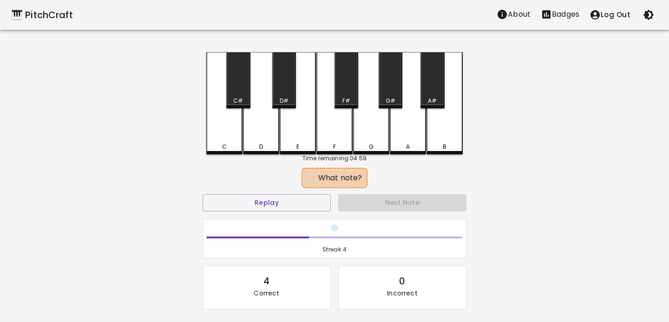
click at [222, 133] on div "C" at bounding box center [224, 103] width 36 height 102
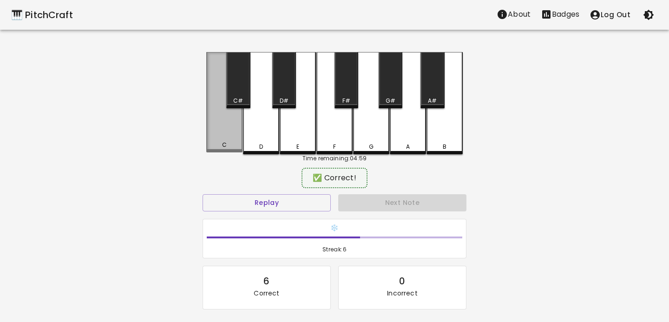
click at [222, 133] on div "C" at bounding box center [224, 102] width 36 height 100
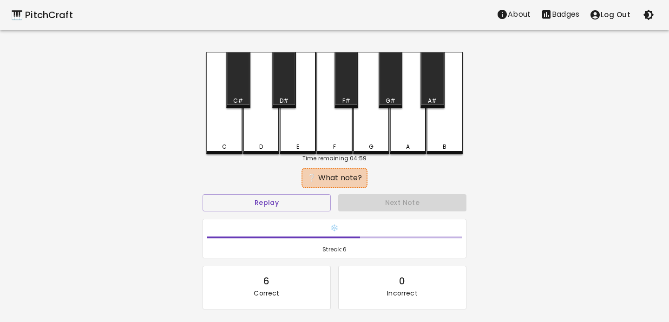
click at [222, 133] on div "C" at bounding box center [224, 103] width 36 height 102
click at [279, 131] on div "C C# D D# E F F# G G# A A# B" at bounding box center [334, 103] width 256 height 102
click at [287, 131] on div "E" at bounding box center [298, 103] width 36 height 102
click at [224, 129] on div "C" at bounding box center [224, 103] width 36 height 102
click at [251, 129] on div "D" at bounding box center [261, 103] width 36 height 102
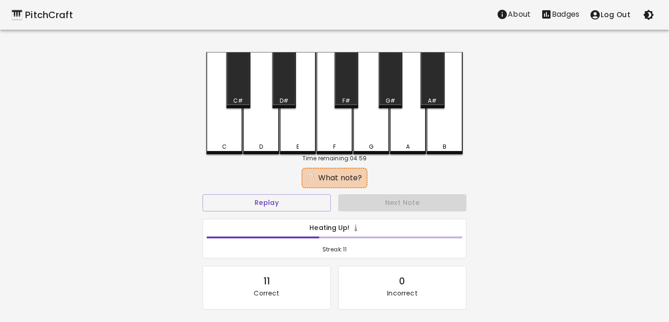
click at [233, 129] on div "C" at bounding box center [224, 103] width 36 height 102
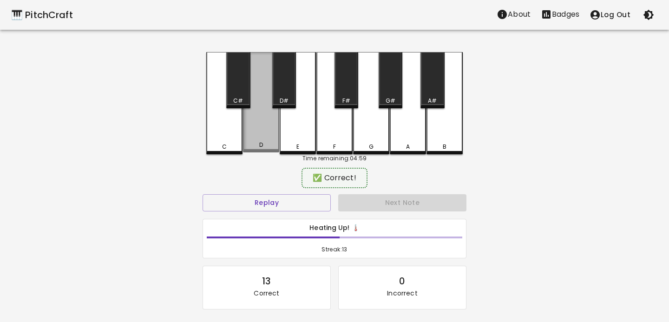
click at [261, 129] on div "D" at bounding box center [261, 102] width 36 height 100
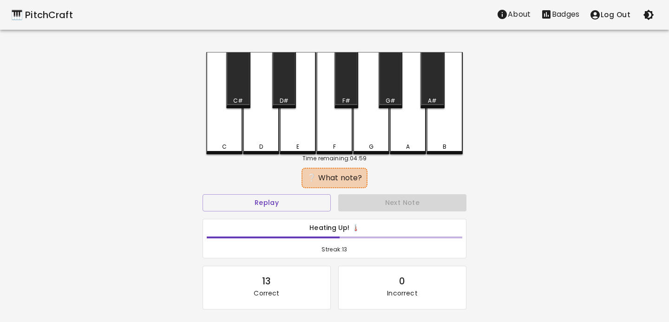
click at [230, 130] on div "C" at bounding box center [224, 103] width 36 height 102
click at [235, 130] on div "C" at bounding box center [224, 103] width 36 height 102
click at [302, 127] on div "E" at bounding box center [298, 103] width 36 height 102
click at [301, 128] on div "E" at bounding box center [298, 103] width 36 height 102
click at [230, 131] on div "C" at bounding box center [224, 103] width 36 height 102
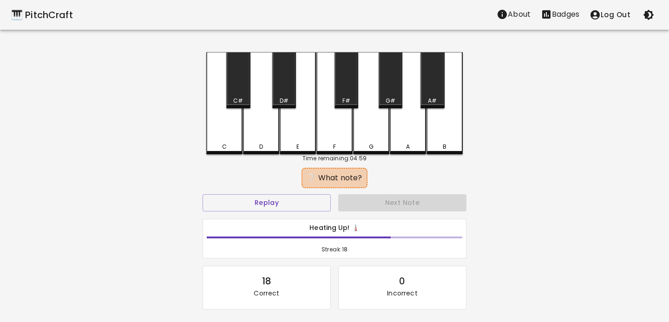
click at [292, 129] on div "E" at bounding box center [298, 103] width 36 height 102
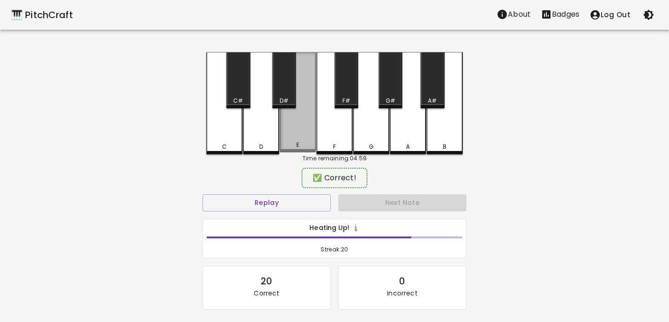
click at [296, 123] on div "E" at bounding box center [298, 102] width 36 height 100
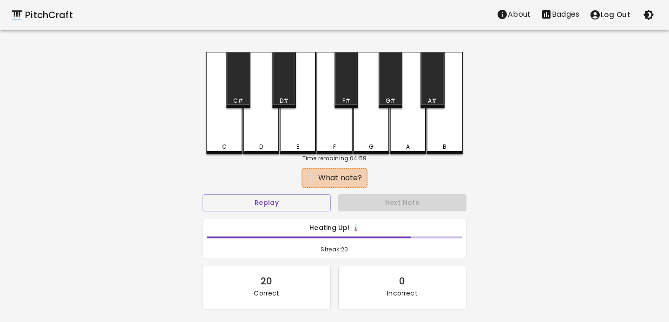
click at [297, 124] on div "E" at bounding box center [298, 103] width 36 height 102
click at [255, 126] on div "D" at bounding box center [261, 103] width 36 height 102
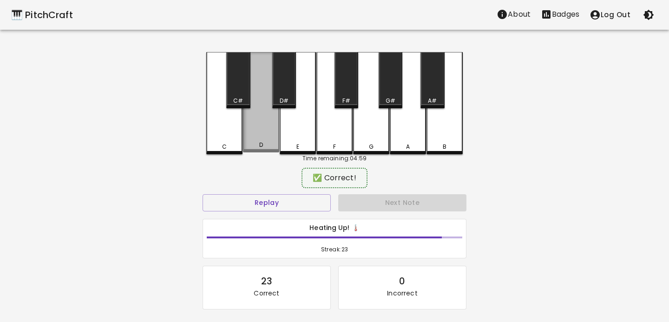
click at [255, 126] on div "D" at bounding box center [261, 102] width 36 height 100
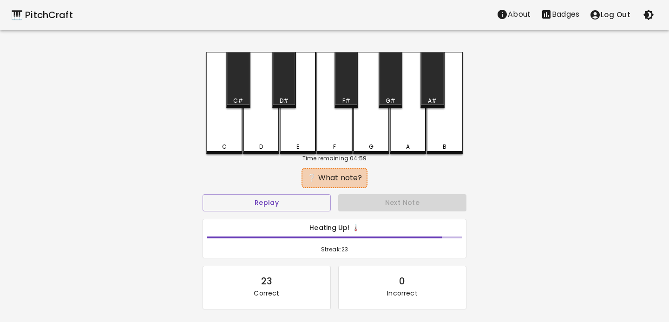
click at [255, 126] on div "D" at bounding box center [261, 103] width 36 height 102
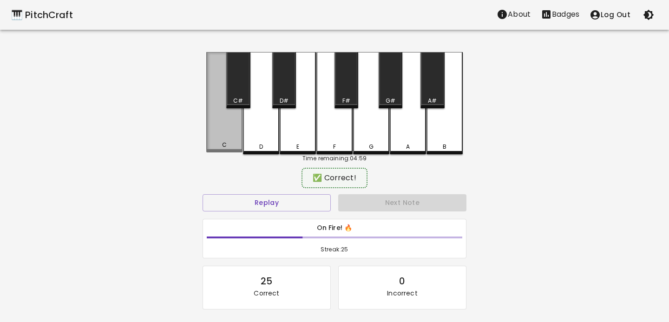
click at [234, 126] on div "C" at bounding box center [224, 102] width 36 height 100
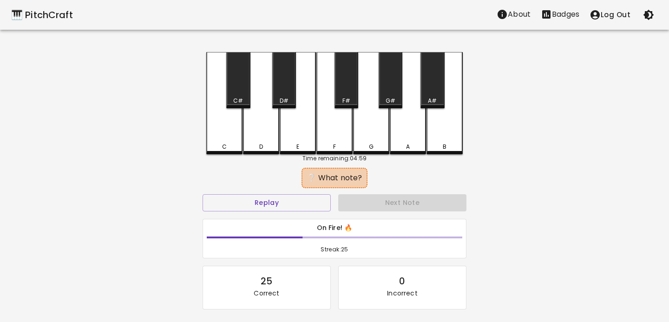
click at [233, 126] on div "C" at bounding box center [224, 103] width 36 height 102
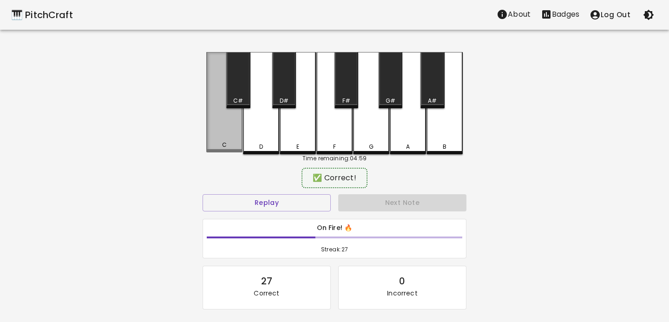
click at [233, 126] on div "C" at bounding box center [224, 102] width 36 height 100
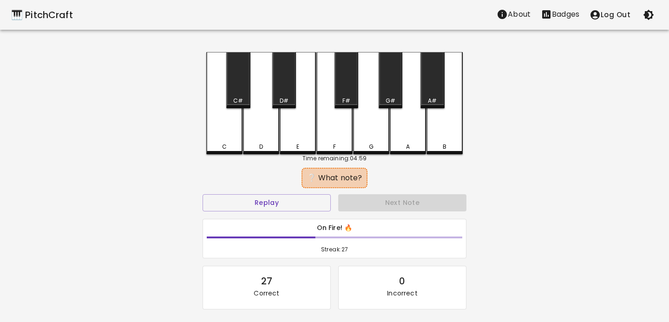
click at [233, 126] on div "C" at bounding box center [224, 103] width 36 height 102
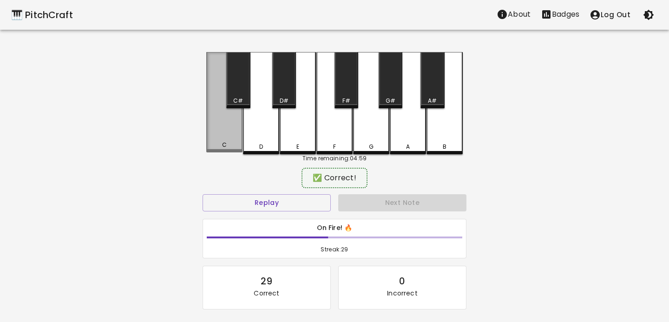
click at [233, 126] on div "C" at bounding box center [224, 102] width 36 height 100
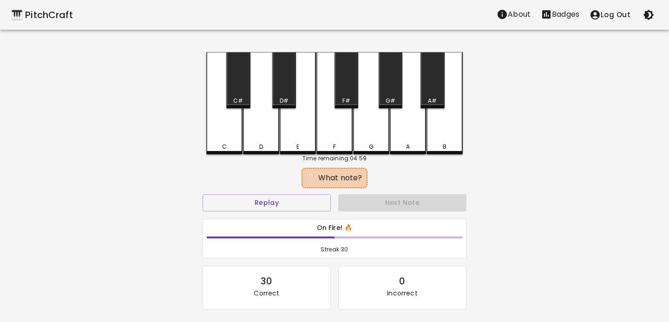
click at [254, 126] on div "D" at bounding box center [261, 103] width 36 height 102
click at [232, 126] on div "C" at bounding box center [224, 103] width 36 height 102
click at [299, 124] on div "E" at bounding box center [298, 103] width 36 height 102
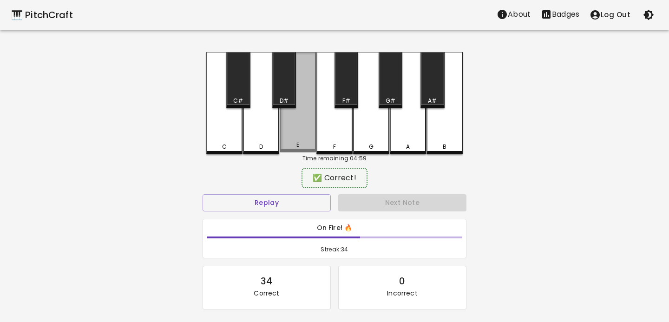
click at [284, 125] on div "E" at bounding box center [298, 102] width 36 height 100
click at [288, 125] on div "E" at bounding box center [298, 102] width 36 height 100
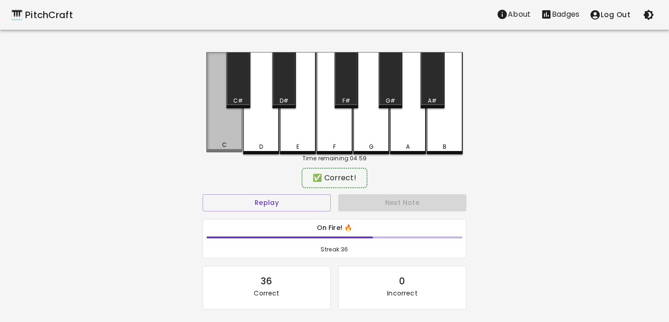
click at [219, 130] on div "C" at bounding box center [224, 102] width 36 height 100
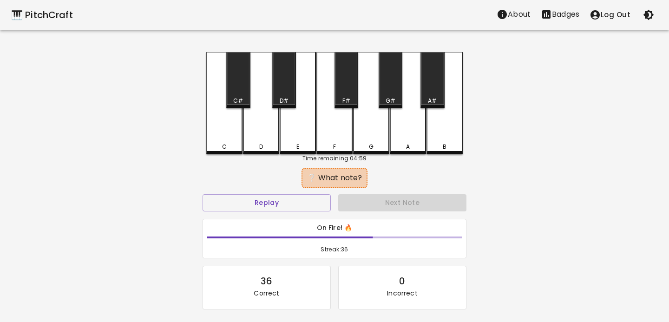
click at [259, 125] on div "D" at bounding box center [261, 103] width 36 height 102
click at [246, 124] on div "D" at bounding box center [261, 103] width 36 height 102
click at [233, 126] on div "C" at bounding box center [224, 103] width 36 height 102
click at [232, 130] on div "C" at bounding box center [224, 103] width 36 height 102
click at [233, 130] on div "C" at bounding box center [224, 103] width 36 height 102
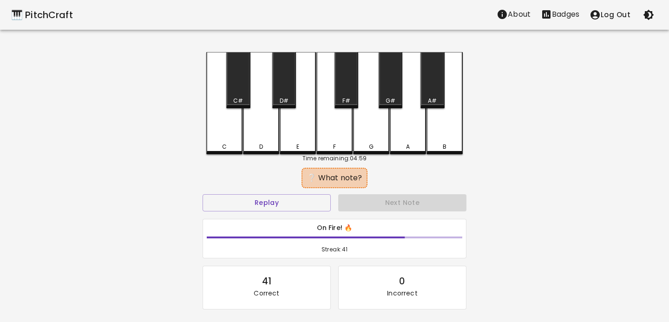
click at [293, 128] on div "E" at bounding box center [298, 103] width 36 height 102
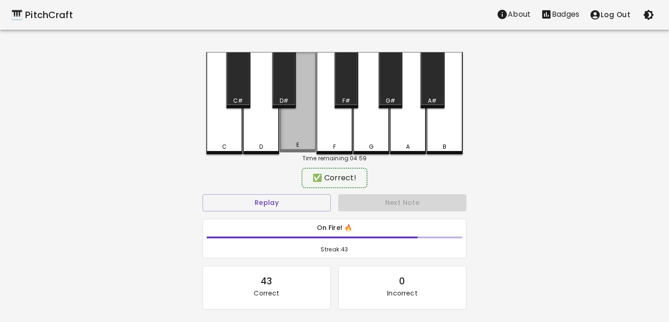
click at [293, 128] on div "E" at bounding box center [298, 102] width 36 height 100
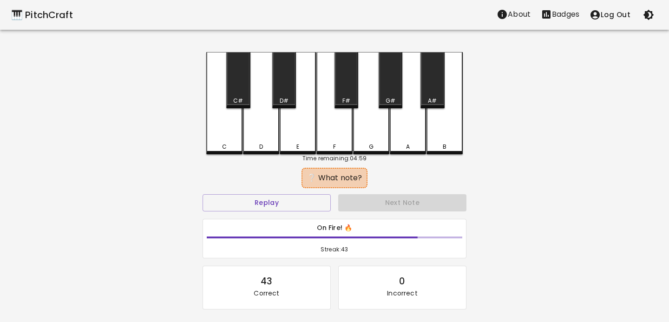
click at [293, 128] on div "E" at bounding box center [298, 103] width 36 height 102
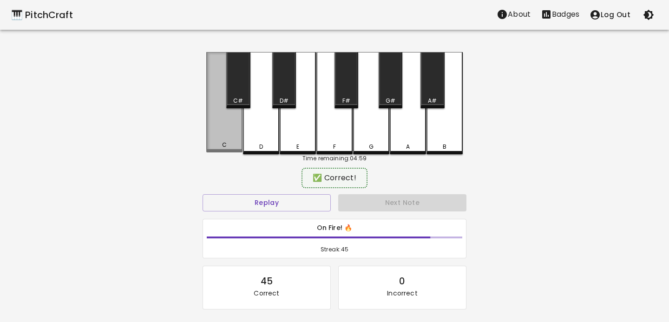
click at [224, 138] on div "C" at bounding box center [224, 102] width 36 height 100
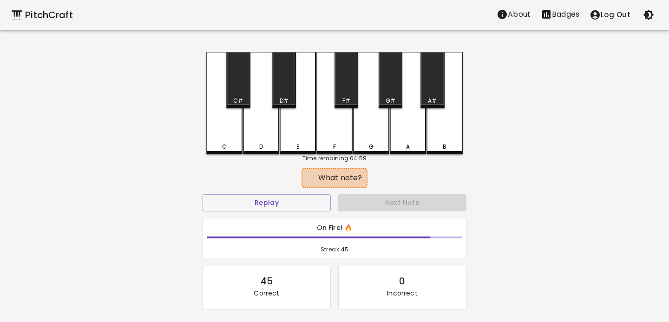
click at [248, 135] on div "D" at bounding box center [261, 103] width 36 height 102
click at [304, 134] on div "E" at bounding box center [298, 103] width 36 height 102
click at [219, 138] on div "C" at bounding box center [224, 103] width 36 height 102
click at [290, 132] on div "E" at bounding box center [298, 103] width 36 height 102
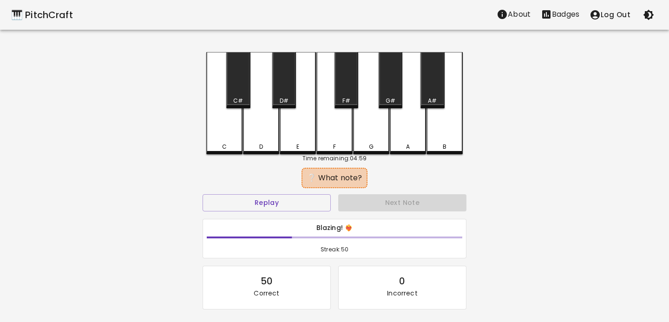
click at [228, 134] on div "C" at bounding box center [224, 103] width 36 height 102
click at [226, 133] on div "C" at bounding box center [224, 103] width 36 height 102
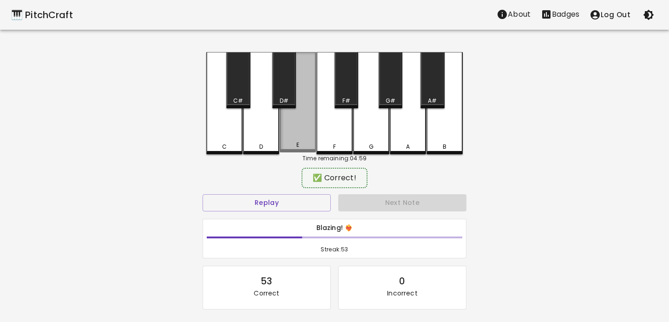
click at [285, 133] on div "E" at bounding box center [298, 102] width 36 height 100
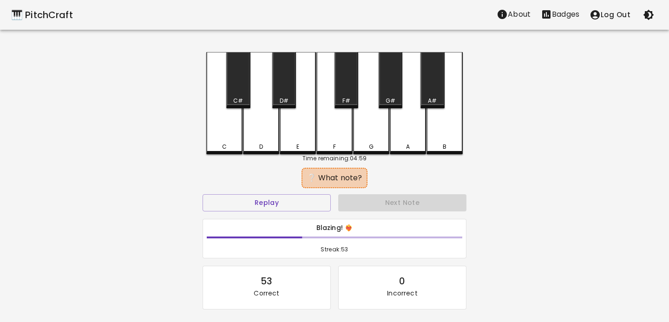
click at [283, 133] on div "E" at bounding box center [298, 103] width 36 height 102
click at [223, 140] on div "C" at bounding box center [224, 103] width 36 height 102
click at [308, 130] on div "E" at bounding box center [298, 103] width 36 height 102
click at [307, 130] on div "E" at bounding box center [298, 103] width 36 height 102
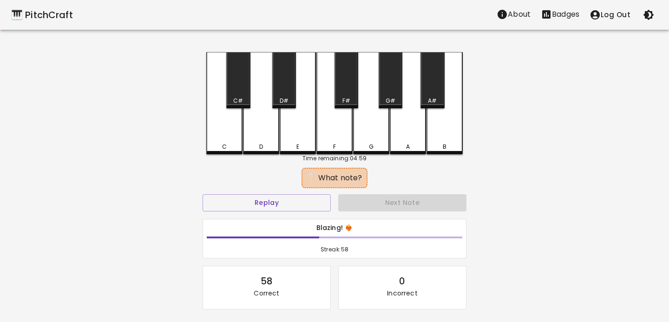
click at [220, 141] on div "C" at bounding box center [224, 103] width 36 height 102
click at [290, 133] on div "E" at bounding box center [298, 103] width 36 height 102
click at [225, 133] on div "C" at bounding box center [224, 103] width 36 height 102
click at [234, 131] on div "C" at bounding box center [224, 103] width 36 height 102
click at [270, 130] on div "D" at bounding box center [261, 103] width 36 height 102
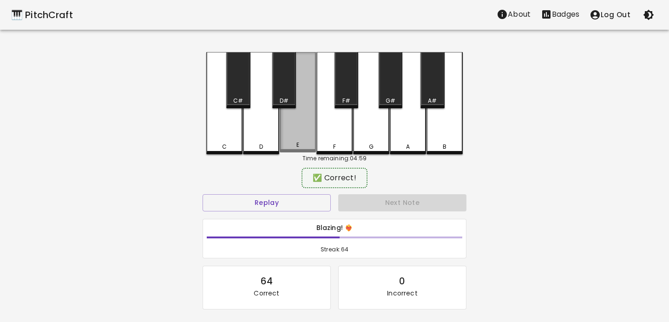
click at [293, 130] on div "E" at bounding box center [298, 102] width 36 height 100
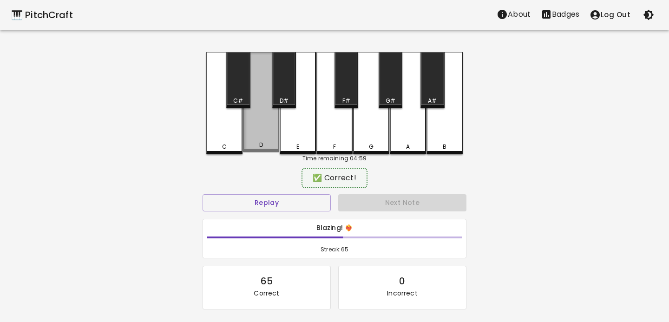
click at [267, 131] on div "D" at bounding box center [261, 102] width 36 height 100
click at [259, 128] on div "D" at bounding box center [261, 102] width 36 height 100
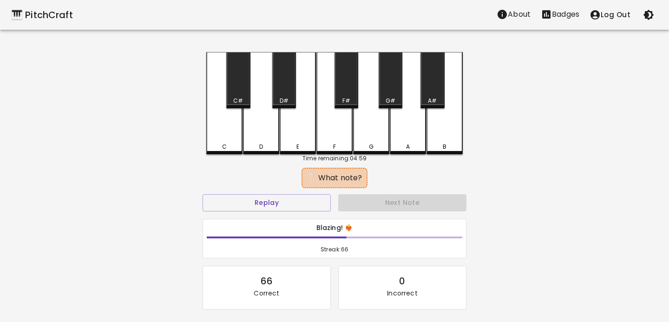
click at [259, 128] on div "D" at bounding box center [261, 103] width 36 height 102
click at [230, 130] on div "C" at bounding box center [224, 103] width 36 height 102
click at [254, 129] on div "D" at bounding box center [261, 103] width 36 height 102
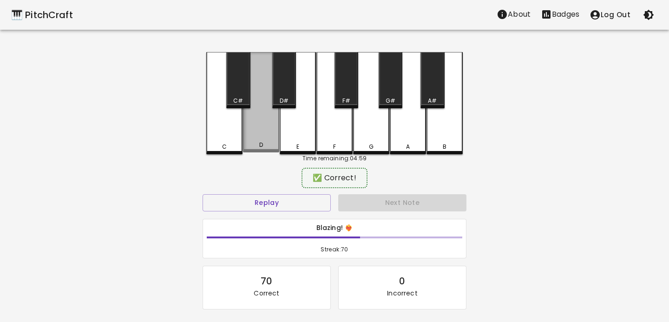
click at [260, 130] on div "D" at bounding box center [261, 102] width 36 height 100
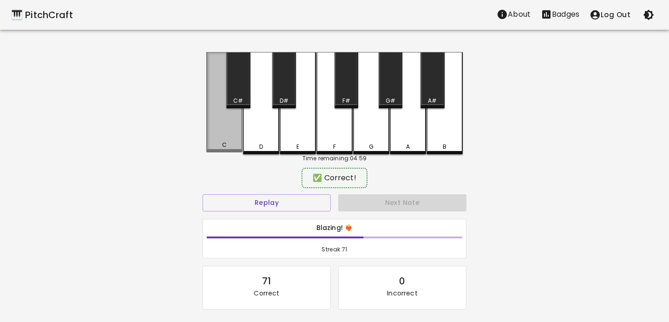
click at [224, 133] on div "C" at bounding box center [224, 102] width 36 height 100
click at [224, 132] on div "C" at bounding box center [224, 102] width 36 height 100
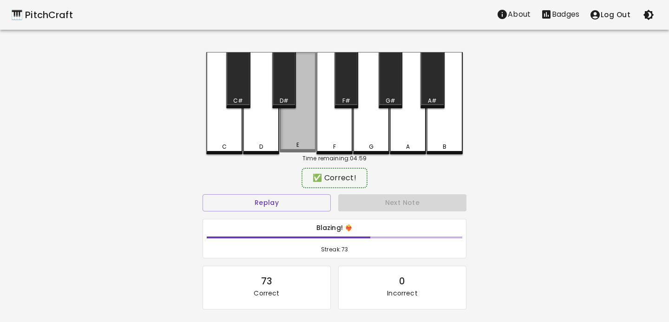
click at [295, 132] on div "E" at bounding box center [298, 102] width 36 height 100
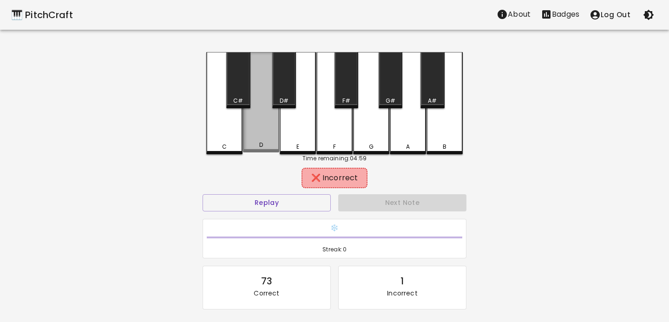
click at [246, 137] on div "D" at bounding box center [261, 102] width 36 height 100
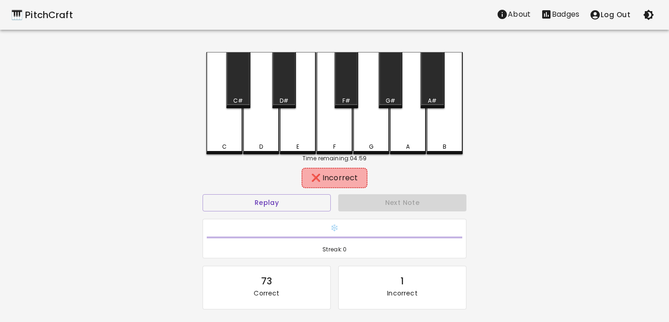
click at [228, 137] on div "C" at bounding box center [224, 103] width 36 height 102
click at [286, 131] on div "E" at bounding box center [298, 103] width 36 height 102
click at [269, 131] on div "D" at bounding box center [261, 103] width 36 height 102
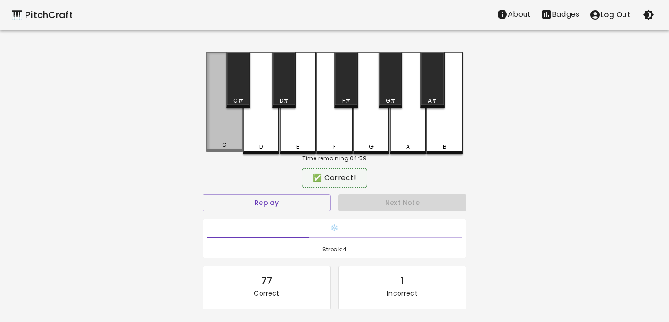
click at [225, 138] on div "C" at bounding box center [224, 102] width 36 height 100
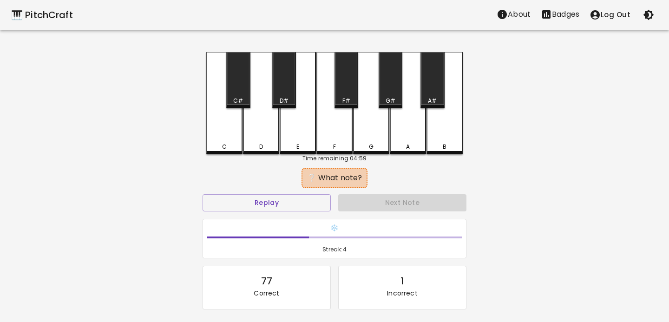
click at [264, 132] on div "D" at bounding box center [261, 103] width 36 height 102
click at [300, 132] on div "E" at bounding box center [298, 103] width 36 height 102
click at [224, 132] on div "C" at bounding box center [224, 103] width 36 height 102
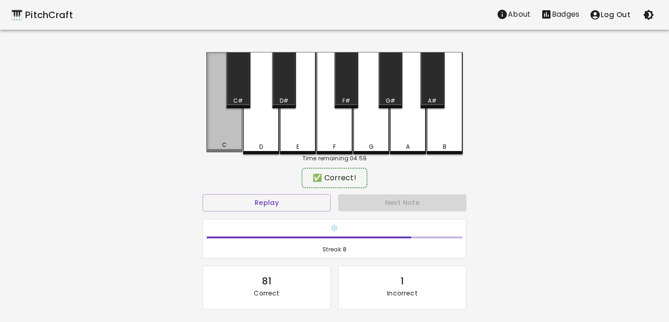
click at [224, 132] on div "C" at bounding box center [224, 102] width 36 height 100
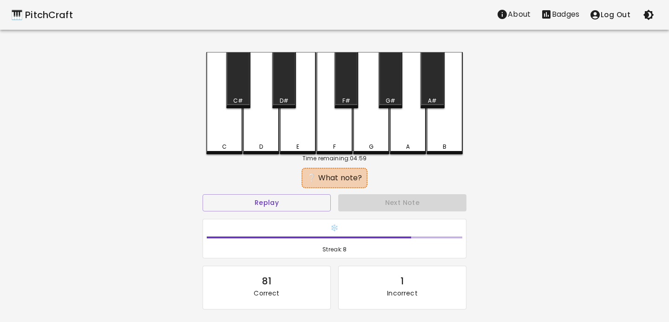
click at [223, 131] on div "C" at bounding box center [224, 103] width 36 height 102
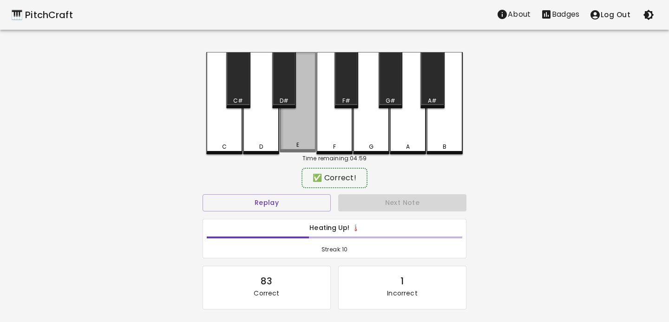
click at [291, 131] on div "E" at bounding box center [298, 102] width 36 height 100
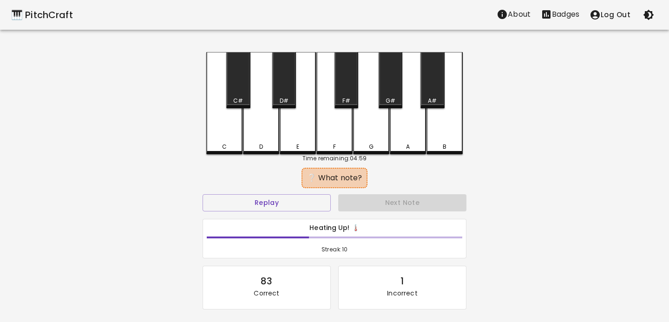
click at [264, 131] on div "D" at bounding box center [261, 103] width 36 height 102
click at [301, 125] on div "E" at bounding box center [298, 103] width 36 height 102
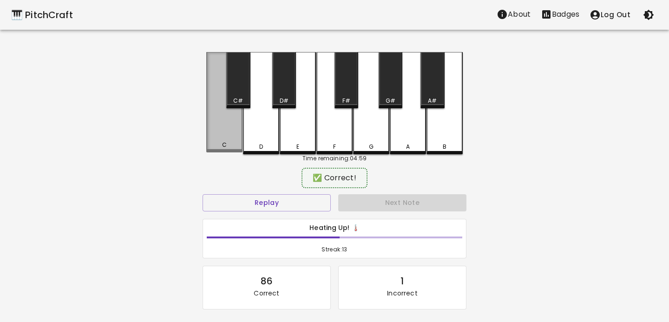
click at [237, 133] on div "C" at bounding box center [224, 102] width 36 height 100
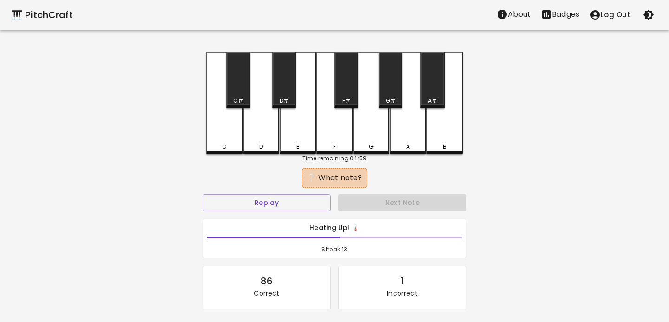
click at [258, 130] on div "D" at bounding box center [261, 103] width 36 height 102
click at [288, 129] on div "E" at bounding box center [298, 103] width 36 height 102
click at [286, 129] on div "E" at bounding box center [298, 103] width 36 height 102
click at [223, 132] on div "C" at bounding box center [224, 103] width 36 height 102
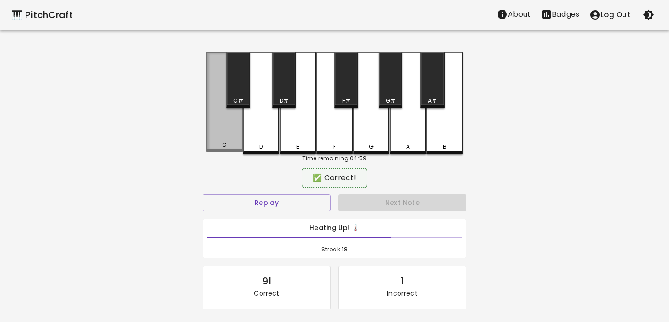
click at [231, 131] on div "C" at bounding box center [224, 102] width 36 height 100
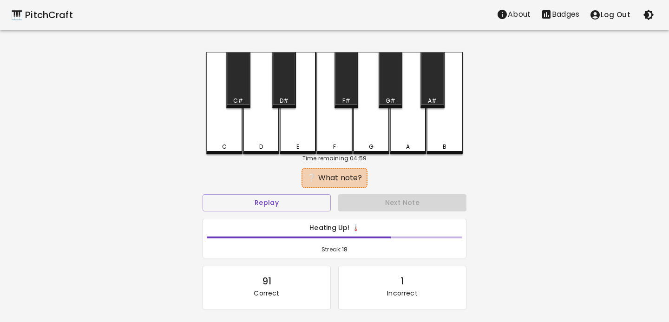
click at [235, 132] on div "C" at bounding box center [224, 103] width 36 height 102
click at [293, 129] on div "E" at bounding box center [298, 103] width 36 height 102
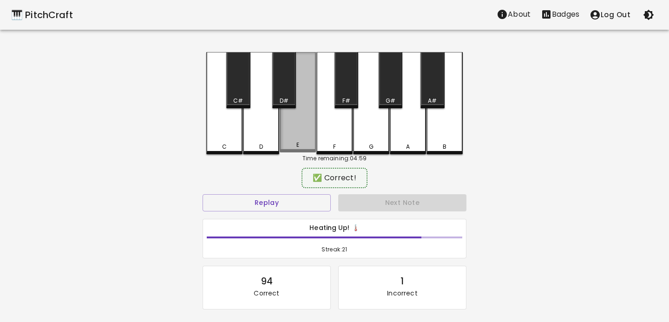
click at [291, 129] on div "E" at bounding box center [298, 102] width 36 height 100
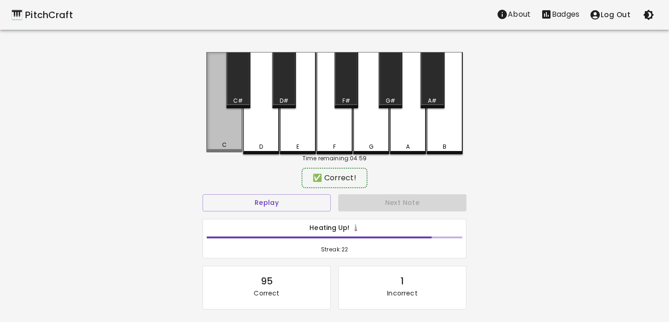
click at [223, 134] on div "C" at bounding box center [224, 102] width 36 height 100
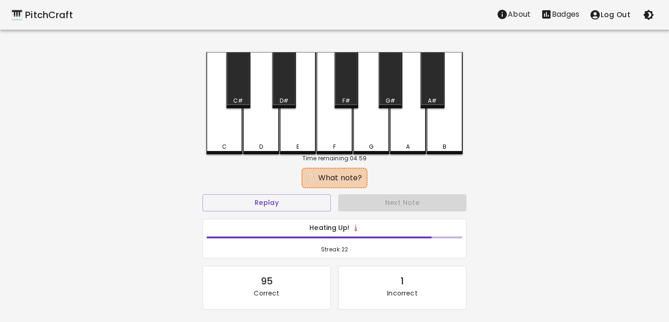
click at [222, 131] on div "C" at bounding box center [224, 103] width 36 height 102
click at [276, 126] on div "D" at bounding box center [261, 103] width 36 height 102
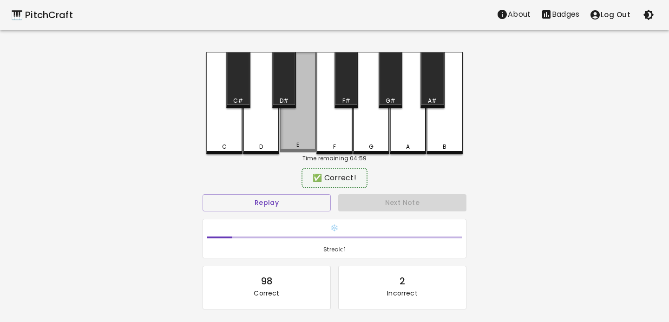
click at [289, 126] on div "E" at bounding box center [298, 102] width 36 height 100
click at [294, 128] on div "E" at bounding box center [298, 102] width 36 height 100
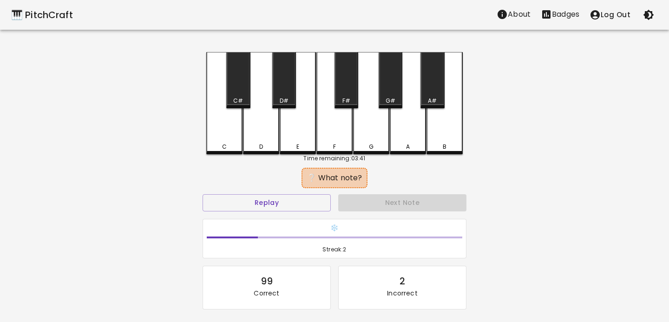
click at [291, 128] on div "E" at bounding box center [298, 103] width 36 height 102
click at [262, 128] on div "D" at bounding box center [261, 103] width 36 height 102
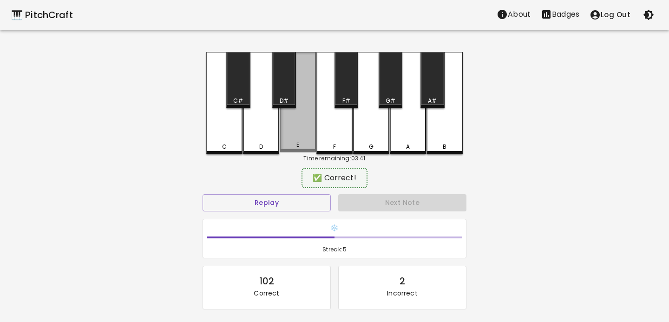
click at [281, 126] on div "E" at bounding box center [298, 102] width 36 height 100
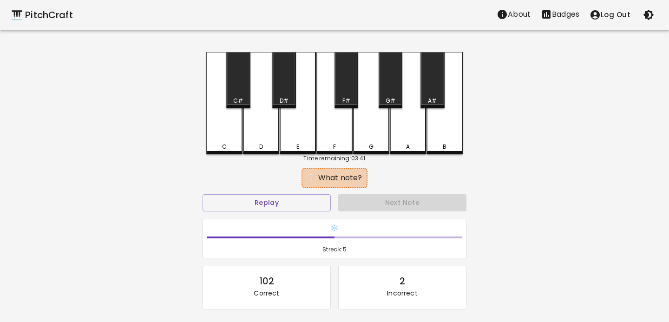
click at [285, 126] on div "E" at bounding box center [298, 103] width 36 height 102
click at [260, 126] on div "D" at bounding box center [261, 103] width 36 height 102
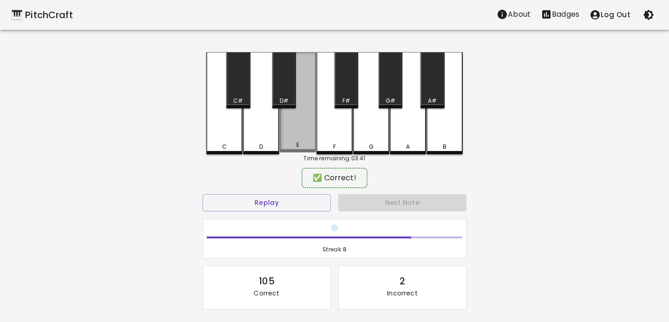
click at [289, 126] on div "E" at bounding box center [298, 102] width 36 height 100
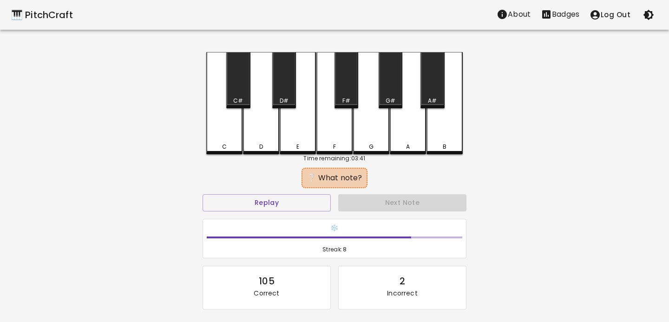
click at [289, 126] on div "E" at bounding box center [298, 103] width 36 height 102
click at [264, 130] on div "D" at bounding box center [261, 103] width 36 height 102
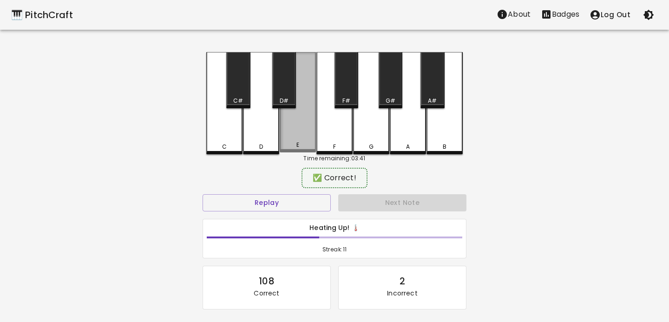
click at [293, 129] on div "E" at bounding box center [298, 102] width 36 height 100
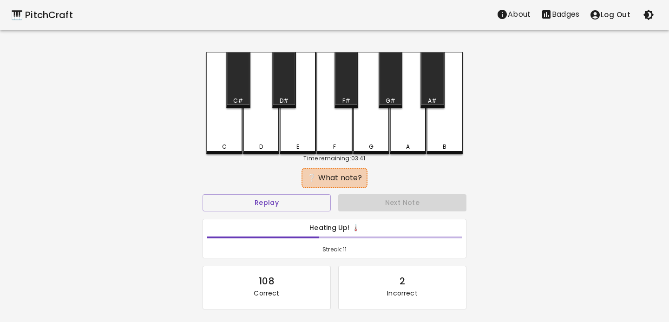
click at [224, 129] on div "C" at bounding box center [224, 103] width 36 height 102
click at [256, 127] on div "D" at bounding box center [261, 103] width 36 height 102
click at [295, 127] on div "E" at bounding box center [298, 103] width 36 height 102
click at [266, 130] on div "D" at bounding box center [261, 103] width 36 height 102
click at [227, 133] on div "C" at bounding box center [224, 103] width 36 height 102
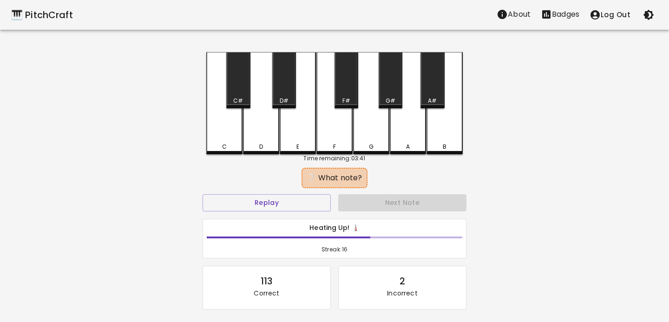
click at [240, 128] on div "C" at bounding box center [224, 103] width 36 height 102
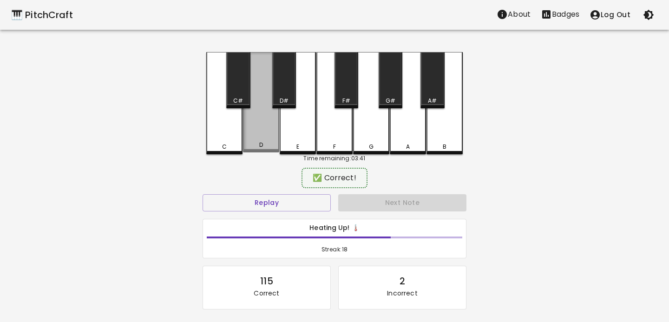
click at [257, 128] on div "D" at bounding box center [261, 102] width 36 height 100
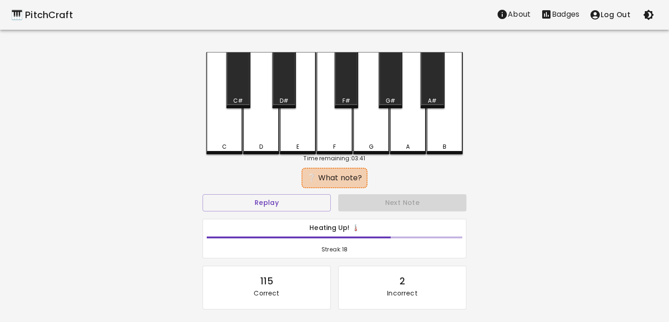
click at [216, 128] on div "C" at bounding box center [224, 103] width 36 height 102
click at [280, 122] on div "E" at bounding box center [298, 103] width 36 height 102
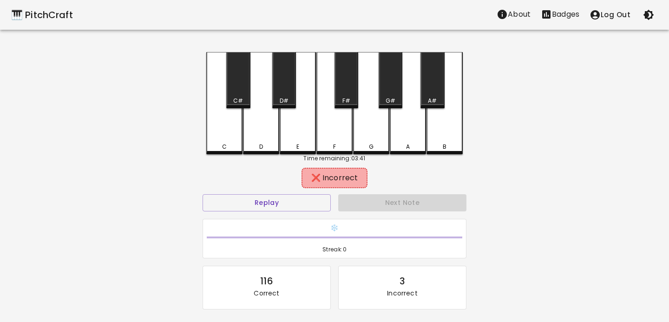
click at [274, 123] on div "D" at bounding box center [261, 103] width 36 height 102
click at [258, 121] on div "D" at bounding box center [261, 103] width 36 height 102
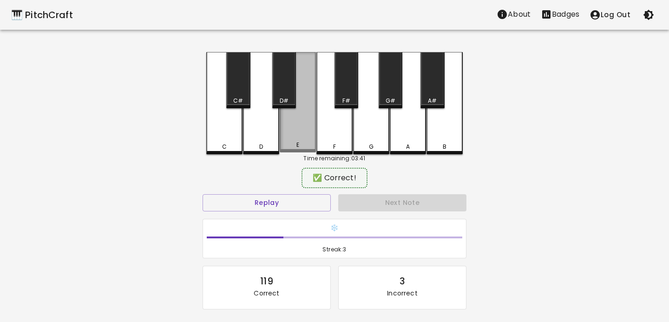
click at [287, 121] on div "E" at bounding box center [298, 102] width 36 height 100
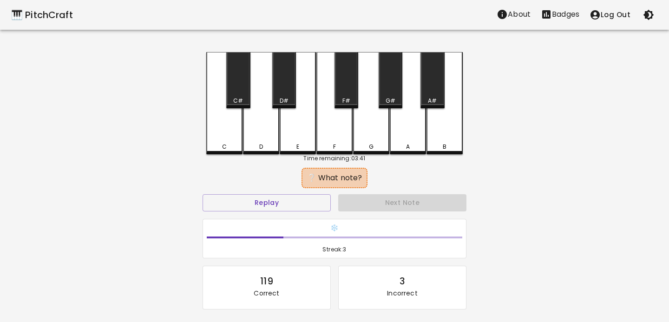
click at [226, 126] on div "C" at bounding box center [224, 103] width 36 height 102
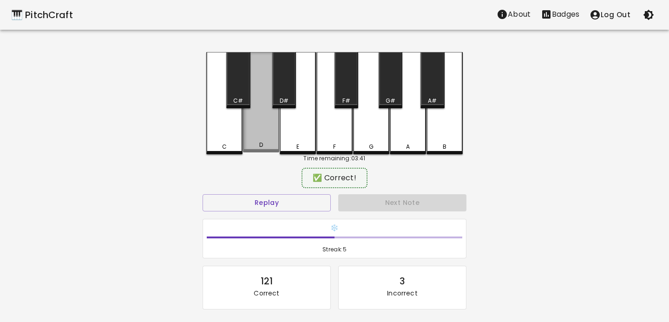
click at [260, 125] on div "D" at bounding box center [261, 102] width 36 height 100
click at [263, 123] on div "D" at bounding box center [261, 102] width 36 height 100
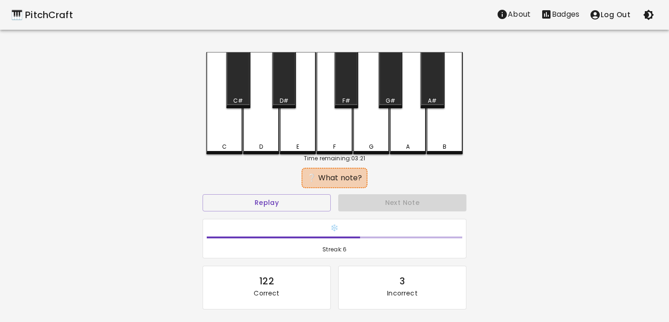
click at [293, 123] on div "E" at bounding box center [298, 103] width 36 height 102
click at [267, 124] on div "D" at bounding box center [261, 103] width 36 height 102
click at [257, 128] on div "D" at bounding box center [261, 103] width 36 height 102
click at [232, 128] on div "C" at bounding box center [224, 103] width 36 height 102
click at [291, 124] on div "E" at bounding box center [298, 103] width 36 height 102
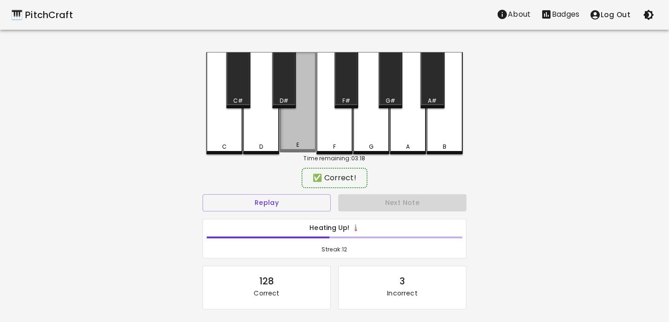
click at [288, 123] on div "E" at bounding box center [298, 102] width 36 height 100
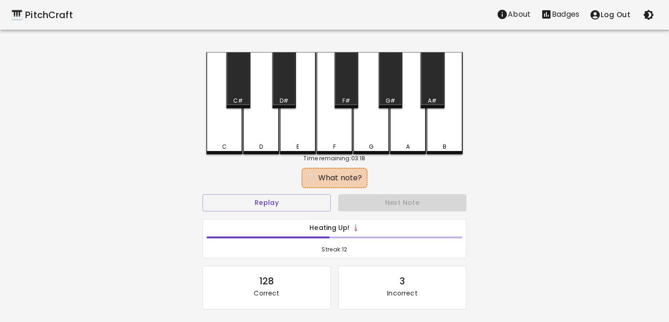
click at [261, 124] on div "D" at bounding box center [261, 103] width 36 height 102
click at [226, 128] on div "C" at bounding box center [224, 103] width 36 height 102
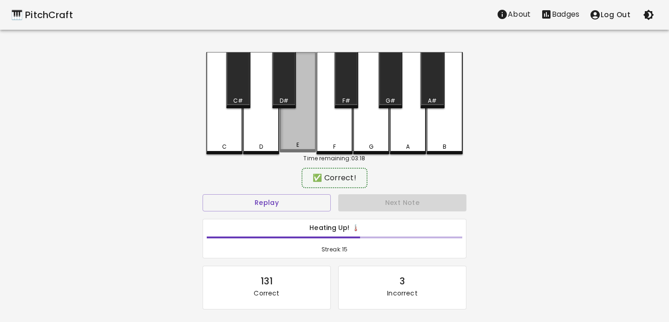
click at [291, 125] on div "E" at bounding box center [298, 102] width 36 height 100
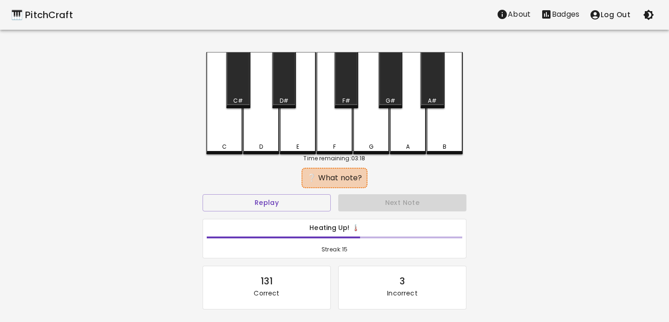
click at [293, 124] on div "E" at bounding box center [298, 103] width 36 height 102
click at [230, 124] on div "C" at bounding box center [224, 103] width 36 height 102
click at [225, 124] on div "C" at bounding box center [224, 103] width 36 height 102
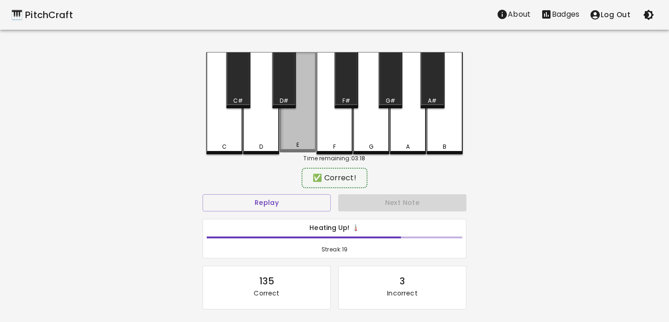
click at [283, 124] on div "E" at bounding box center [298, 102] width 36 height 100
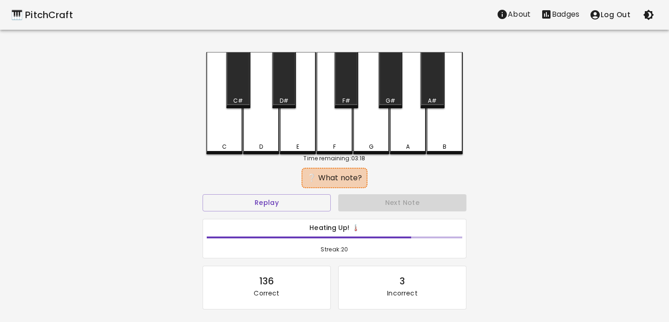
click at [283, 124] on div "E" at bounding box center [298, 103] width 36 height 102
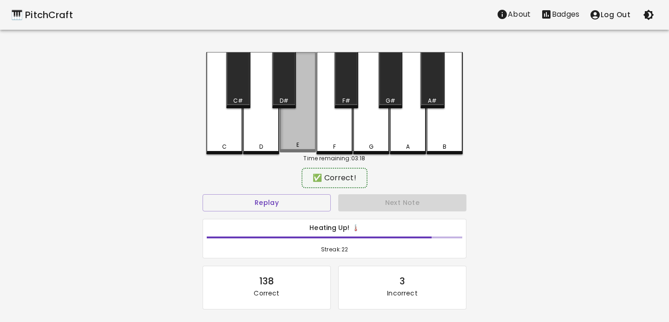
click at [283, 124] on div "E" at bounding box center [298, 102] width 36 height 100
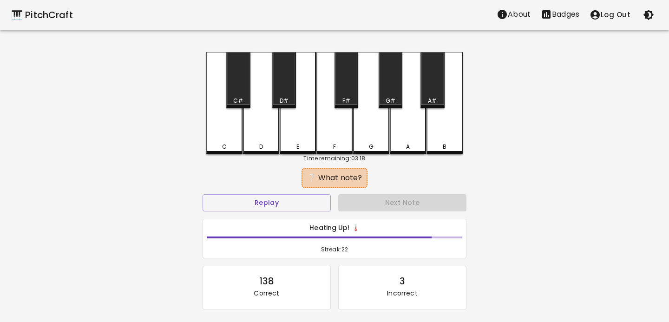
click at [283, 124] on div "E" at bounding box center [298, 103] width 36 height 102
click at [271, 125] on div "D" at bounding box center [261, 103] width 36 height 102
click at [250, 127] on div "D" at bounding box center [261, 103] width 36 height 102
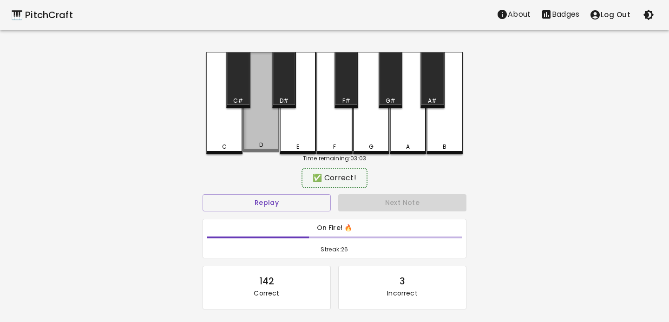
click at [263, 124] on div "D" at bounding box center [261, 102] width 36 height 100
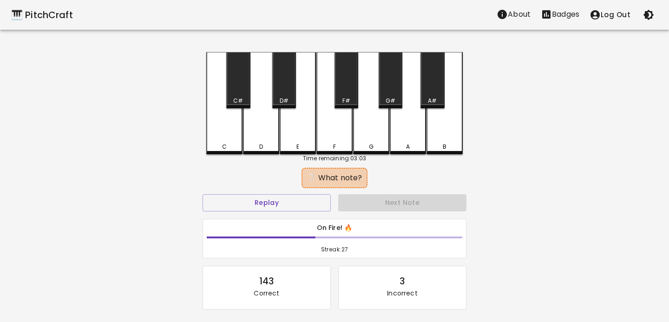
click at [284, 124] on div "E" at bounding box center [298, 103] width 36 height 102
click at [272, 124] on div "D" at bounding box center [261, 103] width 36 height 102
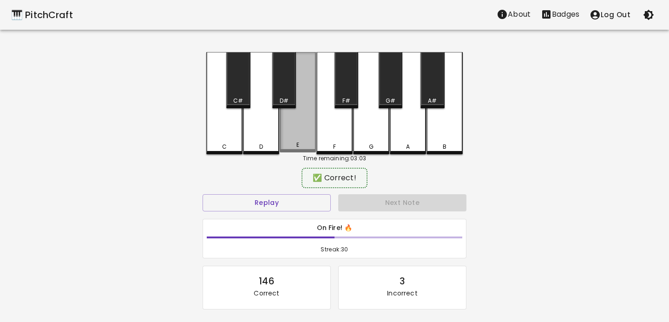
click at [286, 124] on div "E" at bounding box center [298, 102] width 36 height 100
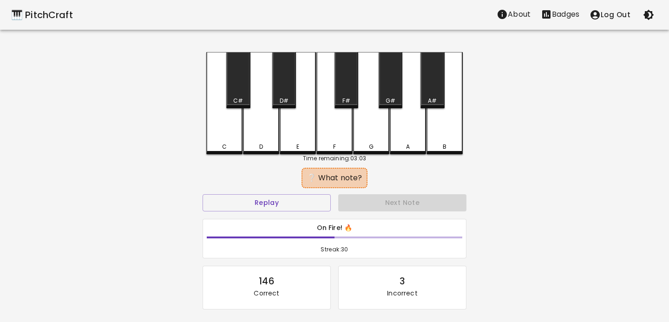
click at [286, 124] on div "E" at bounding box center [298, 103] width 36 height 102
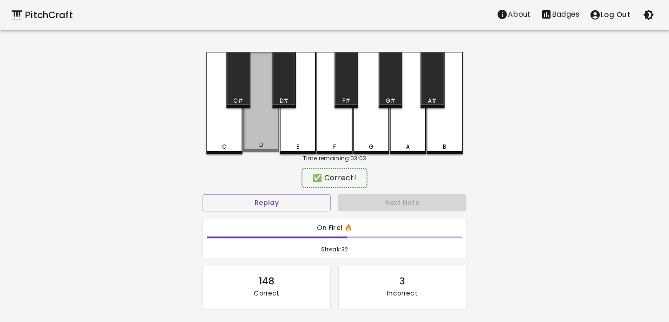
click at [265, 125] on div "D" at bounding box center [261, 102] width 36 height 100
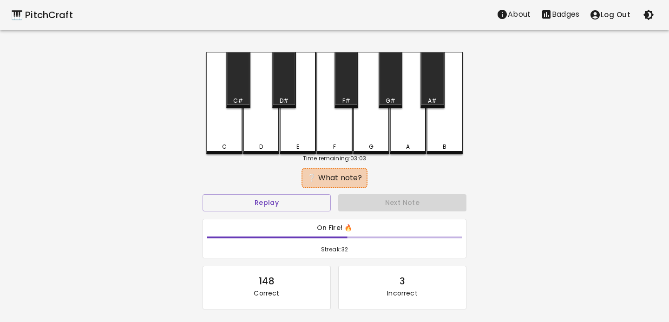
click at [223, 127] on div "C" at bounding box center [224, 103] width 36 height 102
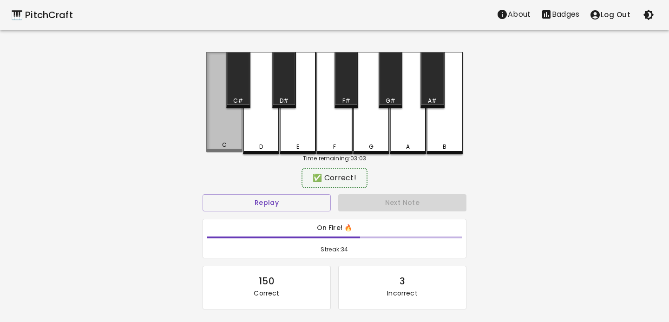
click at [237, 125] on div "C" at bounding box center [224, 102] width 36 height 100
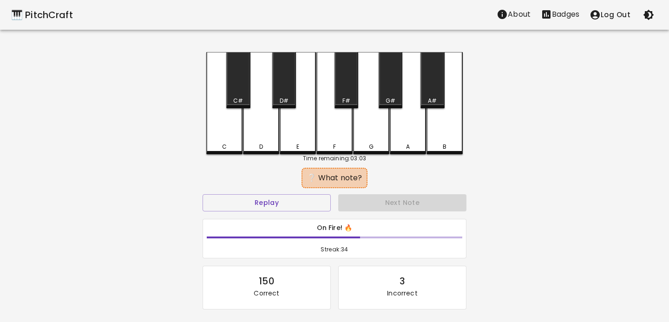
click at [262, 125] on div "D" at bounding box center [261, 103] width 36 height 102
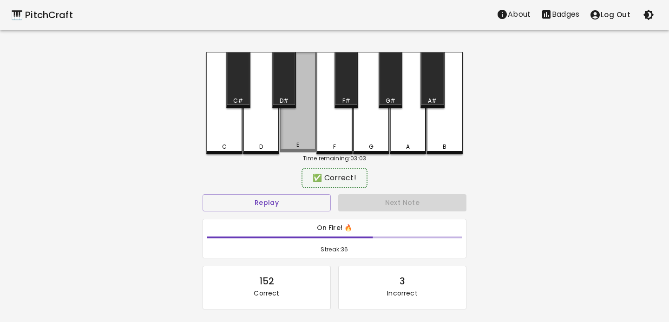
click at [300, 125] on div "E" at bounding box center [298, 102] width 36 height 100
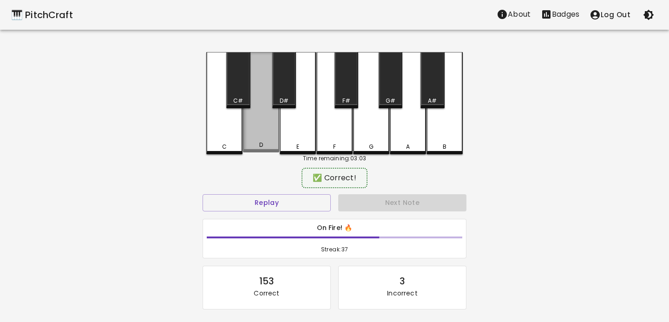
click at [265, 126] on div "D" at bounding box center [261, 102] width 36 height 100
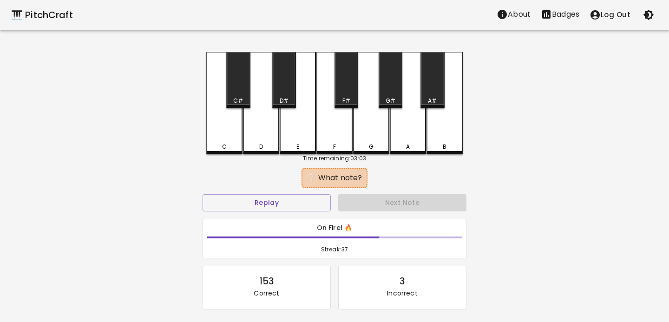
click at [231, 126] on div "C" at bounding box center [224, 103] width 36 height 102
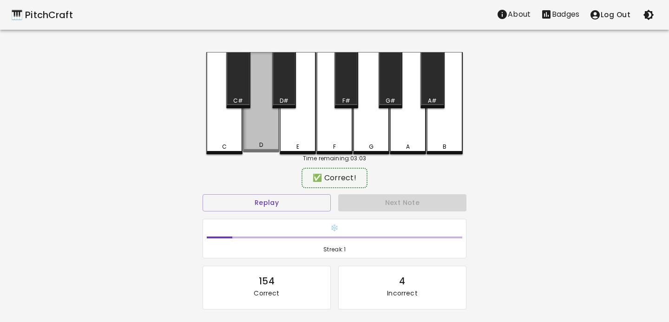
click at [255, 126] on div "D" at bounding box center [261, 102] width 36 height 100
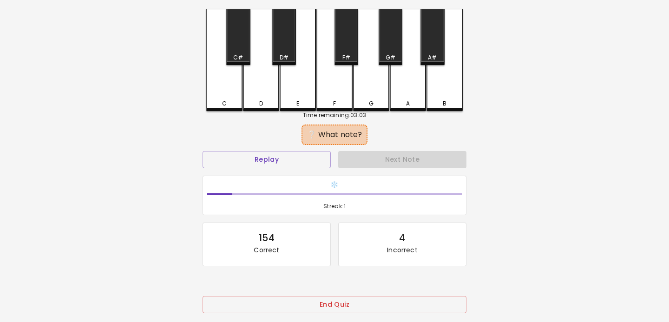
scroll to position [88, 0]
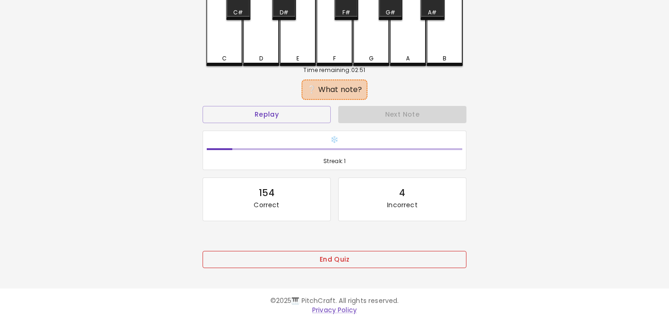
click at [349, 255] on button "End Quiz" at bounding box center [335, 259] width 264 height 17
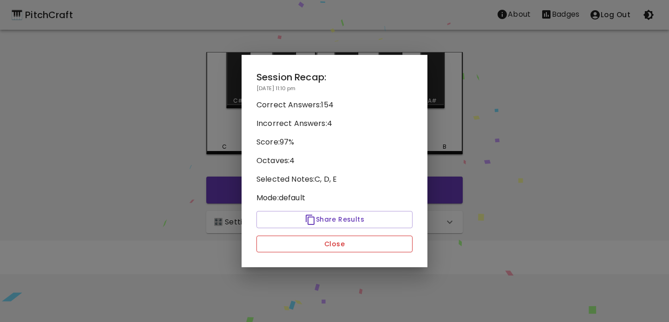
click at [358, 246] on button "Close" at bounding box center [334, 244] width 156 height 17
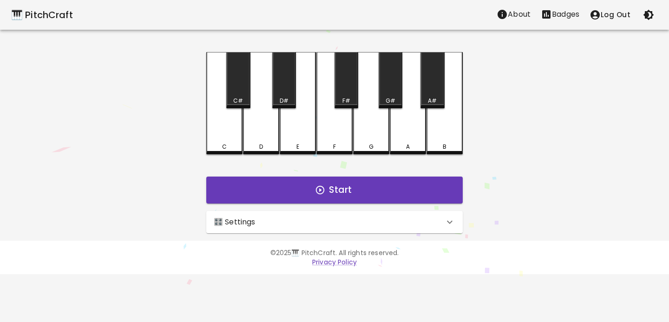
click at [564, 15] on p "Badges" at bounding box center [565, 14] width 27 height 11
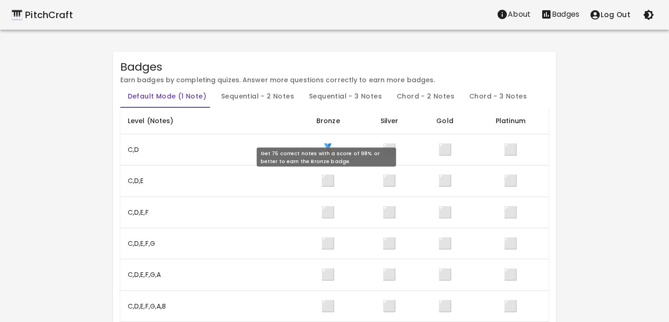
click at [327, 180] on span "⬜" at bounding box center [328, 180] width 14 height 15
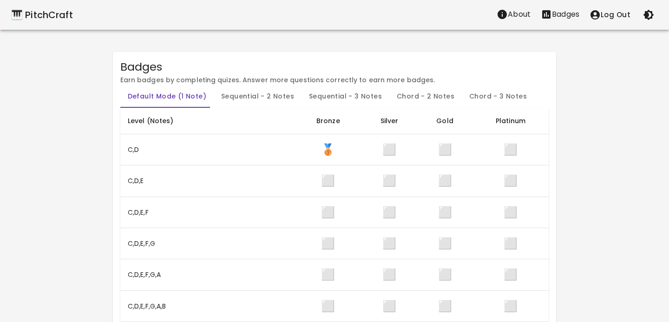
click at [40, 16] on div "🎹 PitchCraft" at bounding box center [42, 14] width 62 height 15
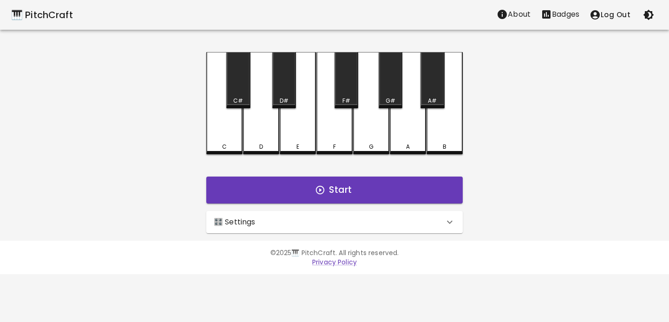
click at [295, 225] on div "🎛️ Settings" at bounding box center [329, 221] width 230 height 11
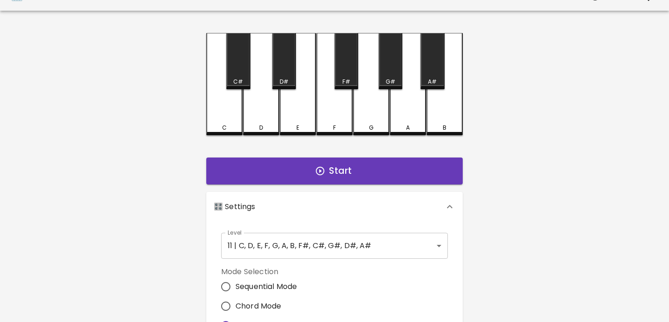
scroll to position [46, 0]
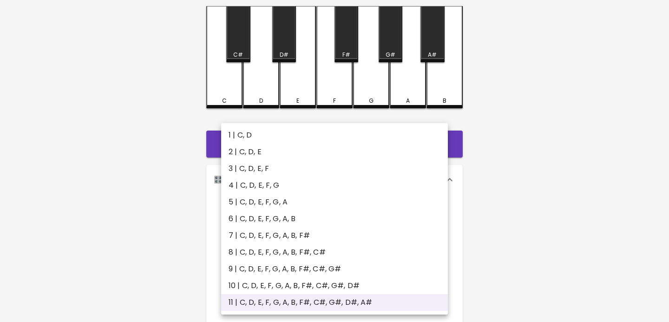
click at [273, 221] on body "🎹 PitchCraft About Badges Log Out C C# D D# E F F# G G# A A# B Start 🎛️ Setting…" at bounding box center [334, 235] width 669 height 563
click at [266, 221] on li "6 | C, D, E, F, G, A, B" at bounding box center [334, 218] width 227 height 17
type input "11"
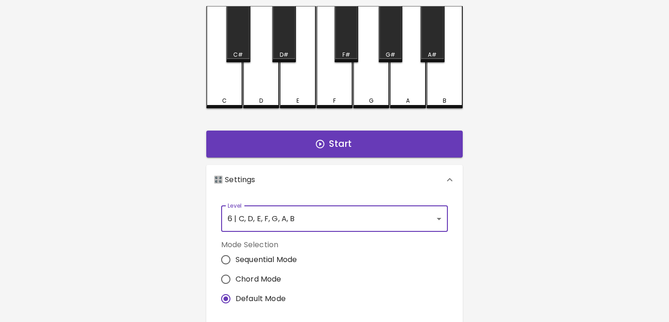
scroll to position [73, 0]
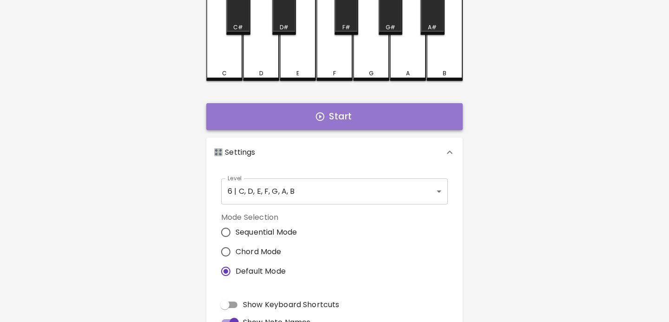
click at [300, 117] on button "Start" at bounding box center [334, 116] width 256 height 27
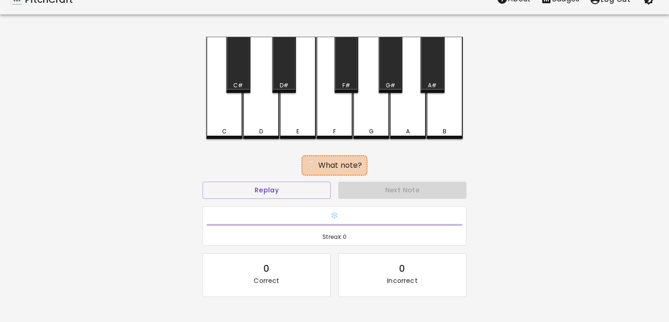
scroll to position [0, 0]
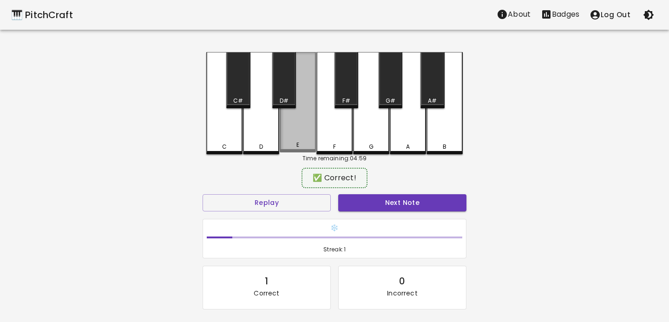
click at [299, 118] on div "E" at bounding box center [298, 102] width 36 height 100
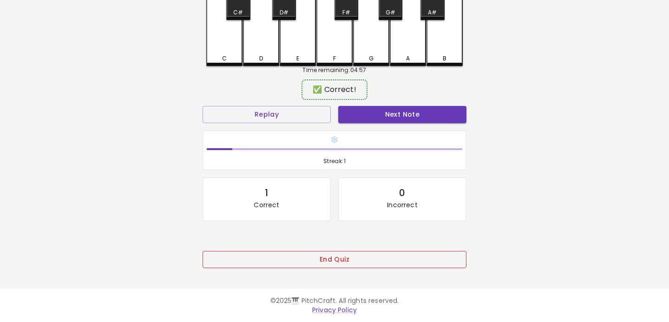
click at [309, 265] on button "End Quiz" at bounding box center [335, 259] width 264 height 17
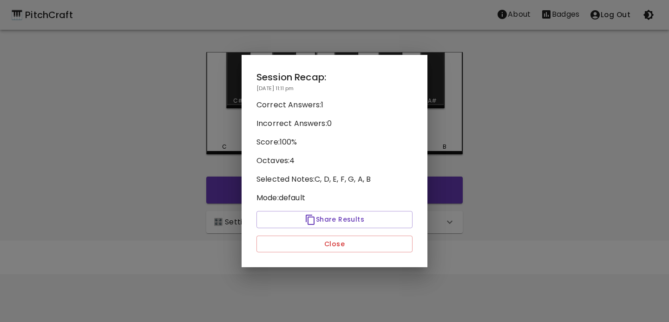
scroll to position [0, 0]
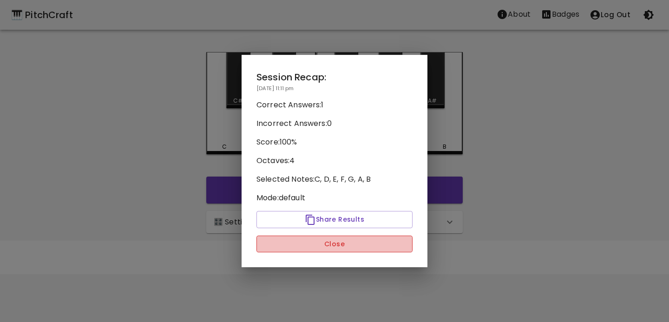
click at [316, 237] on button "Close" at bounding box center [334, 244] width 156 height 17
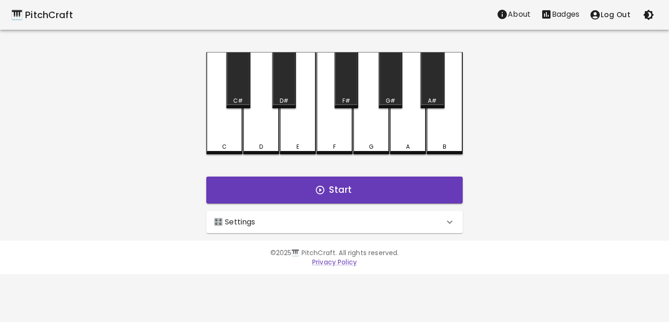
click at [319, 216] on div "🎛️ Settings" at bounding box center [329, 221] width 230 height 11
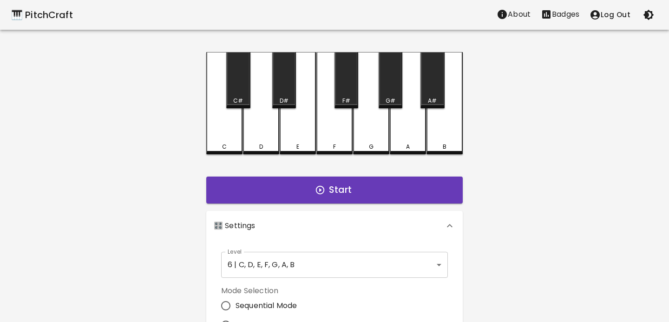
scroll to position [240, 0]
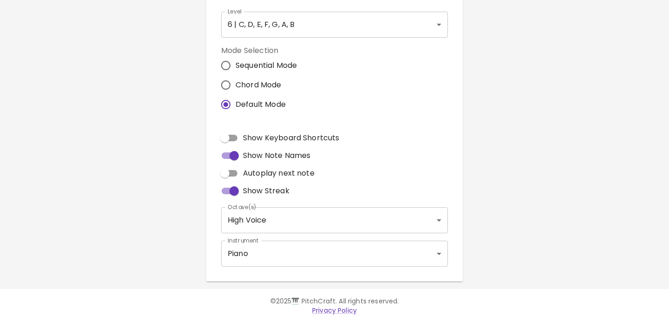
click at [280, 170] on span "Autoplay next note" at bounding box center [279, 173] width 72 height 11
click at [251, 170] on input "Autoplay next note" at bounding box center [224, 173] width 53 height 18
checkbox input "true"
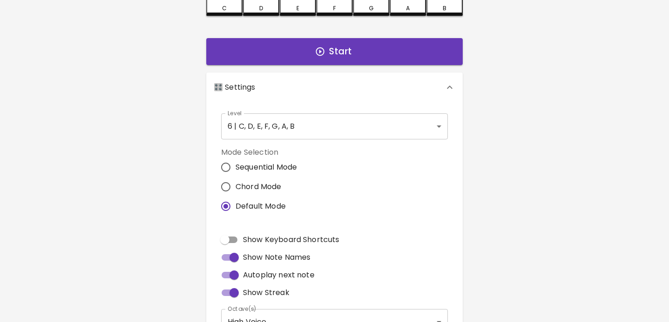
click at [279, 118] on body "🎹 PitchCraft About Badges Log Out C C# D D# E F F# G G# A A# B Start 🎛️ Setting…" at bounding box center [334, 143] width 669 height 563
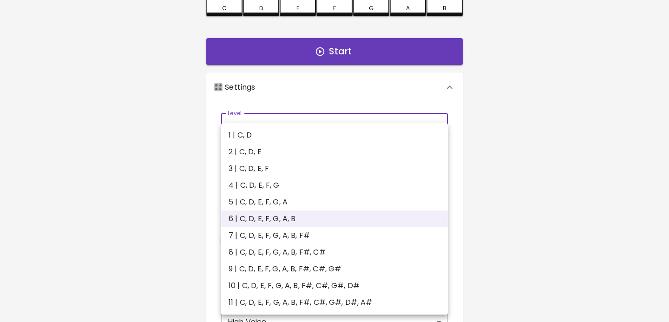
click at [276, 99] on div at bounding box center [334, 161] width 669 height 322
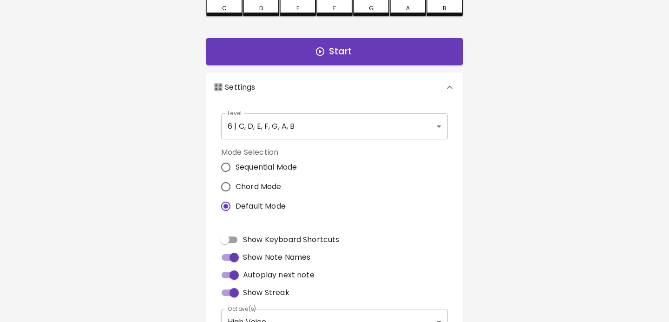
click at [297, 52] on button "Start" at bounding box center [334, 51] width 256 height 27
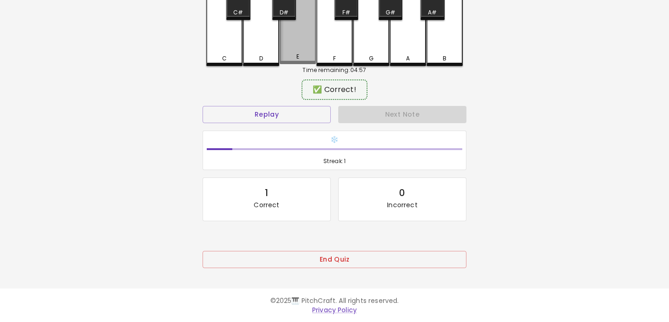
click at [299, 43] on div "E" at bounding box center [298, 14] width 36 height 100
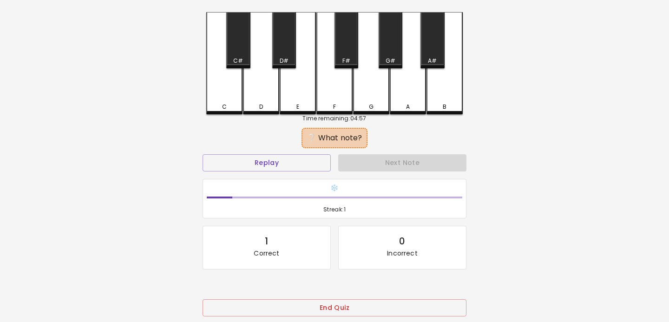
scroll to position [38, 0]
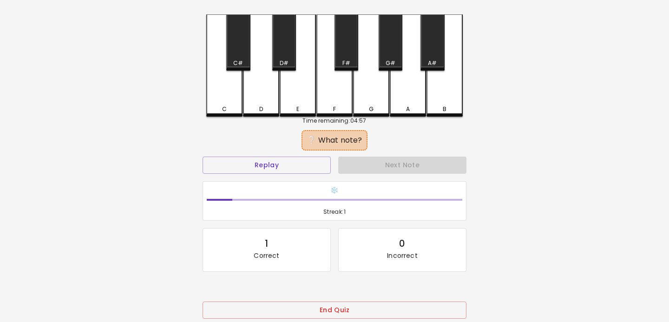
click at [340, 91] on div "F" at bounding box center [334, 65] width 36 height 102
click at [242, 107] on div "C" at bounding box center [224, 65] width 36 height 102
click at [251, 106] on div "D" at bounding box center [261, 109] width 34 height 8
click at [256, 103] on div "D" at bounding box center [261, 65] width 36 height 102
click at [401, 92] on div "A" at bounding box center [408, 65] width 36 height 102
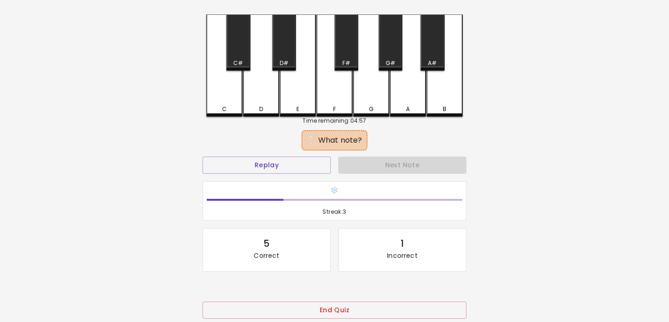
click at [379, 94] on div "G" at bounding box center [371, 65] width 36 height 102
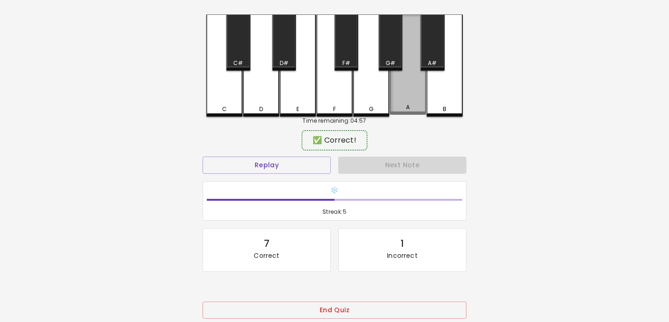
click at [401, 95] on div "A" at bounding box center [408, 64] width 36 height 100
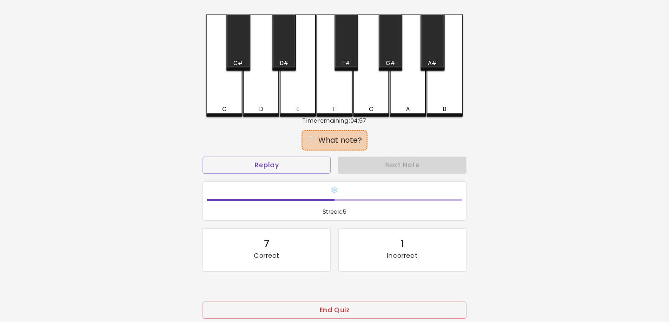
click at [218, 101] on div "C" at bounding box center [224, 65] width 36 height 102
click at [346, 88] on div "F" at bounding box center [334, 65] width 36 height 102
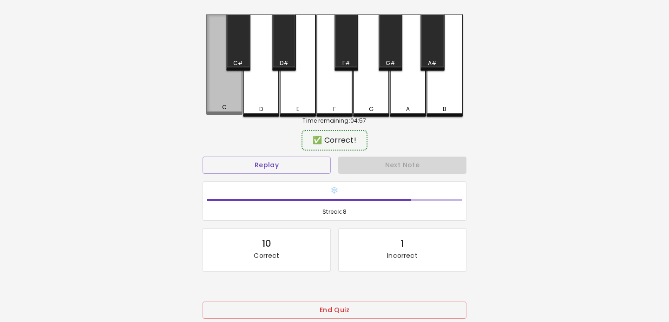
click at [214, 95] on div "C" at bounding box center [224, 64] width 36 height 100
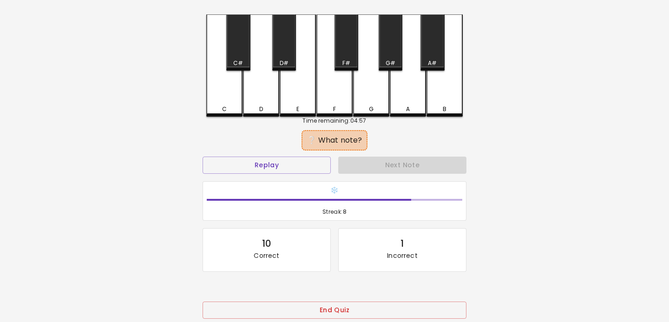
click at [336, 90] on div "F" at bounding box center [334, 65] width 36 height 102
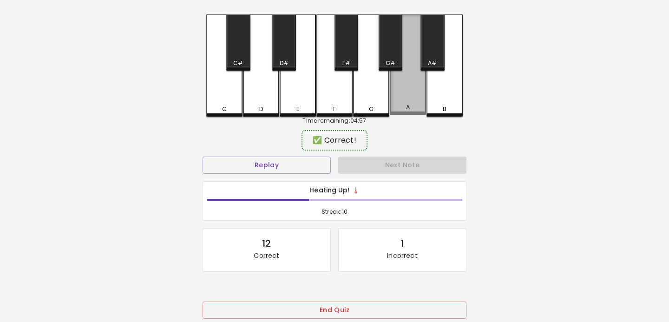
click at [416, 94] on div "A" at bounding box center [408, 64] width 36 height 100
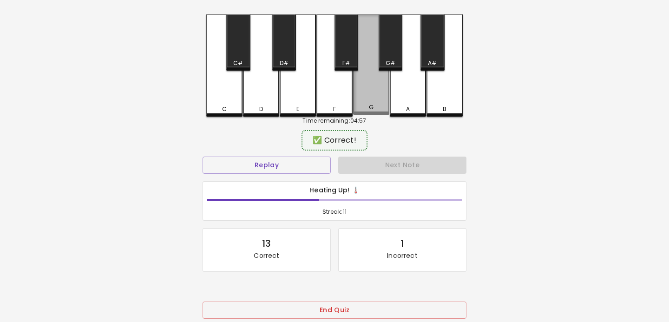
click at [372, 96] on div "G" at bounding box center [371, 64] width 36 height 100
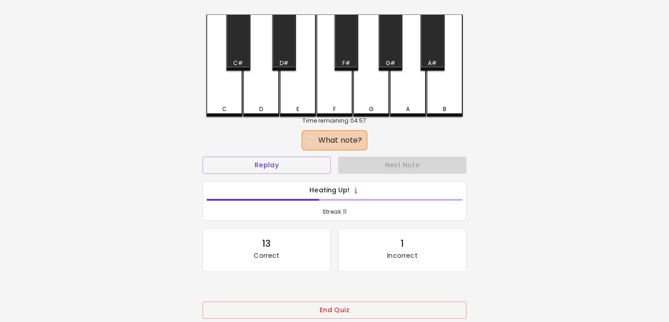
click at [440, 88] on div "B" at bounding box center [444, 65] width 36 height 102
click at [234, 94] on div "C" at bounding box center [224, 65] width 36 height 102
click at [347, 85] on div "F" at bounding box center [334, 65] width 36 height 102
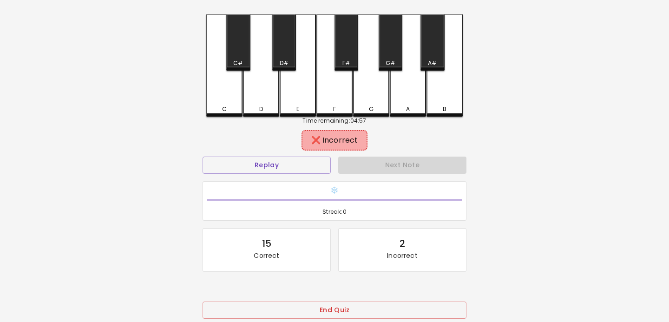
click at [397, 85] on div "A" at bounding box center [408, 65] width 36 height 102
click at [255, 96] on div "D" at bounding box center [261, 65] width 36 height 102
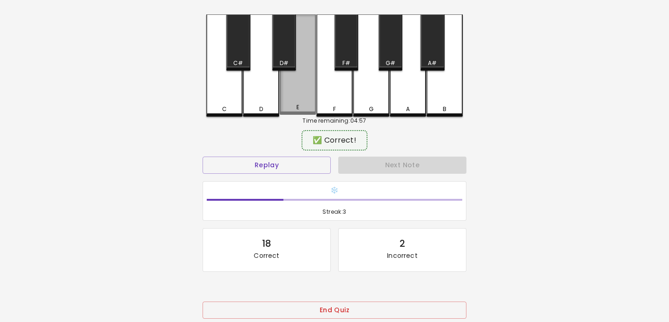
click at [298, 97] on div "E" at bounding box center [298, 64] width 36 height 100
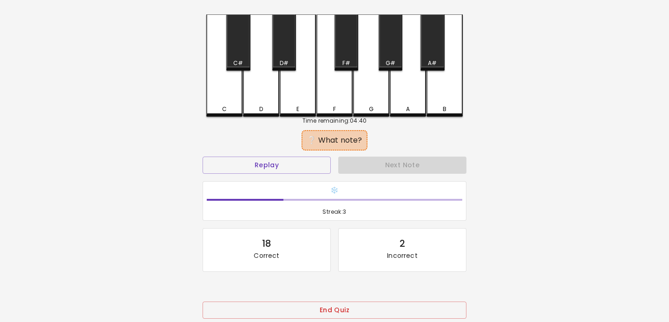
click at [301, 95] on div "E" at bounding box center [298, 65] width 36 height 102
click at [221, 99] on div "C" at bounding box center [224, 65] width 36 height 102
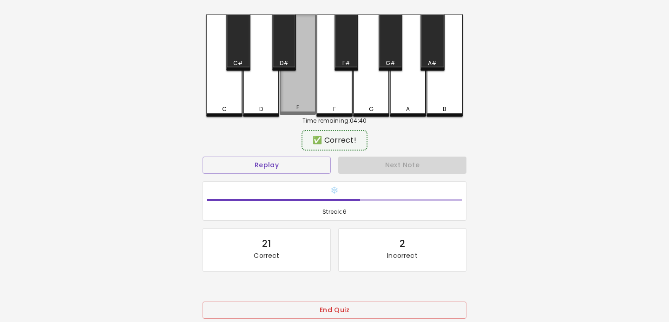
click at [304, 94] on div "E" at bounding box center [298, 64] width 36 height 100
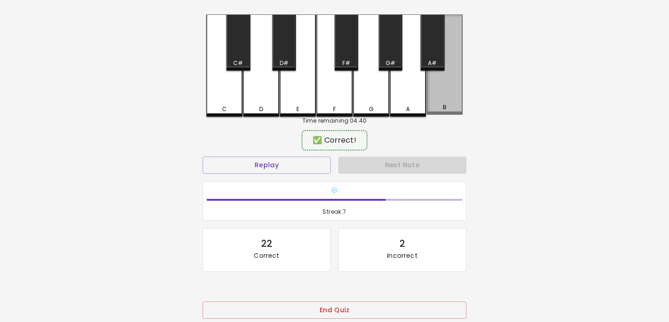
click at [434, 94] on div "B" at bounding box center [444, 64] width 36 height 100
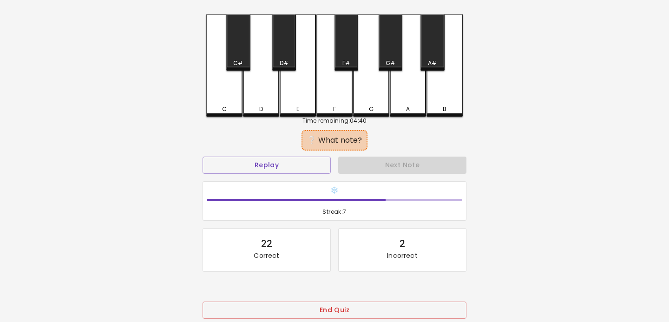
click at [285, 92] on div "E" at bounding box center [298, 65] width 36 height 102
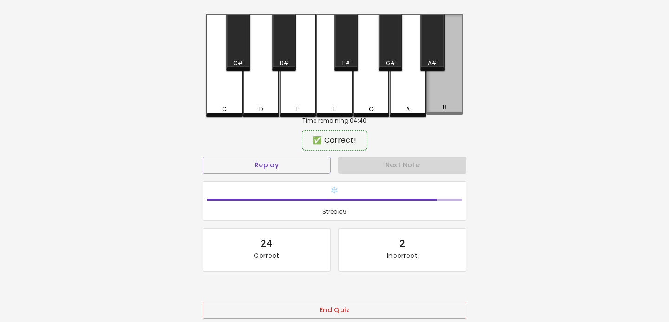
click at [451, 96] on div "B" at bounding box center [444, 64] width 36 height 100
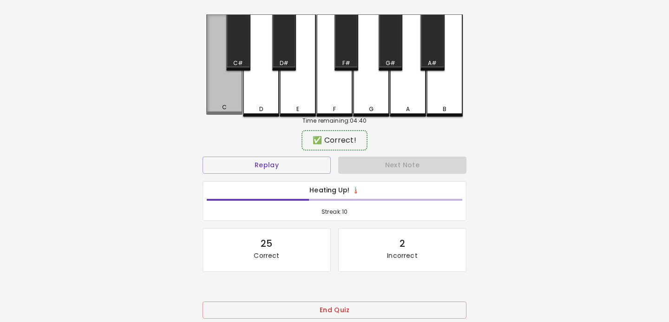
click at [230, 103] on div "C" at bounding box center [224, 64] width 36 height 100
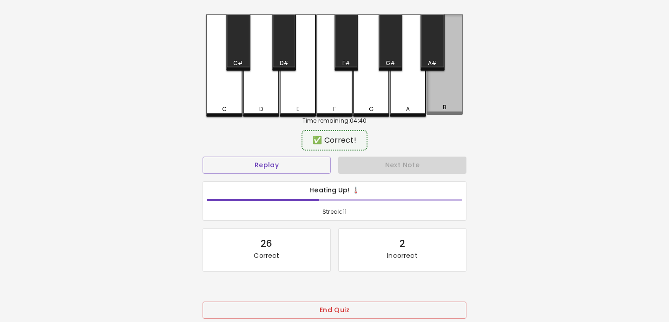
click at [447, 86] on div "B" at bounding box center [444, 64] width 36 height 100
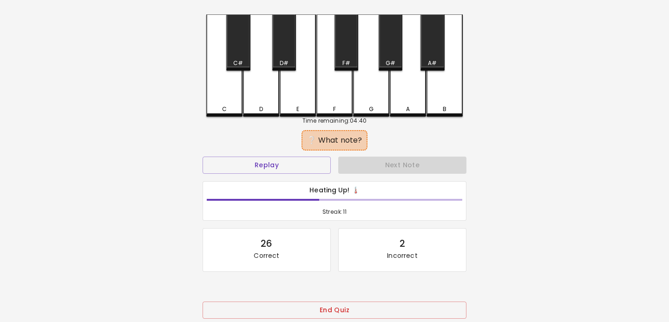
click at [291, 94] on div "E" at bounding box center [298, 65] width 36 height 102
click at [450, 99] on div "B" at bounding box center [444, 65] width 36 height 102
click at [306, 89] on div "E" at bounding box center [298, 65] width 36 height 102
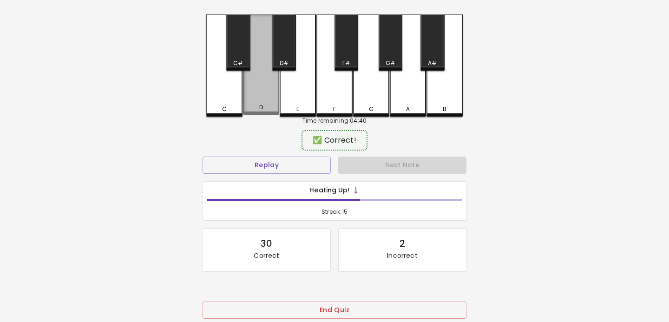
click at [261, 92] on div "D" at bounding box center [261, 64] width 36 height 100
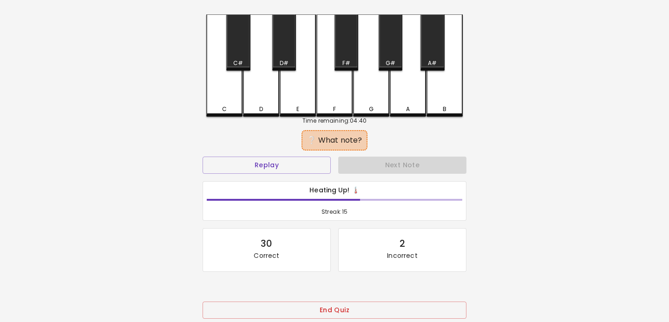
click at [401, 85] on div "A" at bounding box center [408, 65] width 36 height 102
click at [229, 92] on div "C" at bounding box center [224, 65] width 36 height 102
click at [367, 96] on div "G" at bounding box center [371, 65] width 36 height 102
click at [397, 96] on div "A" at bounding box center [408, 65] width 36 height 102
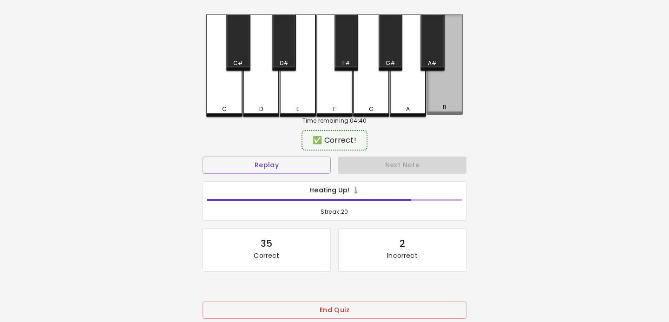
click at [436, 88] on div "B" at bounding box center [444, 64] width 36 height 100
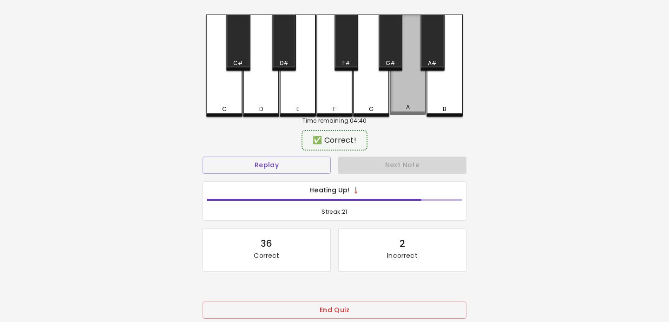
click at [402, 87] on div "A" at bounding box center [408, 64] width 36 height 100
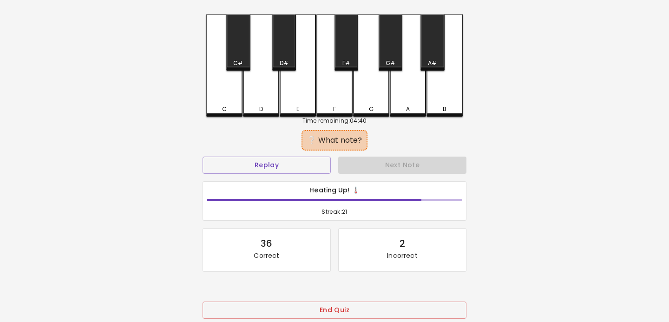
click at [368, 82] on div "G" at bounding box center [371, 65] width 36 height 102
click at [362, 84] on div "G" at bounding box center [371, 65] width 36 height 102
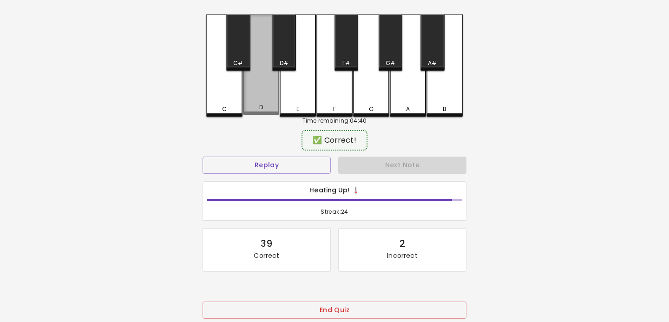
click at [268, 95] on div "D" at bounding box center [261, 64] width 36 height 100
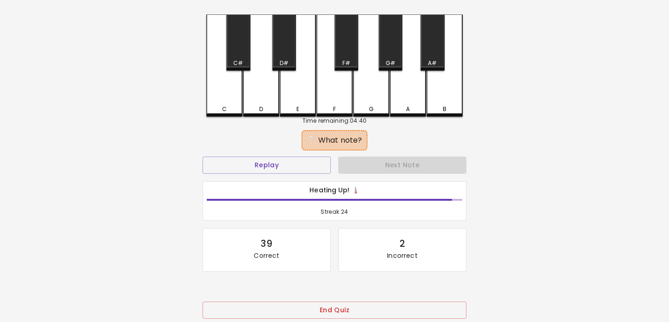
click at [458, 94] on div "B" at bounding box center [444, 65] width 36 height 102
click at [261, 100] on div "D" at bounding box center [261, 65] width 36 height 102
click at [404, 99] on div "A" at bounding box center [408, 65] width 36 height 102
click at [228, 102] on div "C" at bounding box center [224, 65] width 36 height 102
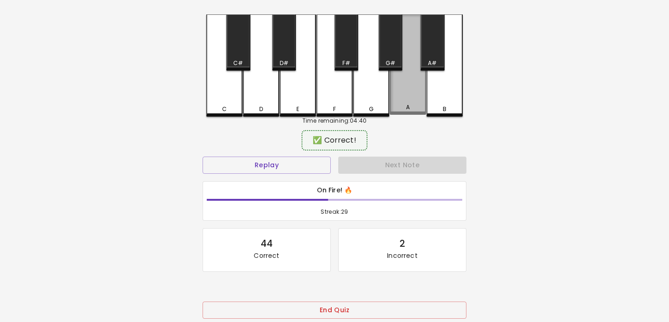
click at [390, 102] on div "A" at bounding box center [408, 64] width 36 height 100
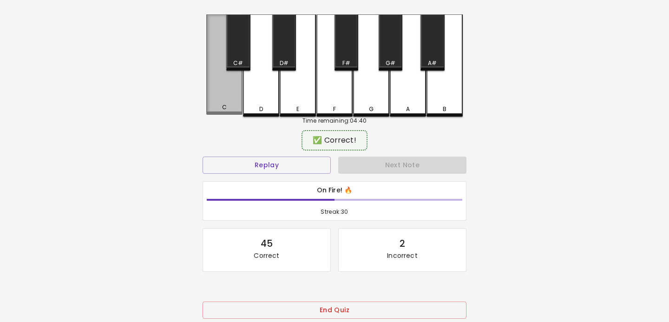
click at [229, 95] on div "C" at bounding box center [224, 64] width 36 height 100
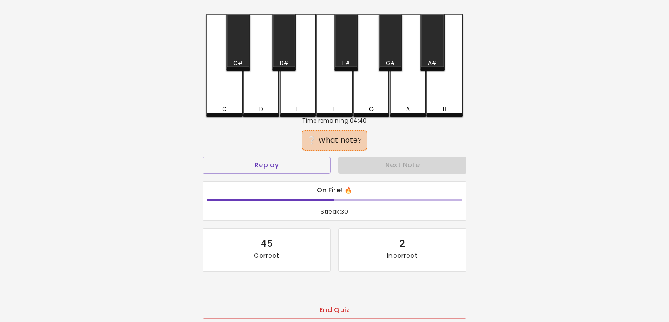
click at [296, 97] on div "E" at bounding box center [298, 65] width 36 height 102
click at [297, 98] on div "E" at bounding box center [298, 65] width 36 height 102
click at [324, 94] on div "F" at bounding box center [334, 65] width 36 height 102
click at [261, 101] on div "D" at bounding box center [261, 65] width 36 height 102
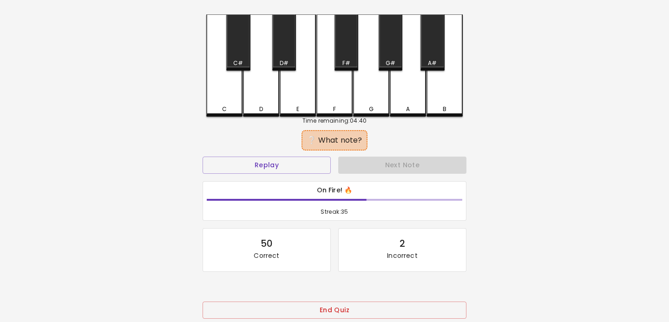
click at [441, 94] on div "B" at bounding box center [444, 65] width 36 height 102
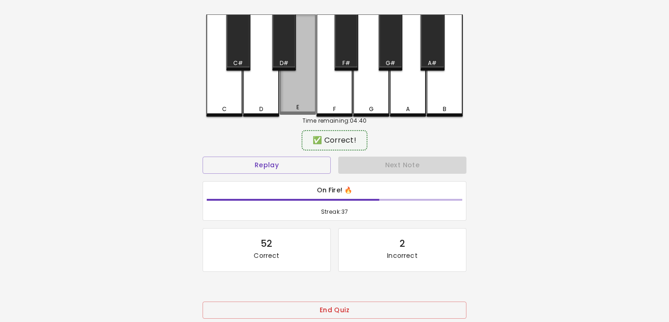
click at [297, 87] on div "E" at bounding box center [298, 64] width 36 height 100
click at [311, 85] on div "E" at bounding box center [298, 64] width 36 height 100
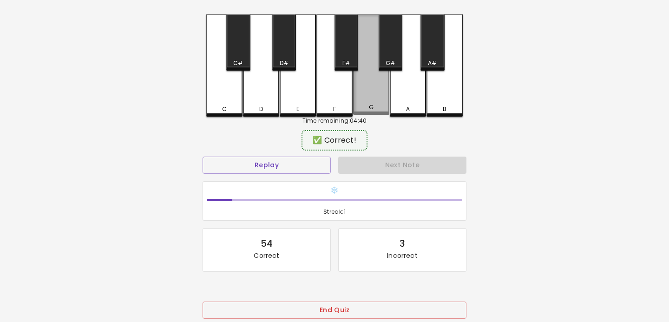
drag, startPoint x: 415, startPoint y: 92, endPoint x: 367, endPoint y: 90, distance: 47.9
click at [367, 90] on div "C C# D D# E F F# G G# A A# B" at bounding box center [334, 65] width 256 height 102
click at [367, 90] on div "G" at bounding box center [371, 64] width 36 height 100
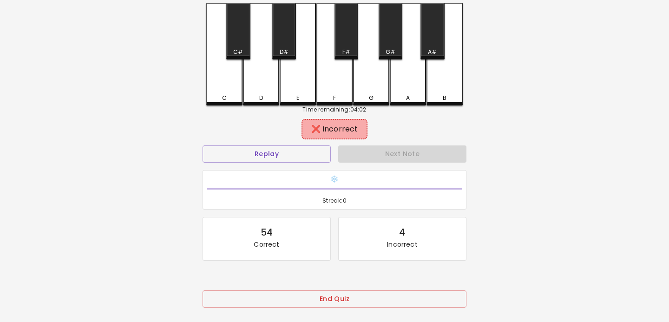
scroll to position [52, 0]
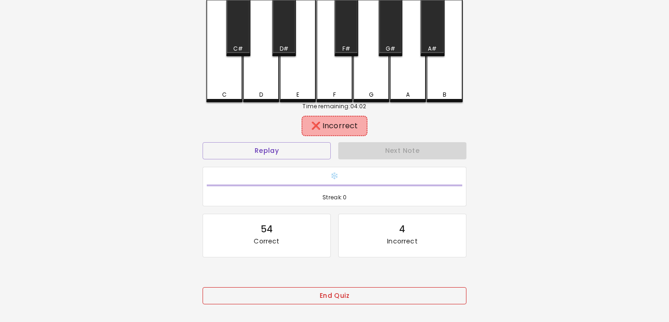
click at [340, 288] on button "End Quiz" at bounding box center [335, 295] width 264 height 17
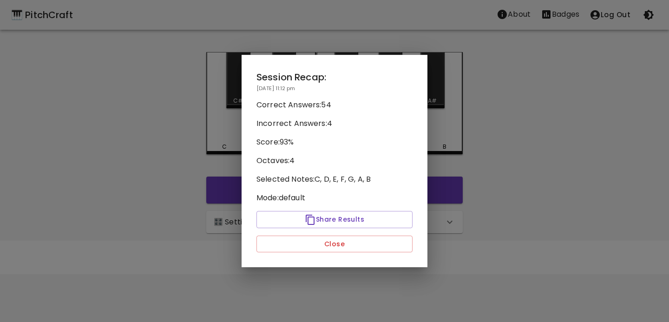
scroll to position [0, 0]
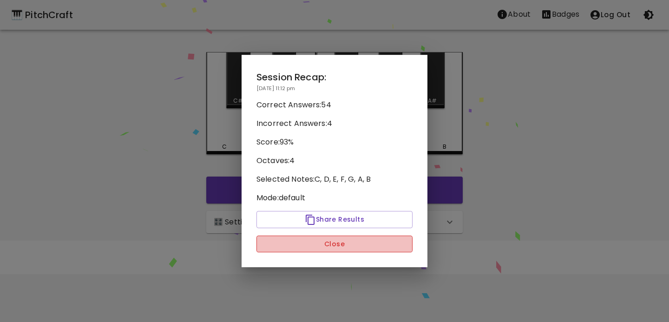
click at [340, 239] on button "Close" at bounding box center [334, 244] width 156 height 17
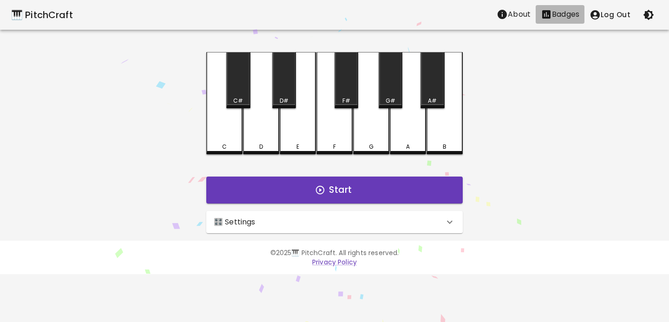
click at [571, 15] on p "Badges" at bounding box center [565, 14] width 27 height 11
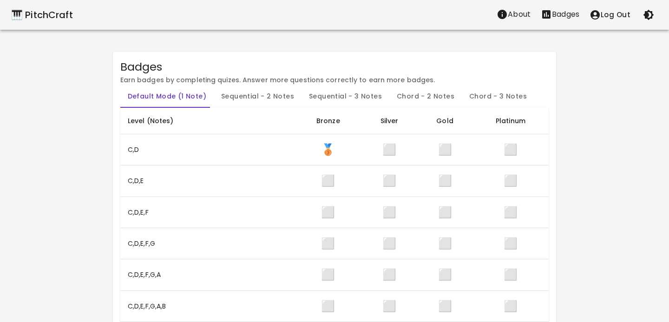
click at [29, 26] on div "🎹 PitchCraft About Badges Log Out" at bounding box center [334, 15] width 669 height 30
click at [21, 16] on div "🎹 PitchCraft" at bounding box center [42, 14] width 62 height 15
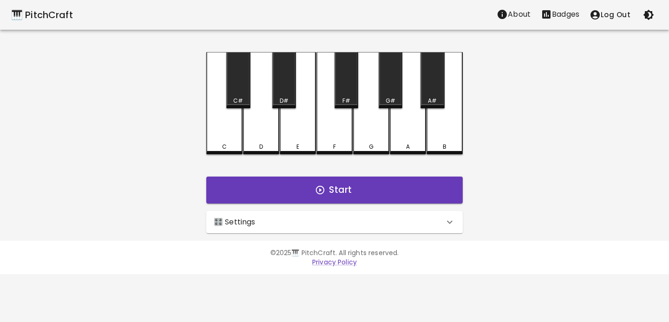
click at [344, 211] on div "🎛️ Settings" at bounding box center [334, 222] width 256 height 22
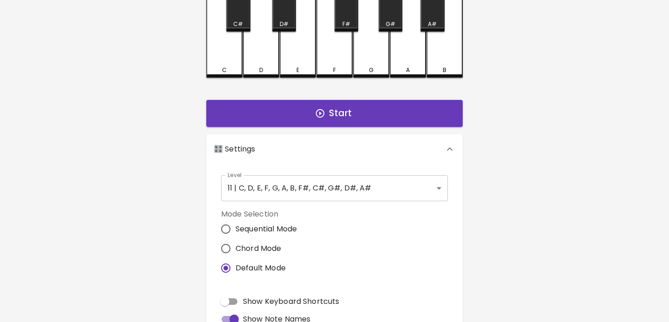
scroll to position [84, 0]
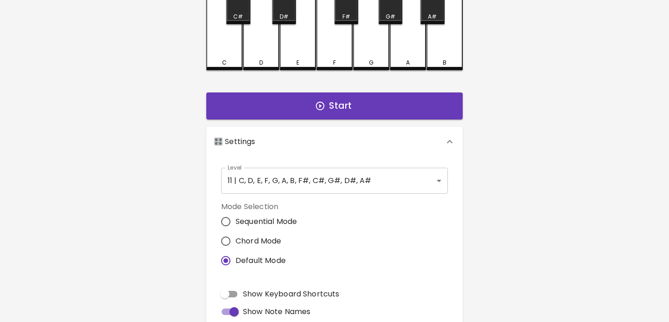
click at [319, 183] on body "🎹 PitchCraft About Badges Log Out C C# D D# E F F# G G# A A# B Start 🎛️ Setting…" at bounding box center [334, 197] width 669 height 563
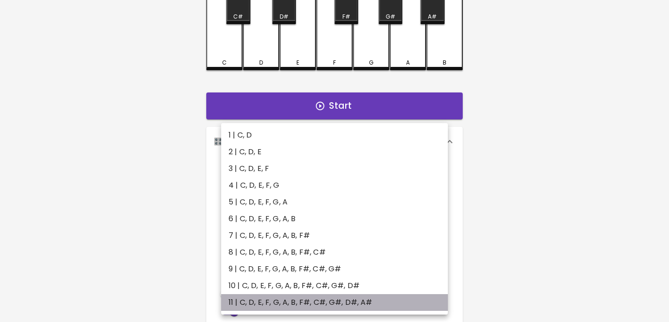
click at [304, 304] on li "11 | C, D, E, F, G, A, B, F#, C#, G#, D#, A#" at bounding box center [334, 302] width 227 height 17
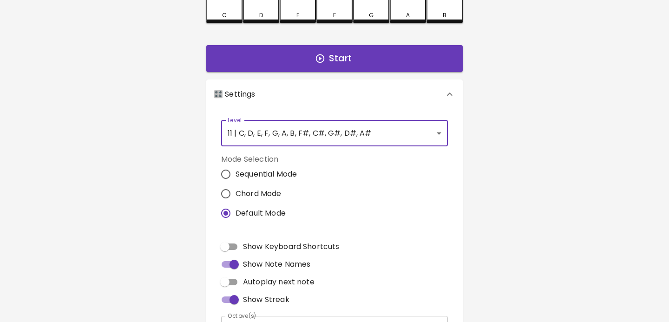
scroll to position [137, 0]
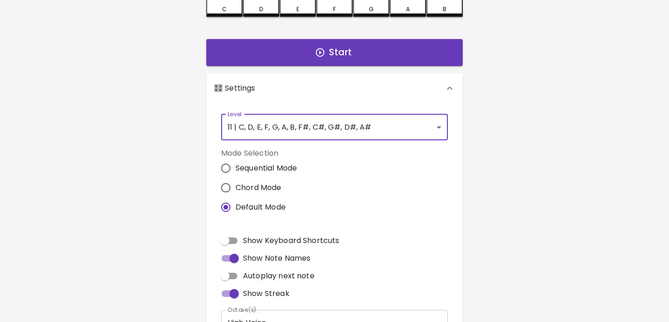
click at [283, 276] on span "Autoplay next note" at bounding box center [279, 275] width 72 height 11
click at [251, 276] on input "Autoplay next note" at bounding box center [224, 276] width 53 height 18
checkbox input "true"
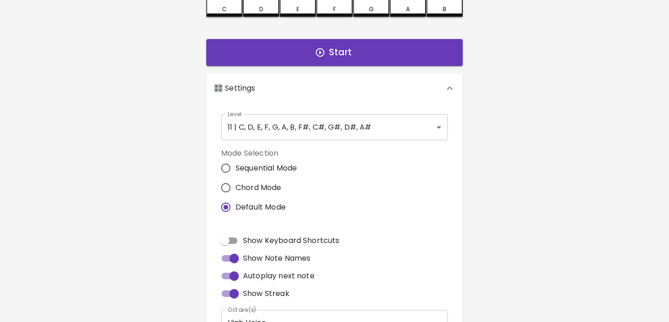
scroll to position [0, 0]
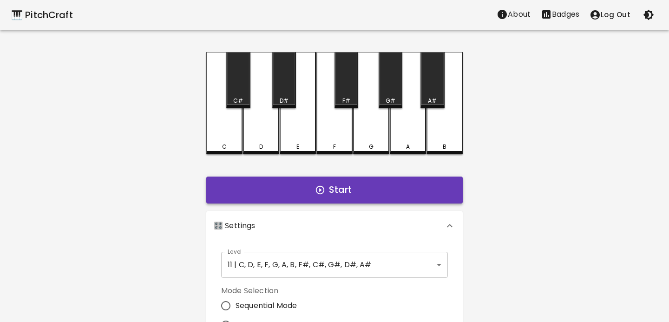
click at [303, 192] on button "Start" at bounding box center [334, 190] width 256 height 27
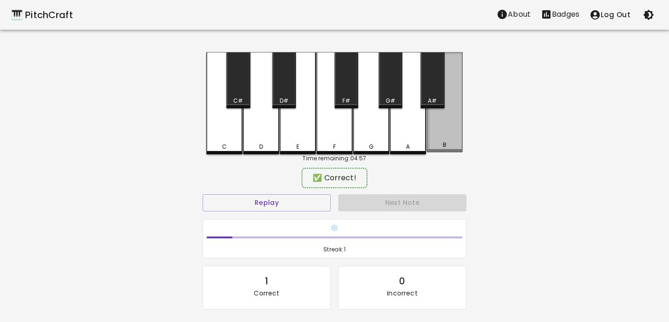
click at [433, 138] on div "B" at bounding box center [444, 102] width 36 height 100
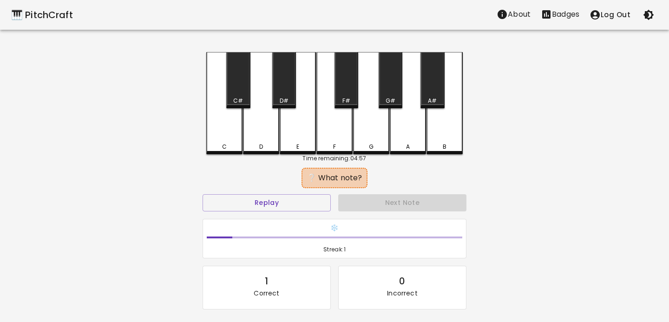
click at [223, 133] on div "C" at bounding box center [224, 103] width 36 height 102
click at [398, 126] on div "A" at bounding box center [408, 103] width 36 height 102
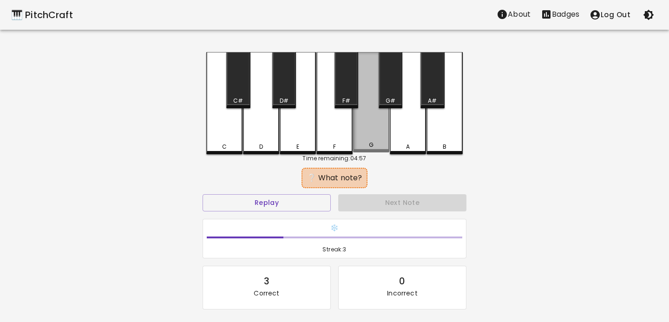
click at [381, 126] on div "G" at bounding box center [371, 102] width 36 height 100
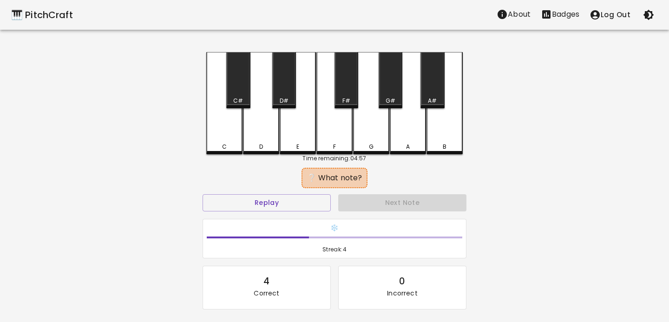
click at [226, 131] on div "C" at bounding box center [224, 103] width 36 height 102
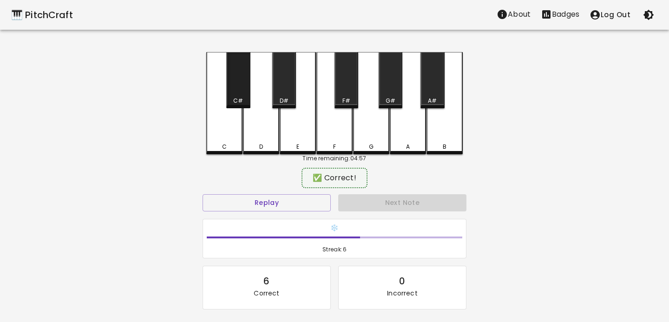
click at [242, 97] on div "C#" at bounding box center [238, 101] width 10 height 8
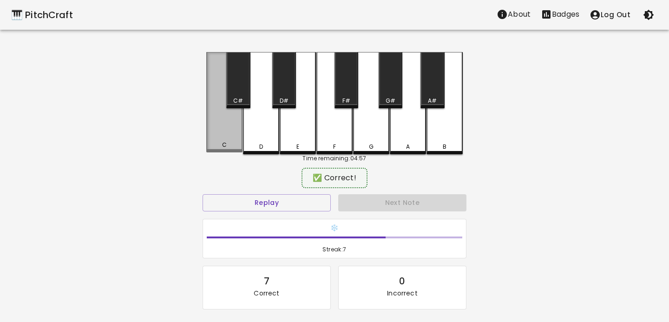
click at [236, 126] on div "C" at bounding box center [224, 102] width 36 height 100
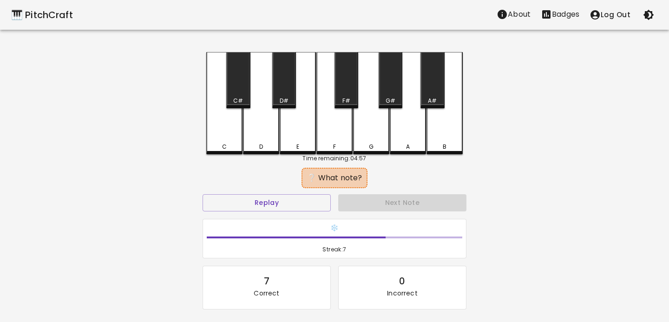
click at [237, 82] on div "C#" at bounding box center [238, 80] width 24 height 56
click at [383, 118] on div "G" at bounding box center [371, 103] width 36 height 102
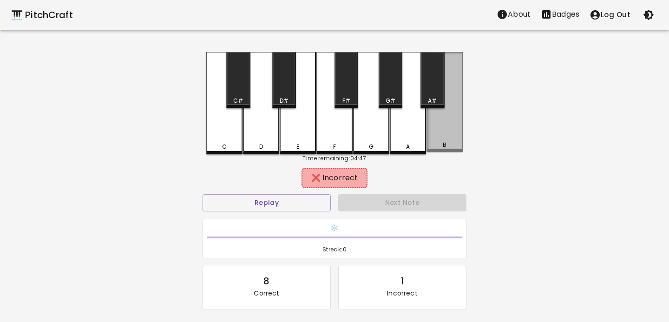
click at [443, 123] on div "B" at bounding box center [444, 102] width 36 height 100
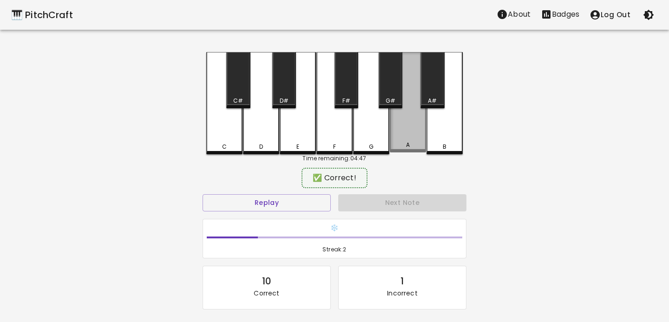
click at [399, 126] on div "A" at bounding box center [408, 102] width 36 height 100
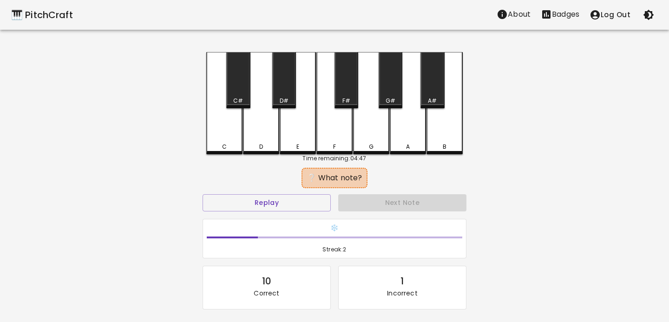
click at [449, 121] on div "B" at bounding box center [444, 103] width 36 height 102
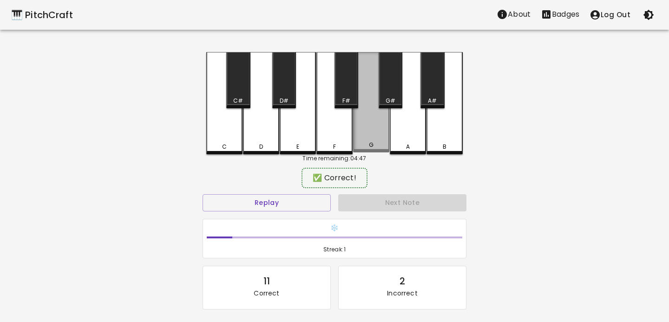
click at [383, 136] on div "G" at bounding box center [371, 102] width 36 height 100
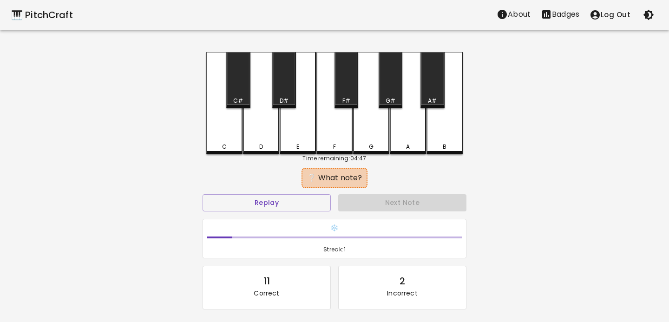
click at [282, 92] on div "D#" at bounding box center [284, 80] width 24 height 56
click at [367, 123] on div "G" at bounding box center [371, 103] width 36 height 102
click at [274, 130] on div "D" at bounding box center [261, 103] width 36 height 102
click at [287, 92] on div "D#" at bounding box center [284, 80] width 24 height 56
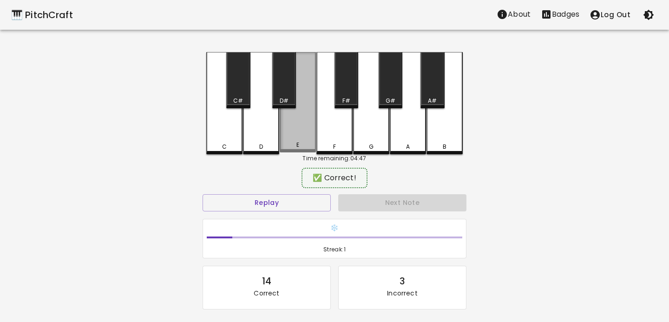
click at [310, 110] on div "E" at bounding box center [298, 102] width 36 height 100
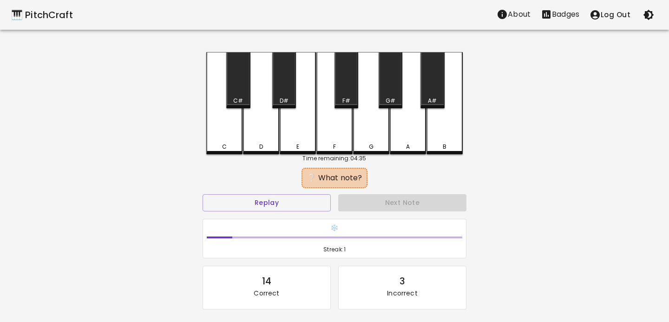
click at [294, 177] on div "❔ What note?" at bounding box center [335, 177] width 264 height 23
click at [284, 198] on button "Replay" at bounding box center [267, 202] width 128 height 17
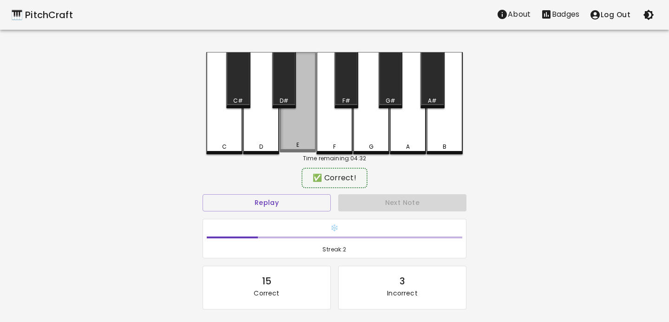
click at [291, 141] on div "E" at bounding box center [298, 102] width 36 height 100
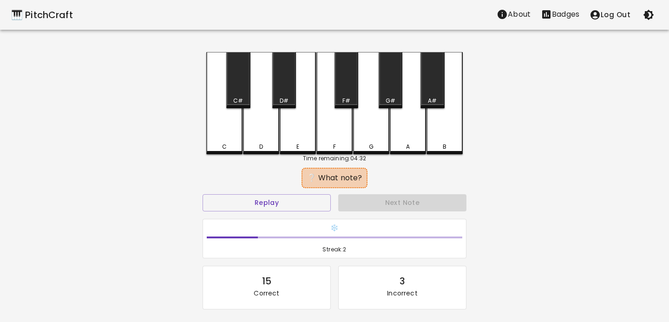
click at [469, 120] on div "C C# D D# E F F# G G# A A# B Time remaining: 04:32 ❔ What note? Replay Next Not…" at bounding box center [334, 210] width 279 height 317
click at [453, 120] on div "B" at bounding box center [444, 102] width 36 height 100
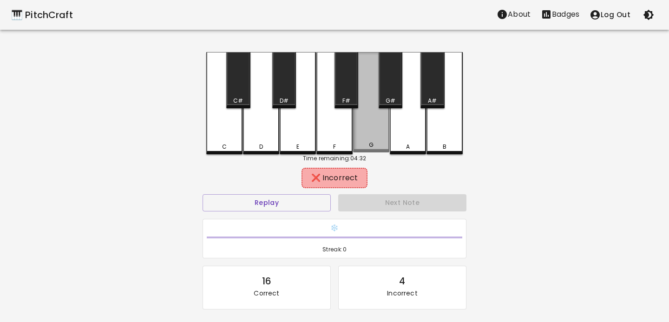
click at [370, 120] on div "G" at bounding box center [371, 102] width 36 height 100
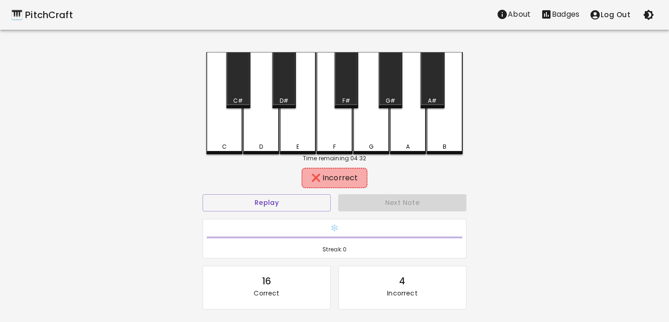
click at [389, 86] on div "G#" at bounding box center [391, 80] width 24 height 56
click at [344, 93] on div "F#" at bounding box center [346, 80] width 24 height 56
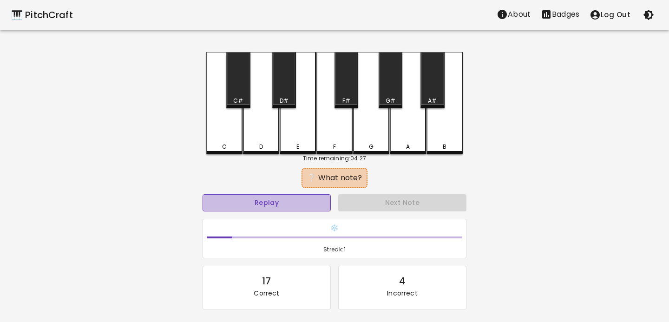
click at [306, 202] on button "Replay" at bounding box center [267, 202] width 128 height 17
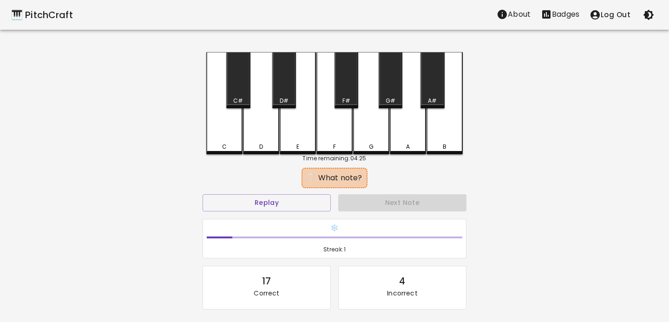
click at [263, 146] on div "D" at bounding box center [261, 147] width 34 height 8
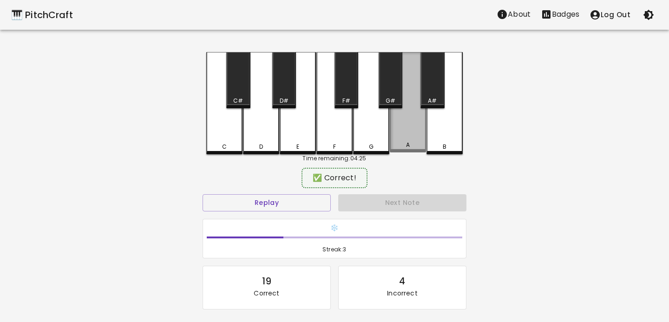
click at [392, 142] on div "A" at bounding box center [408, 145] width 34 height 8
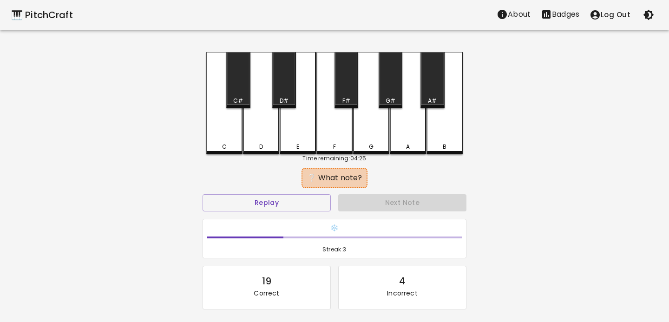
click at [235, 129] on div "C" at bounding box center [224, 103] width 36 height 102
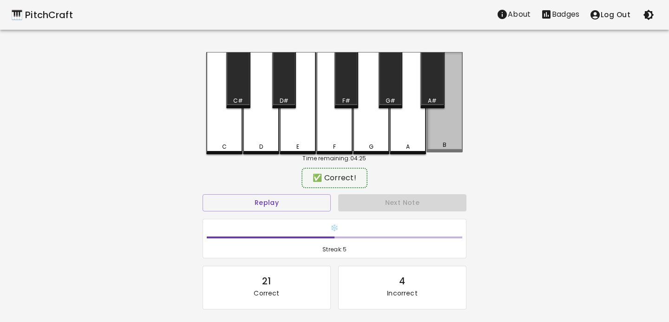
click at [440, 114] on div "B" at bounding box center [444, 102] width 36 height 100
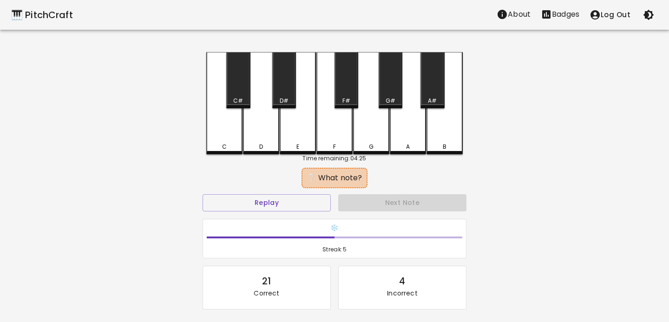
click at [375, 117] on div "G" at bounding box center [371, 103] width 36 height 102
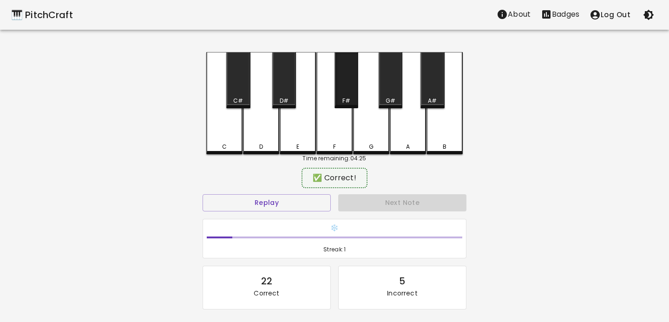
click at [351, 85] on div "F#" at bounding box center [346, 80] width 24 height 56
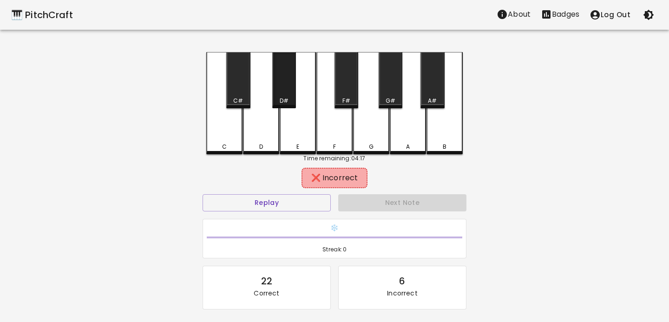
click at [284, 99] on div "D#" at bounding box center [284, 101] width 9 height 8
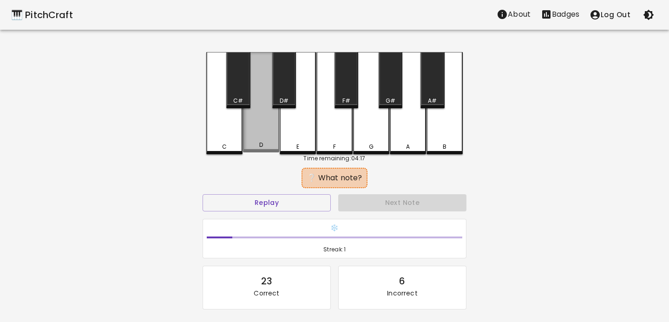
click at [262, 116] on div "D" at bounding box center [261, 102] width 36 height 100
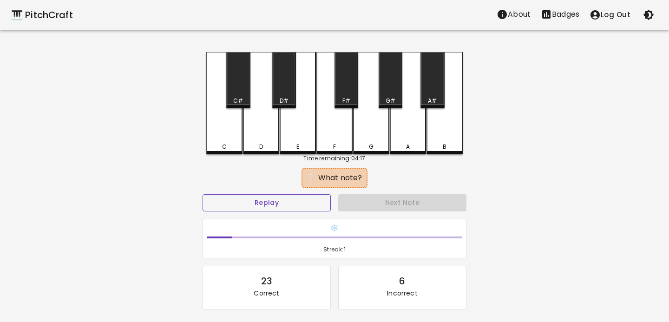
click at [297, 208] on button "Replay" at bounding box center [267, 202] width 128 height 17
click at [398, 123] on div "A" at bounding box center [408, 103] width 36 height 102
click at [390, 105] on div "G#" at bounding box center [391, 80] width 24 height 56
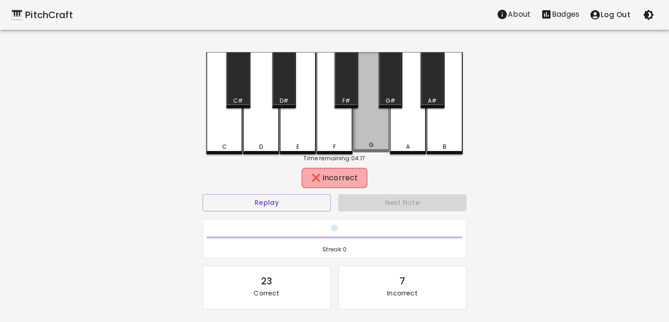
click at [371, 122] on div "G" at bounding box center [371, 102] width 36 height 100
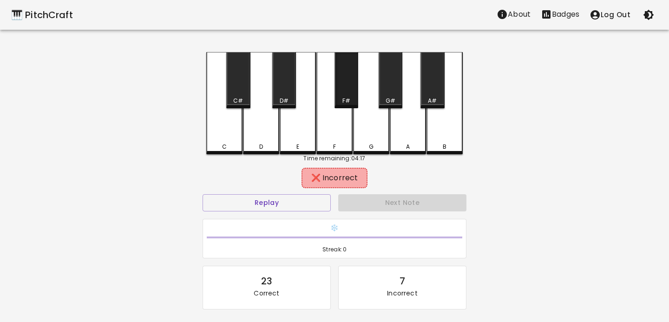
click at [347, 95] on div "F#" at bounding box center [346, 80] width 24 height 56
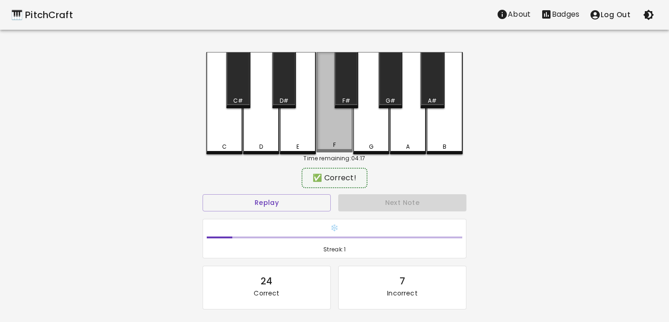
click at [339, 123] on div "F" at bounding box center [334, 102] width 36 height 100
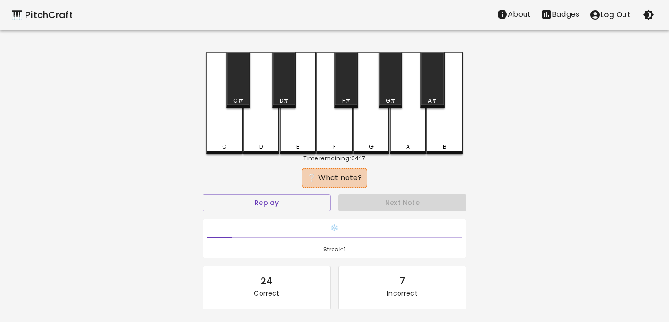
click at [289, 211] on div "Replay" at bounding box center [267, 202] width 136 height 25
click at [286, 205] on button "Replay" at bounding box center [267, 202] width 128 height 17
click at [375, 128] on div "G" at bounding box center [371, 103] width 36 height 102
click at [347, 91] on div "F#" at bounding box center [346, 80] width 24 height 56
click at [308, 196] on button "Replay" at bounding box center [267, 202] width 128 height 17
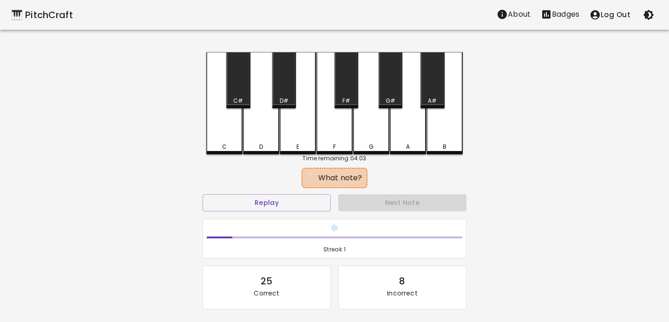
click at [432, 126] on div "B" at bounding box center [444, 103] width 36 height 102
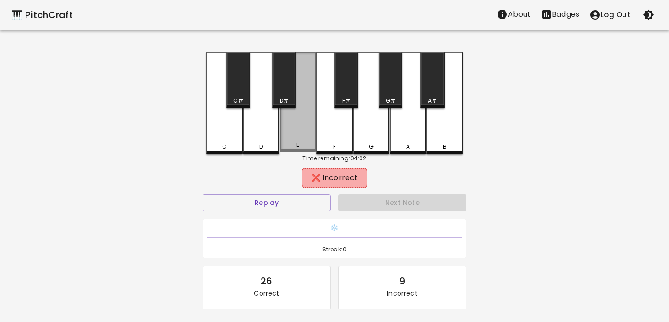
click at [288, 127] on div "E" at bounding box center [298, 102] width 36 height 100
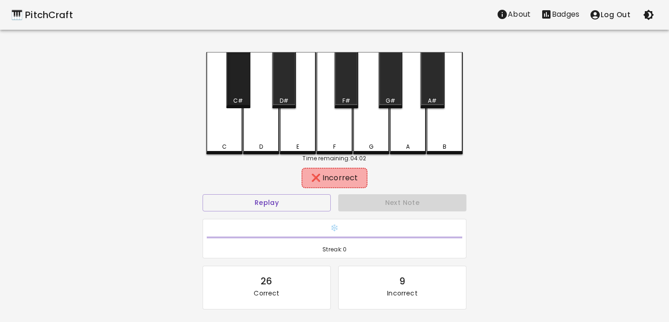
click at [235, 91] on div "C#" at bounding box center [238, 80] width 24 height 56
click at [259, 100] on div "D" at bounding box center [261, 103] width 36 height 102
click at [295, 78] on div "D#" at bounding box center [284, 80] width 24 height 56
click at [343, 100] on div "F#" at bounding box center [346, 101] width 8 height 8
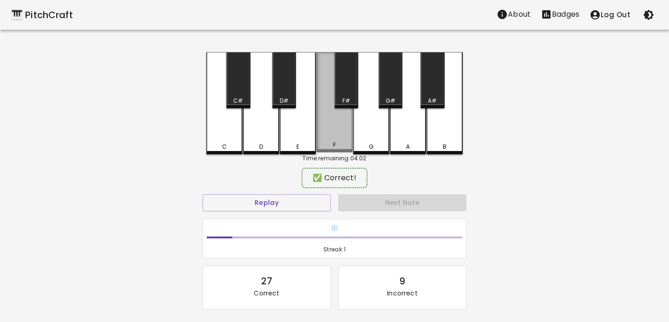
click at [338, 110] on div "F" at bounding box center [334, 102] width 36 height 100
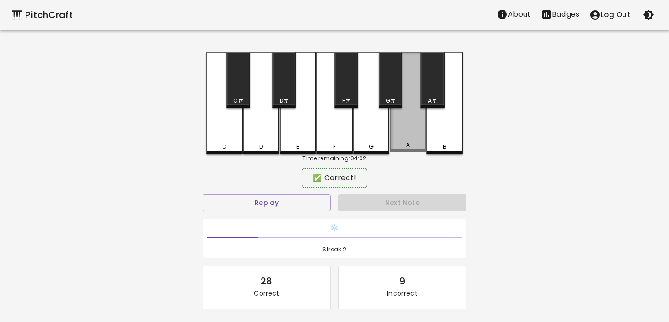
click at [413, 123] on div "A" at bounding box center [408, 102] width 36 height 100
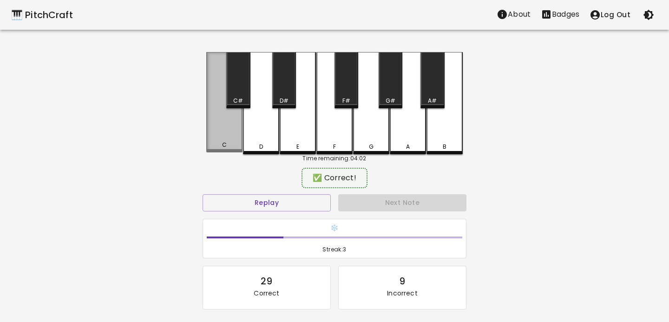
click at [226, 136] on div "C" at bounding box center [224, 102] width 36 height 100
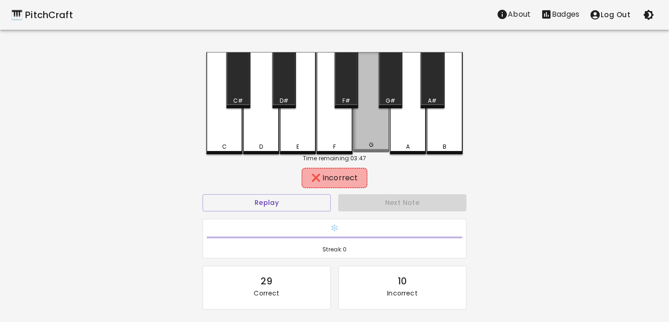
click at [358, 127] on div "G" at bounding box center [371, 102] width 36 height 100
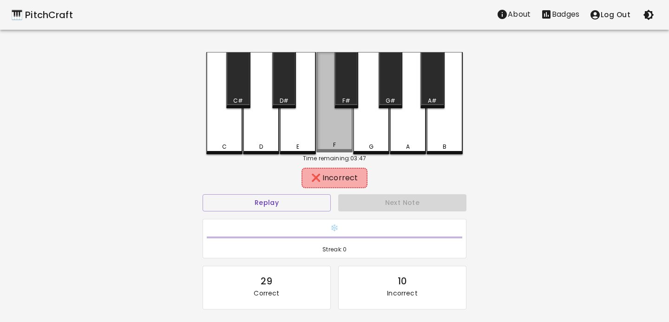
click at [347, 127] on div "F" at bounding box center [334, 102] width 36 height 100
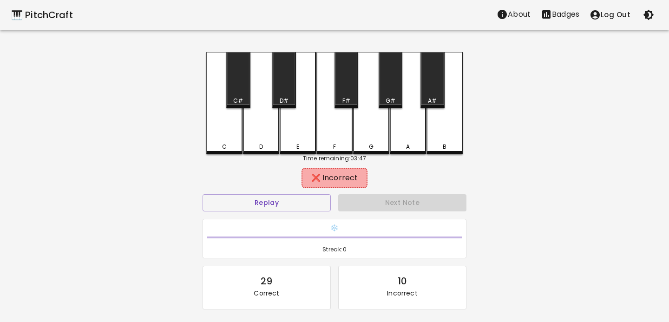
click at [347, 77] on div "F#" at bounding box center [346, 80] width 24 height 56
click at [432, 125] on div "B" at bounding box center [444, 103] width 36 height 102
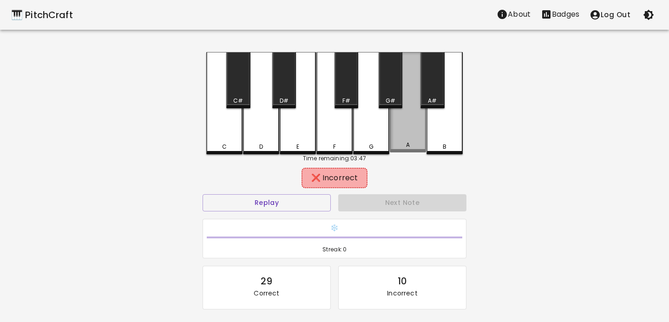
click at [410, 125] on div "A" at bounding box center [408, 102] width 36 height 100
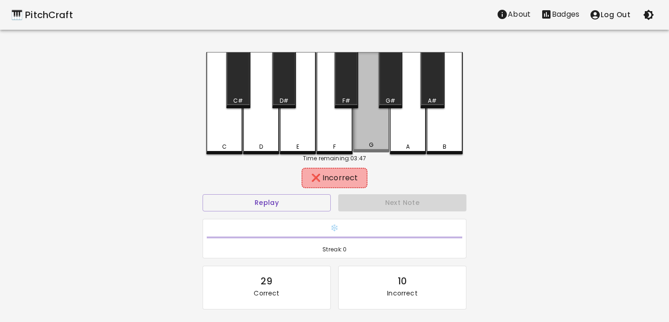
click at [373, 124] on div "G" at bounding box center [371, 102] width 36 height 100
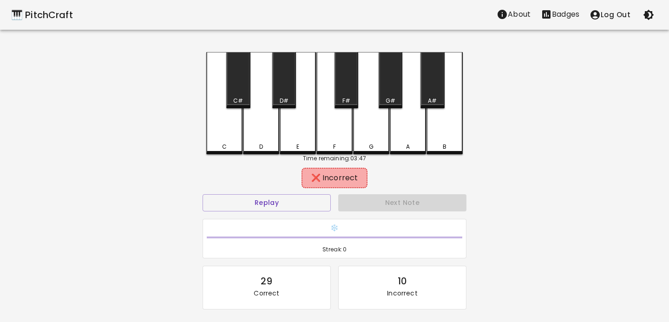
click at [375, 96] on div "G" at bounding box center [371, 103] width 36 height 102
click at [392, 96] on div "G#" at bounding box center [391, 80] width 24 height 56
click at [361, 134] on div "G" at bounding box center [371, 103] width 36 height 102
click at [217, 129] on div "C" at bounding box center [224, 103] width 36 height 102
click at [328, 128] on div "F" at bounding box center [334, 103] width 36 height 102
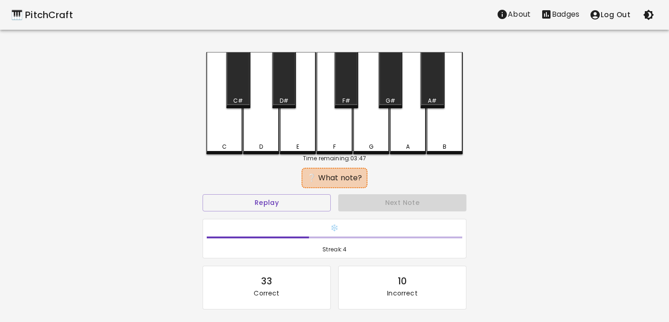
click at [398, 92] on div "G#" at bounding box center [391, 80] width 24 height 56
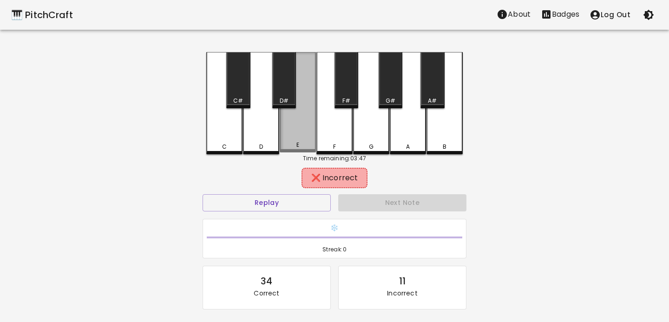
click at [284, 128] on div "E" at bounding box center [298, 102] width 36 height 100
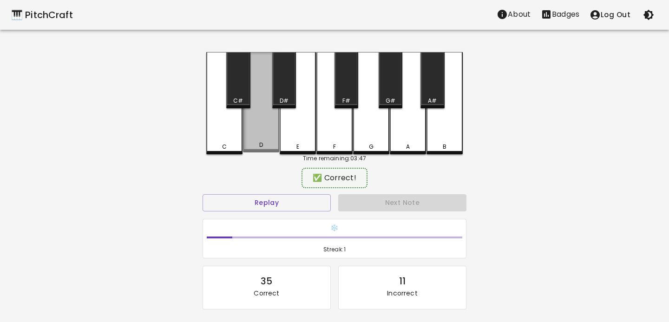
click at [274, 128] on div "D" at bounding box center [261, 102] width 36 height 100
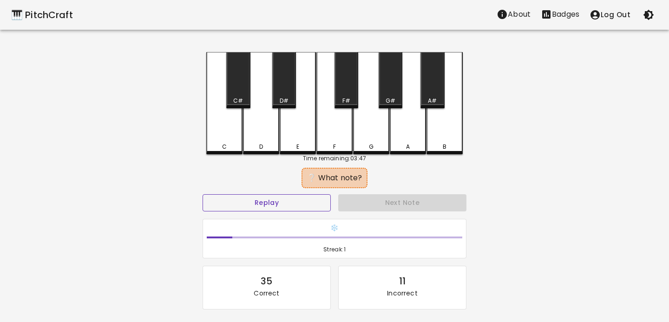
click at [313, 209] on button "Replay" at bounding box center [267, 202] width 128 height 17
click at [307, 123] on div "E" at bounding box center [298, 103] width 36 height 102
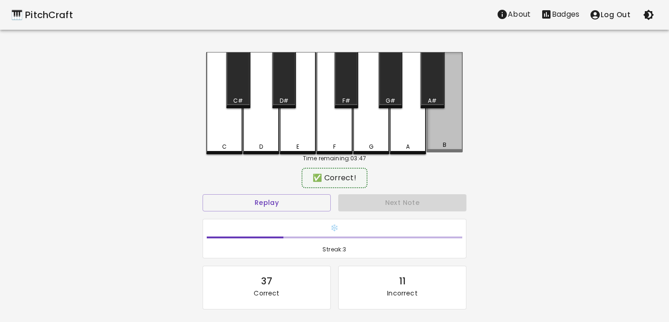
click at [442, 119] on div "B" at bounding box center [444, 102] width 36 height 100
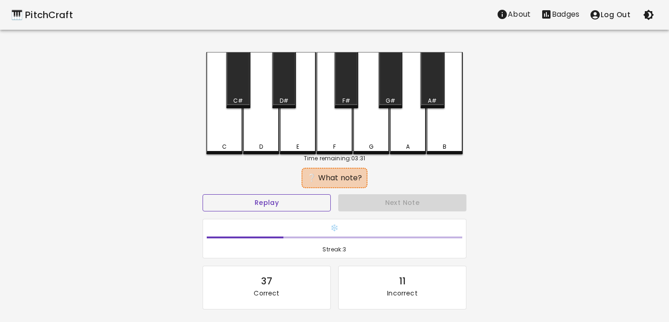
click at [288, 199] on button "Replay" at bounding box center [267, 202] width 128 height 17
click at [362, 139] on div "G" at bounding box center [371, 103] width 36 height 102
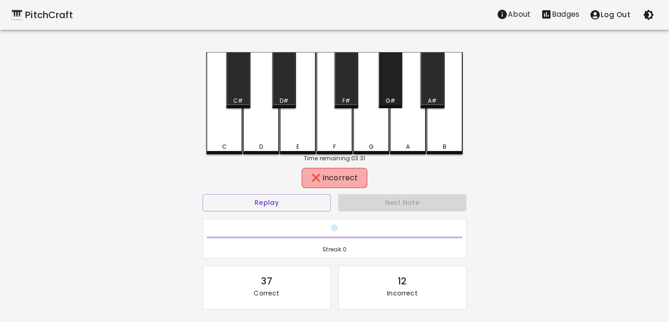
click at [385, 90] on div "G#" at bounding box center [391, 80] width 24 height 56
click at [408, 116] on div "A" at bounding box center [408, 103] width 36 height 102
click at [302, 118] on div "E" at bounding box center [298, 103] width 36 height 102
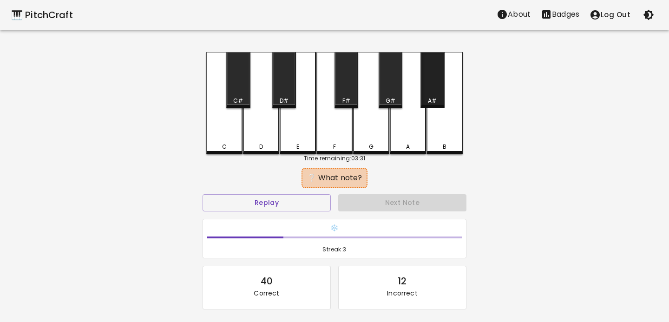
click at [438, 96] on div "A#" at bounding box center [432, 80] width 24 height 56
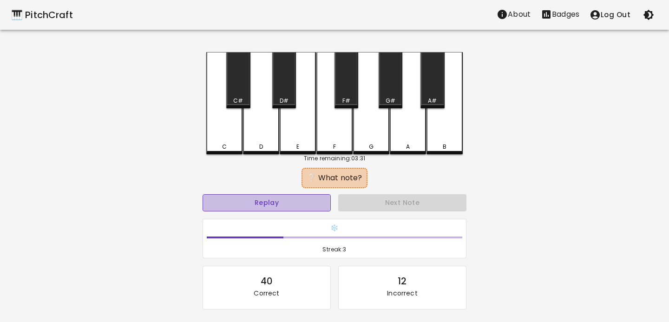
click at [246, 205] on button "Replay" at bounding box center [267, 202] width 128 height 17
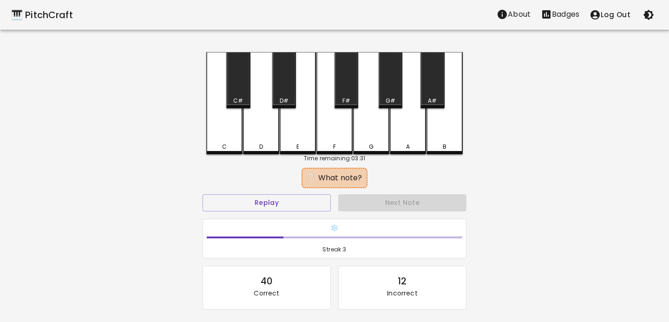
click at [229, 152] on div "C C# D D# E F F# G G# A A# B" at bounding box center [334, 103] width 256 height 102
click at [371, 129] on div "G" at bounding box center [371, 103] width 36 height 102
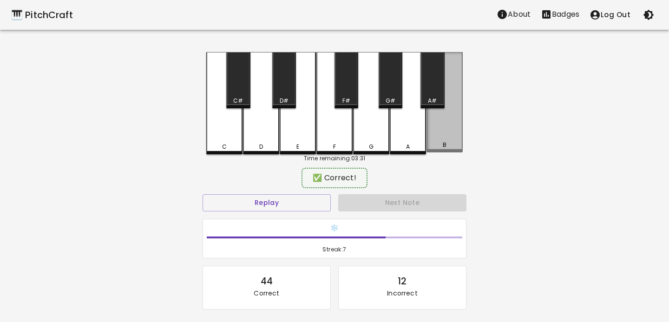
click at [430, 119] on div "B" at bounding box center [444, 102] width 36 height 100
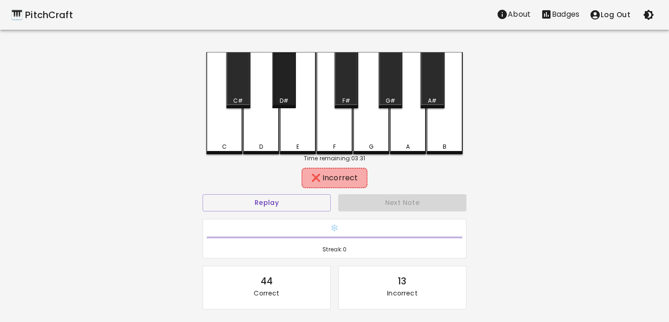
click at [288, 87] on div "D#" at bounding box center [284, 80] width 24 height 56
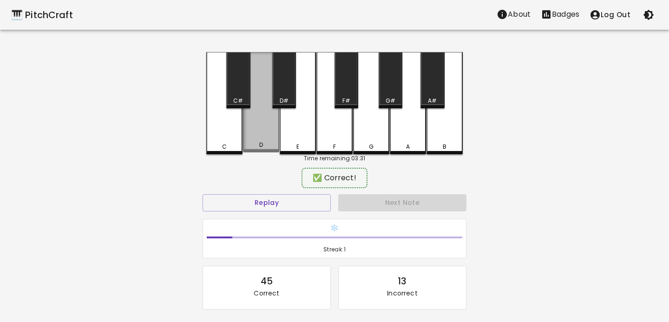
click at [264, 110] on div "D" at bounding box center [261, 102] width 36 height 100
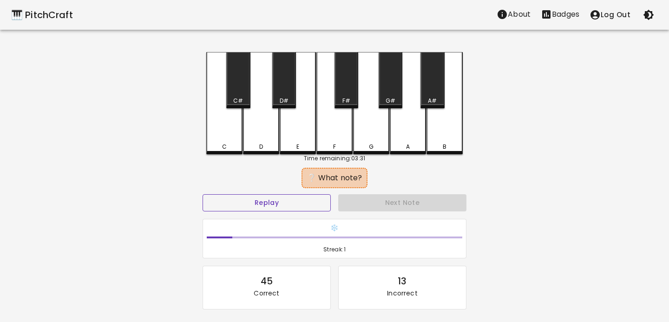
click at [254, 195] on button "Replay" at bounding box center [267, 202] width 128 height 17
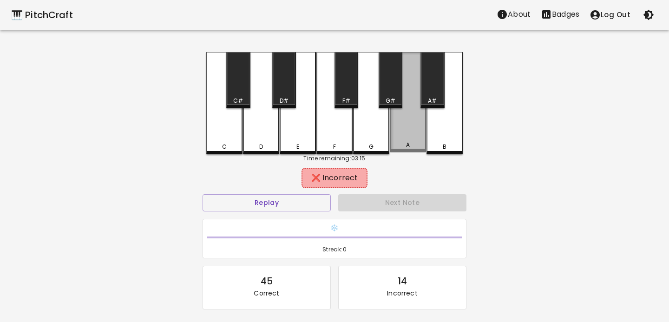
click at [417, 124] on div "A" at bounding box center [408, 102] width 36 height 100
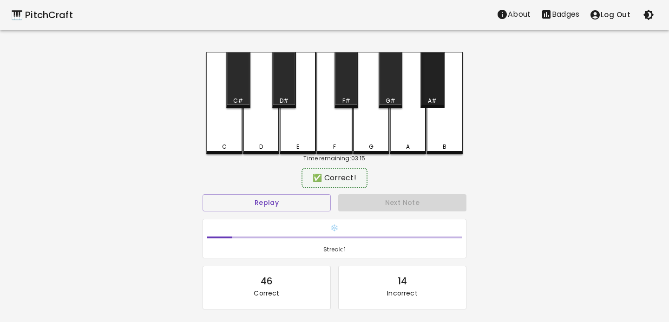
click at [430, 92] on div "A#" at bounding box center [432, 80] width 24 height 56
click at [307, 204] on button "Replay" at bounding box center [267, 202] width 128 height 17
click at [378, 155] on div "Time remaining: 03:15" at bounding box center [334, 158] width 256 height 8
click at [389, 85] on div "G#" at bounding box center [391, 80] width 24 height 56
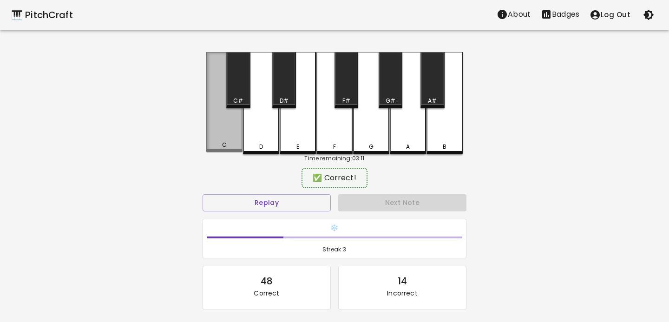
click at [221, 133] on div "C" at bounding box center [224, 102] width 36 height 100
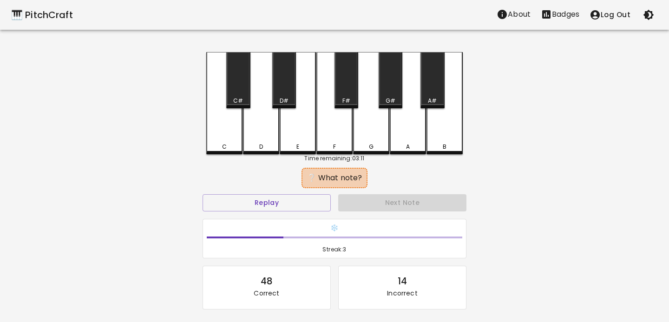
click at [243, 107] on div "C#" at bounding box center [238, 80] width 24 height 56
click at [393, 97] on div "G#" at bounding box center [391, 101] width 10 height 8
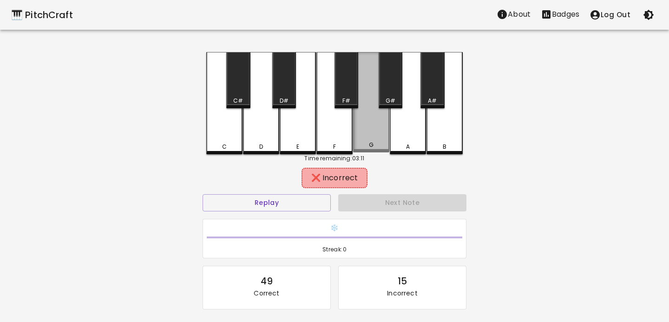
click at [361, 96] on div "G" at bounding box center [371, 102] width 36 height 100
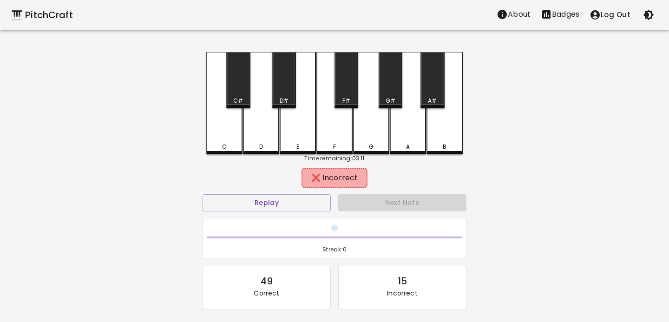
click at [355, 97] on div "F#" at bounding box center [346, 101] width 22 height 8
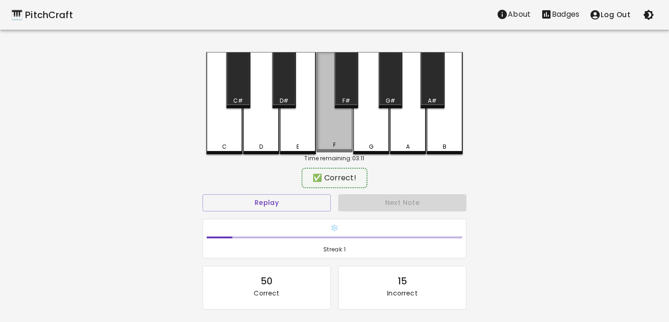
click at [334, 139] on div "F" at bounding box center [334, 102] width 36 height 100
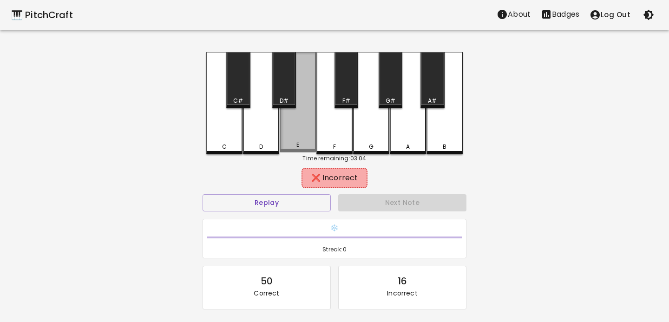
click at [301, 129] on div "E" at bounding box center [298, 102] width 36 height 100
click at [284, 95] on div "D#" at bounding box center [284, 80] width 24 height 56
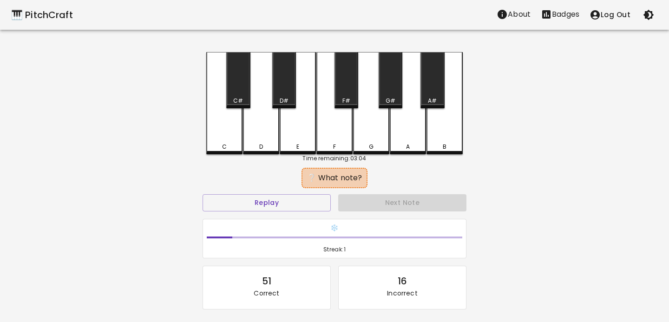
click at [307, 124] on div "E" at bounding box center [298, 103] width 36 height 102
click at [217, 128] on div "C" at bounding box center [224, 103] width 36 height 102
click at [435, 116] on div "B" at bounding box center [444, 103] width 36 height 102
click at [428, 87] on div "A#" at bounding box center [432, 80] width 24 height 56
click at [260, 130] on div "D" at bounding box center [261, 103] width 36 height 102
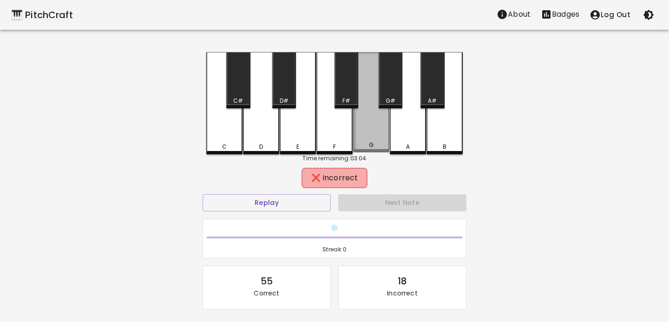
click at [374, 133] on div "G" at bounding box center [371, 102] width 36 height 100
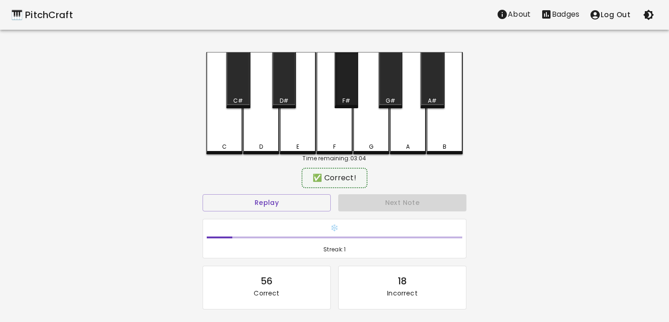
click at [355, 89] on div "F#" at bounding box center [346, 80] width 24 height 56
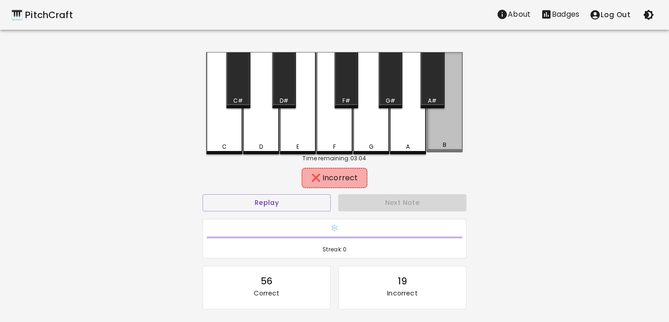
click at [438, 124] on div "B" at bounding box center [444, 102] width 36 height 100
click at [428, 98] on div "A#" at bounding box center [432, 101] width 22 height 8
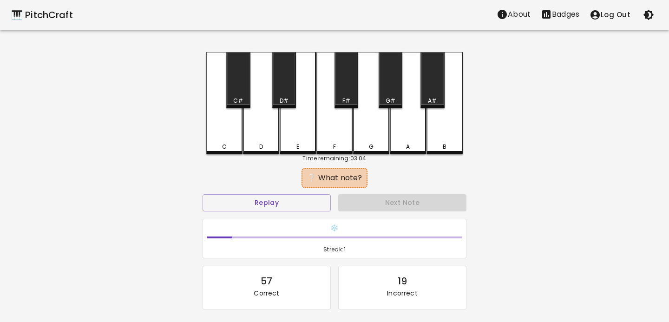
click at [228, 137] on div "C" at bounding box center [224, 103] width 36 height 102
click at [441, 97] on div "A#" at bounding box center [432, 101] width 22 height 8
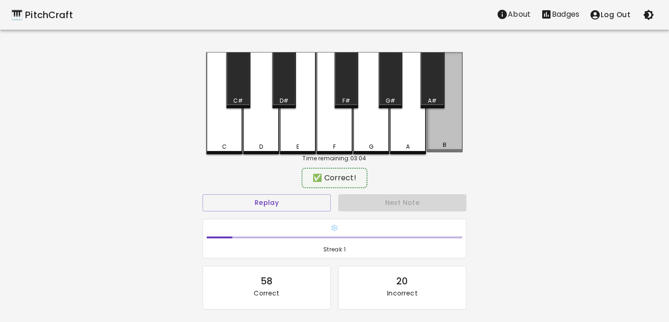
click at [442, 126] on div "B" at bounding box center [444, 102] width 36 height 100
click at [441, 126] on div "B" at bounding box center [444, 102] width 36 height 100
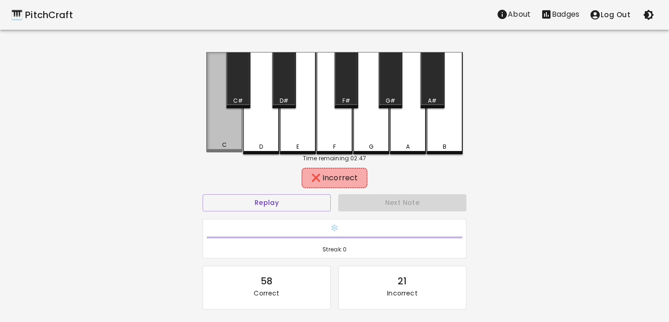
click at [223, 115] on div "C" at bounding box center [224, 102] width 36 height 100
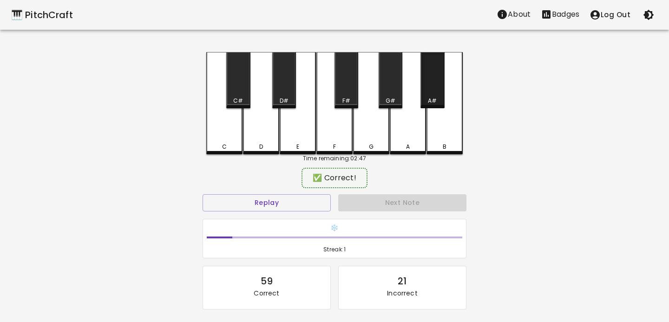
click at [430, 99] on div "A#" at bounding box center [432, 101] width 9 height 8
click at [430, 123] on div "B" at bounding box center [444, 103] width 36 height 102
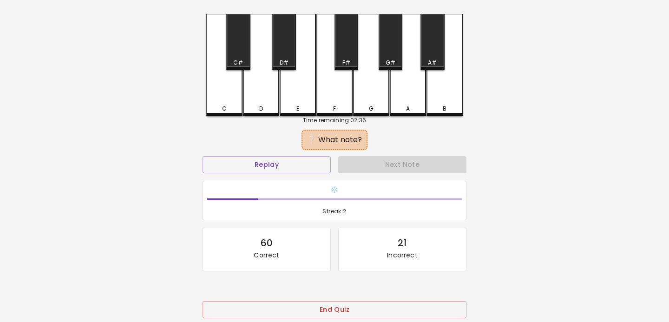
scroll to position [88, 0]
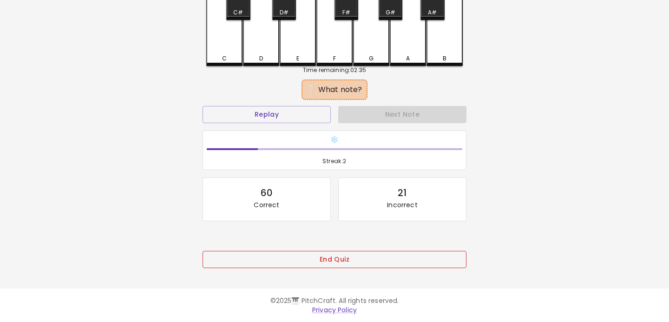
click at [348, 261] on button "End Quiz" at bounding box center [335, 259] width 264 height 17
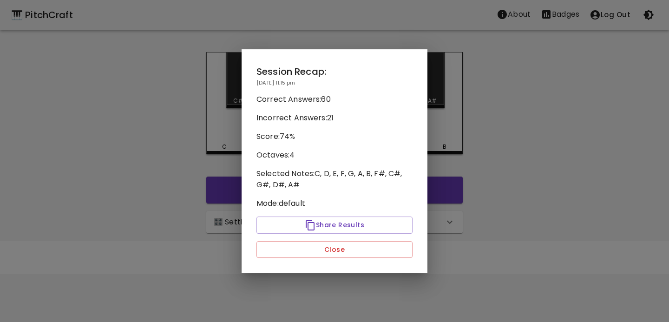
scroll to position [0, 0]
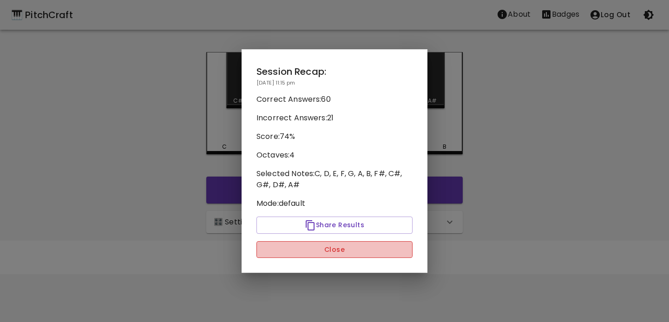
click at [351, 249] on button "Close" at bounding box center [334, 249] width 156 height 17
